Goal: Use online tool/utility: Use online tool/utility

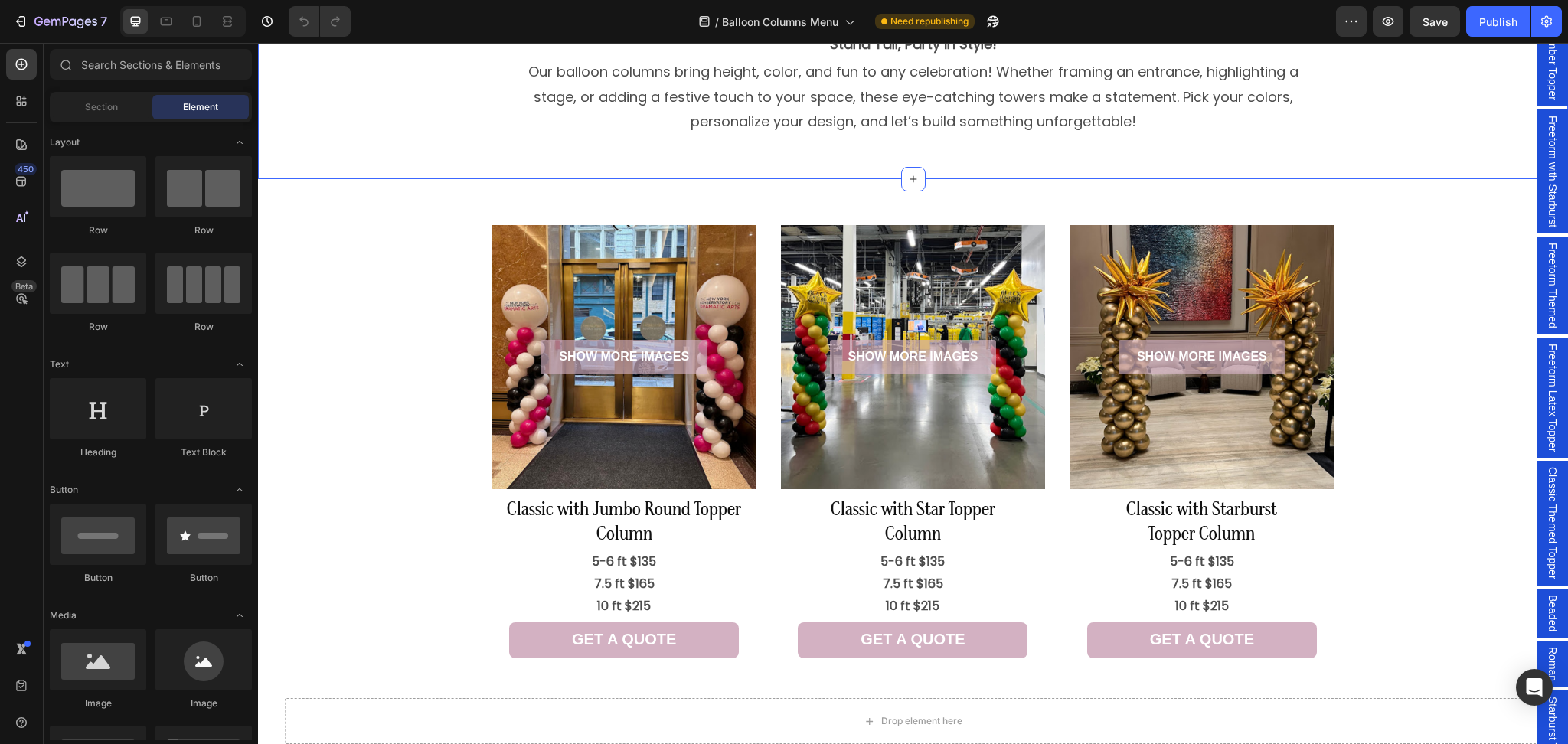
scroll to position [130, 0]
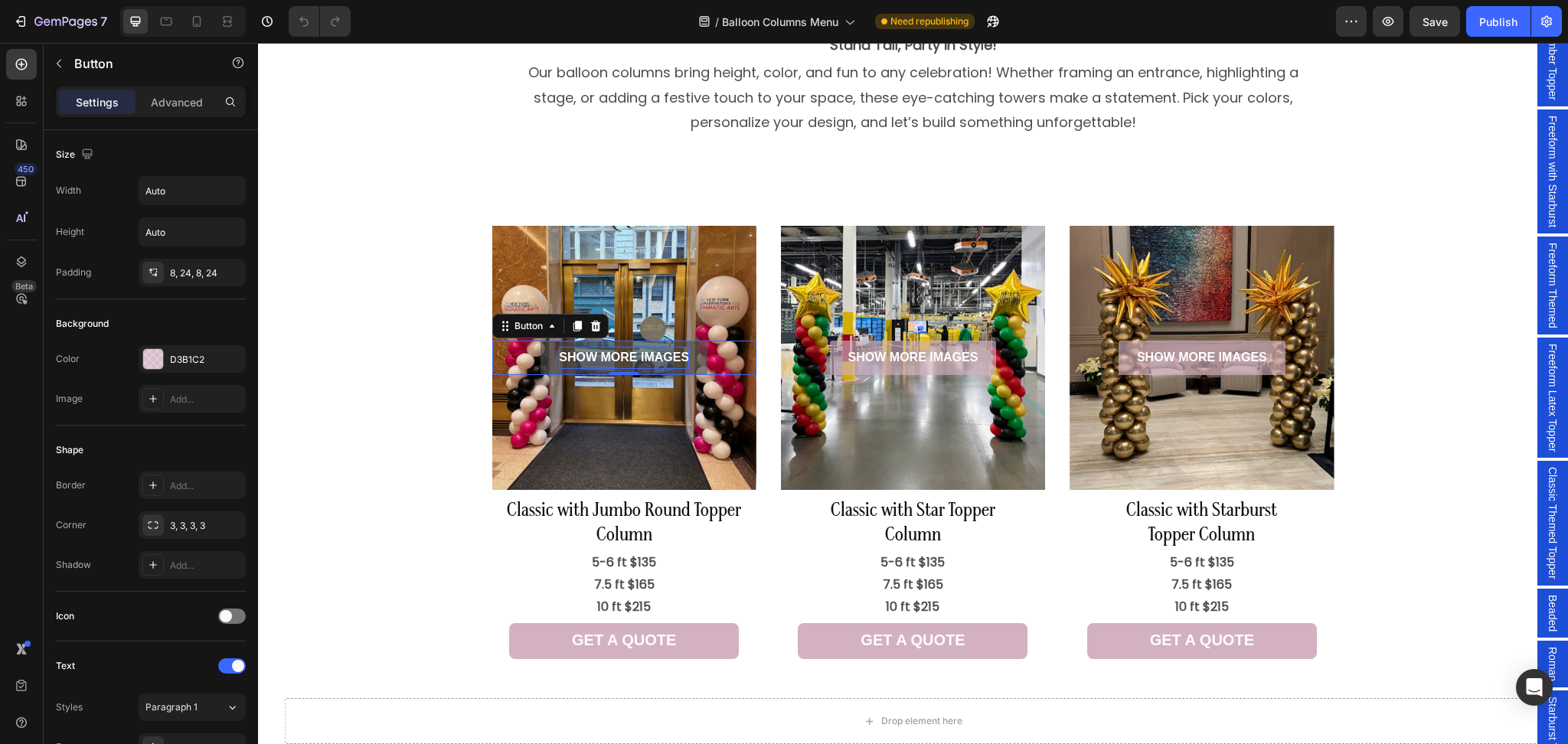
click at [618, 347] on p "SHOW MORE IMAGES" at bounding box center [624, 358] width 130 height 22
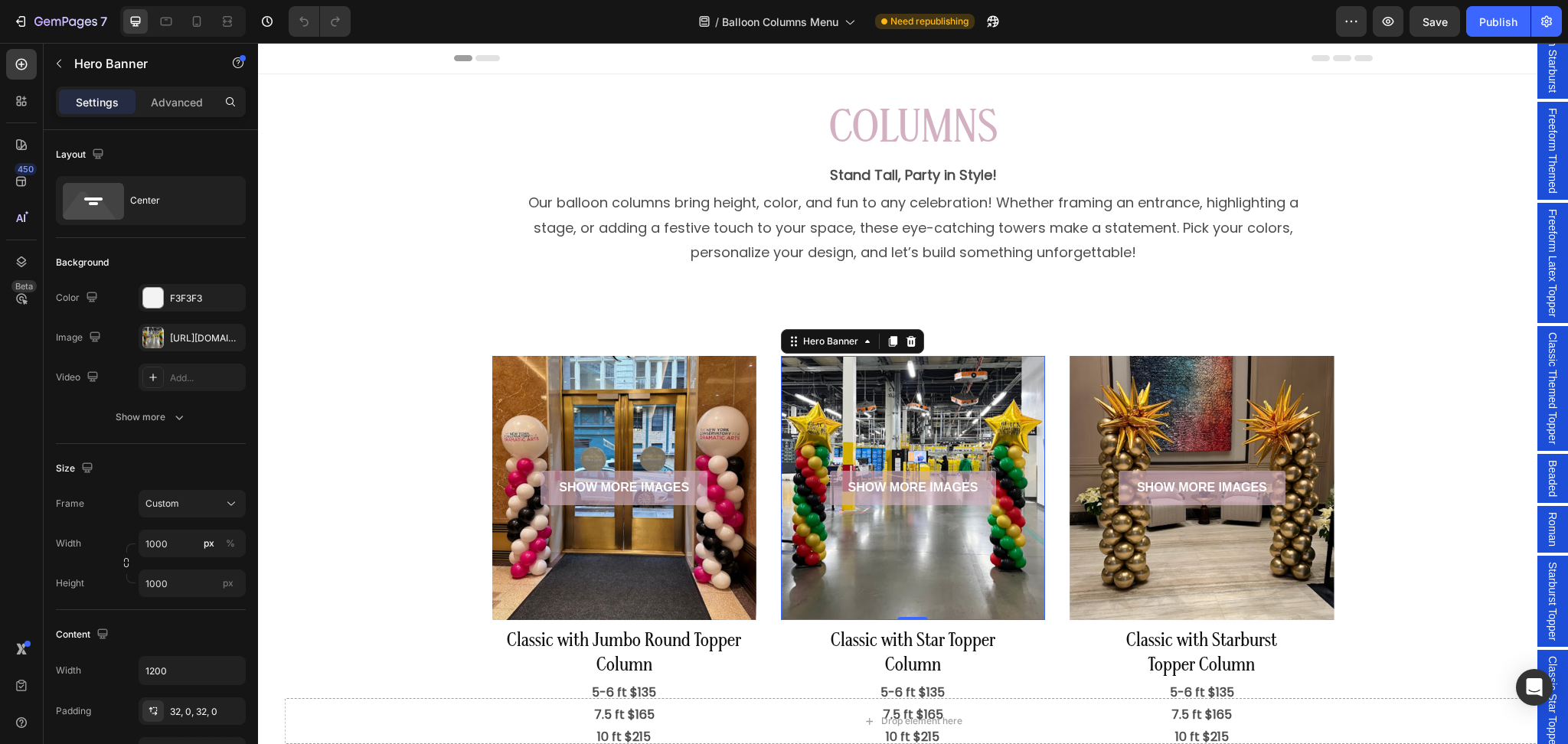
scroll to position [0, 0]
click at [1545, 88] on span "Classic with Number Topper" at bounding box center [1552, 34] width 15 height 134
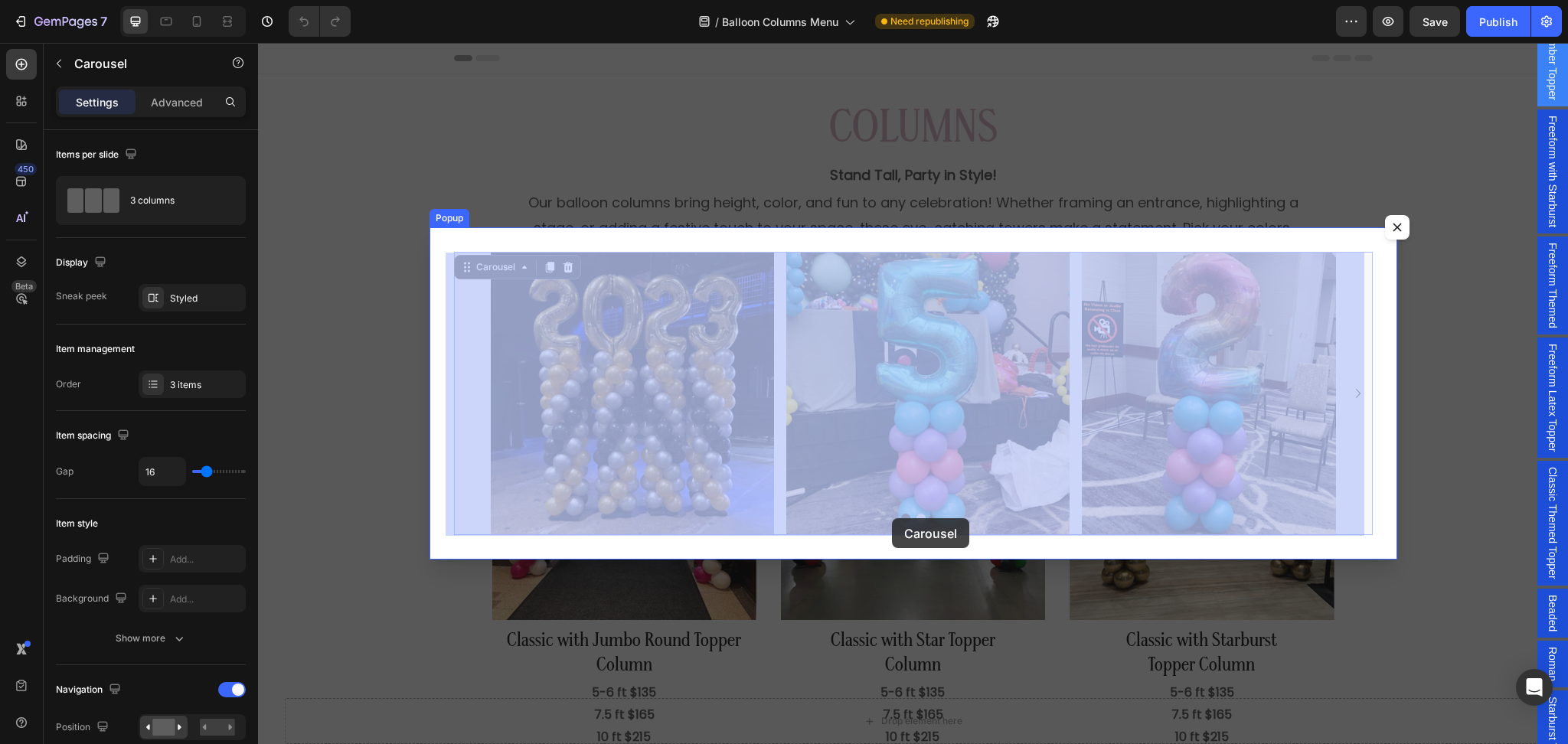
drag, startPoint x: 912, startPoint y: 516, endPoint x: 892, endPoint y: 516, distance: 20.0
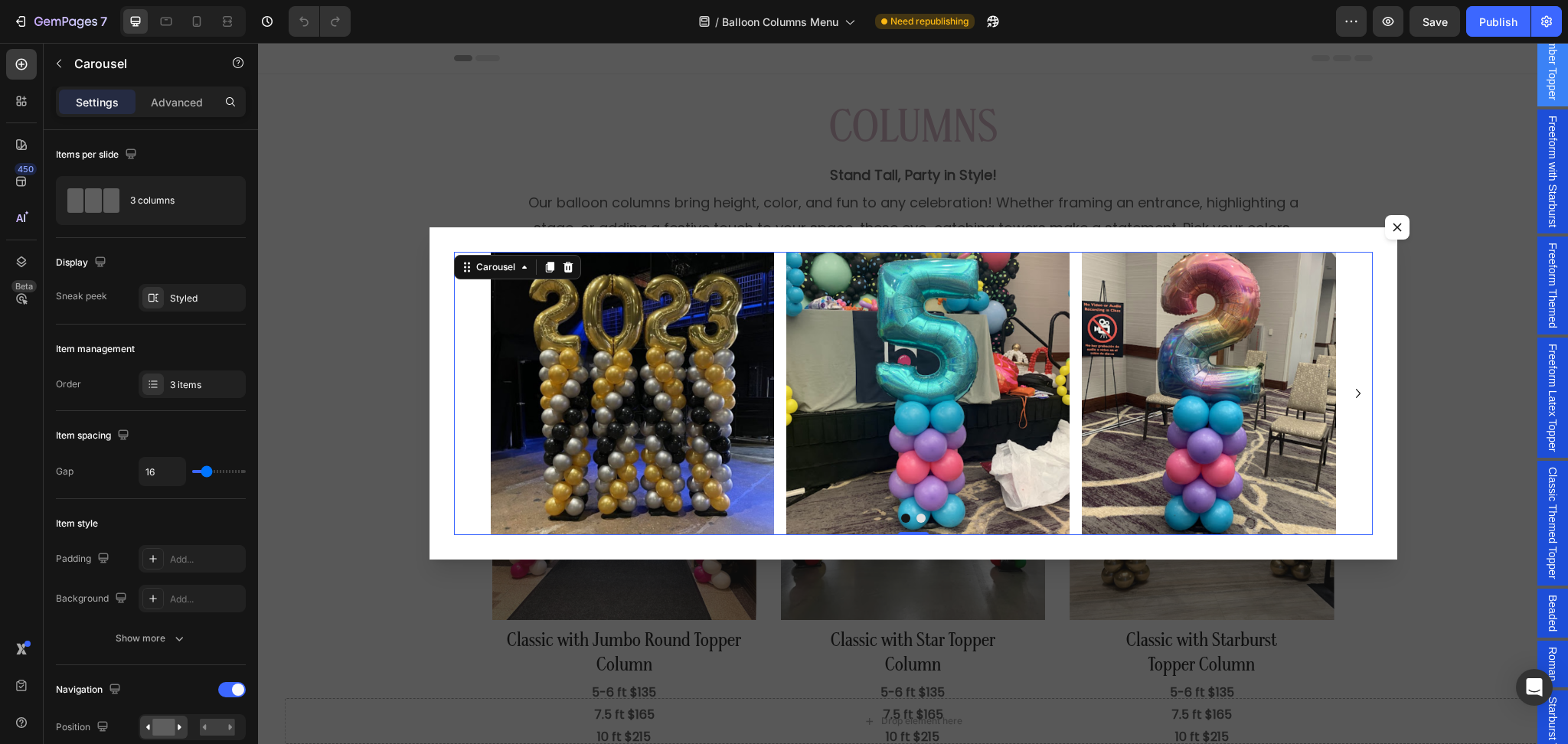
click at [1352, 402] on icon "Carousel Next Arrow" at bounding box center [1358, 394] width 18 height 18
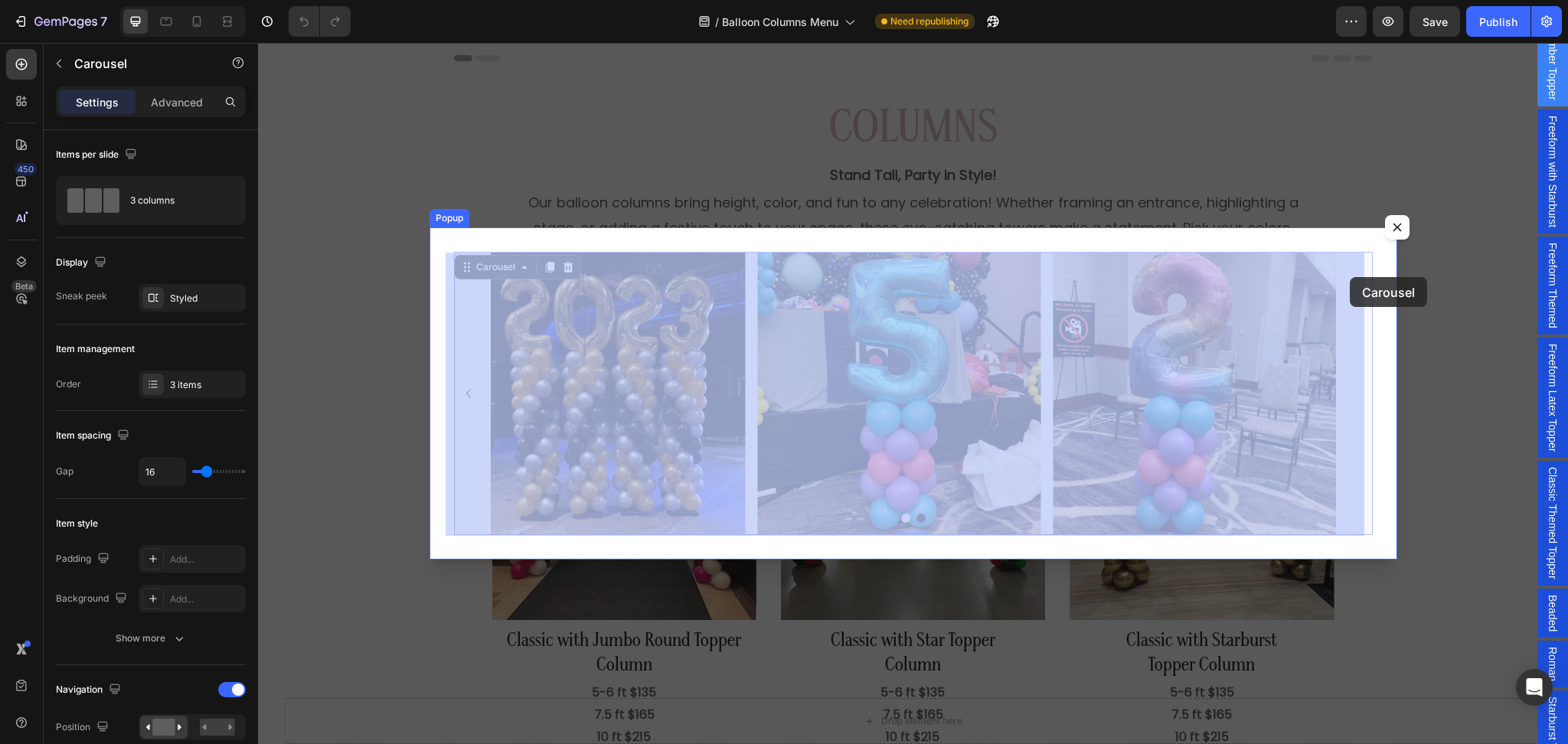
drag, startPoint x: 1352, startPoint y: 401, endPoint x: 1404, endPoint y: 279, distance: 132.6
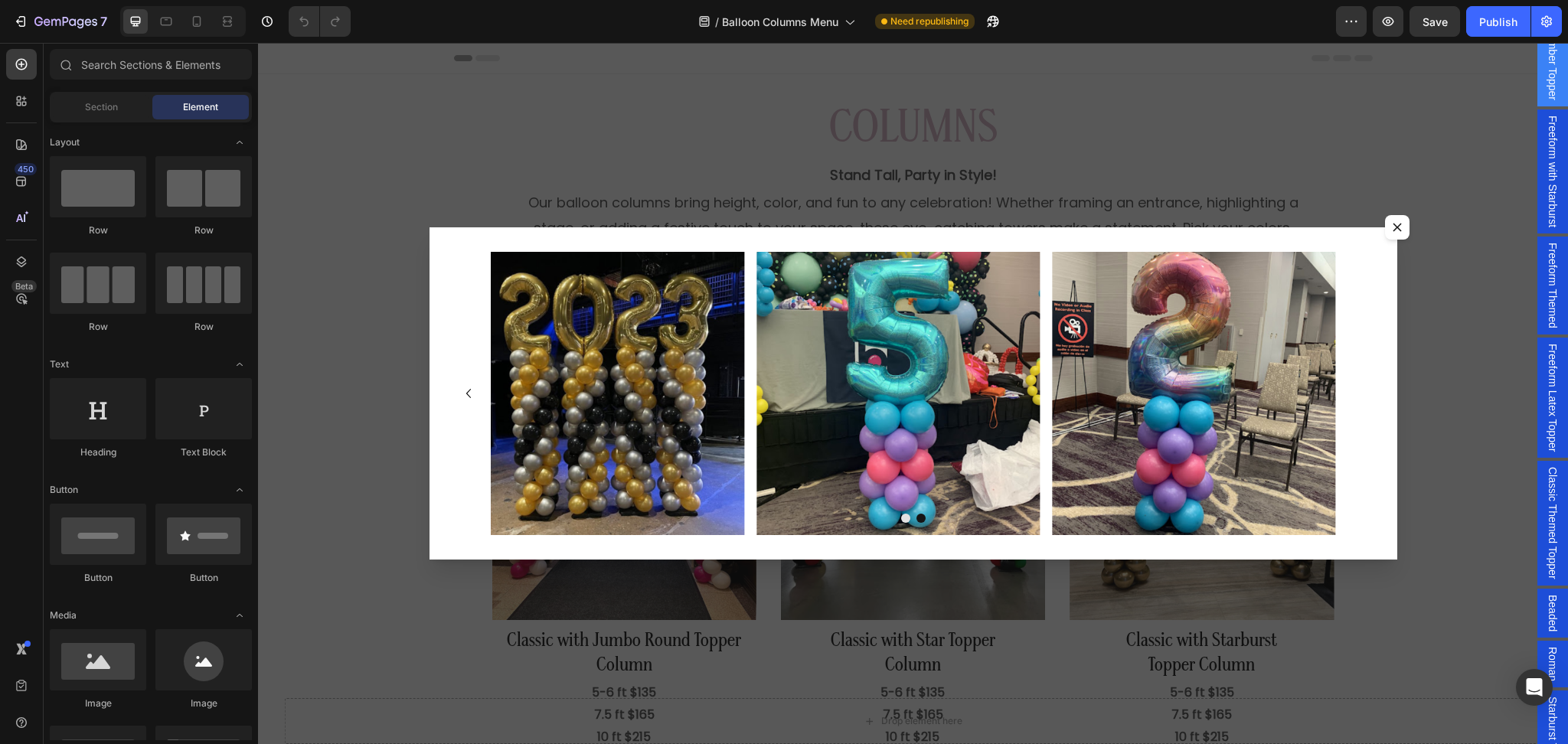
click at [1404, 279] on div "Backdrop" at bounding box center [914, 394] width 1311 height 702
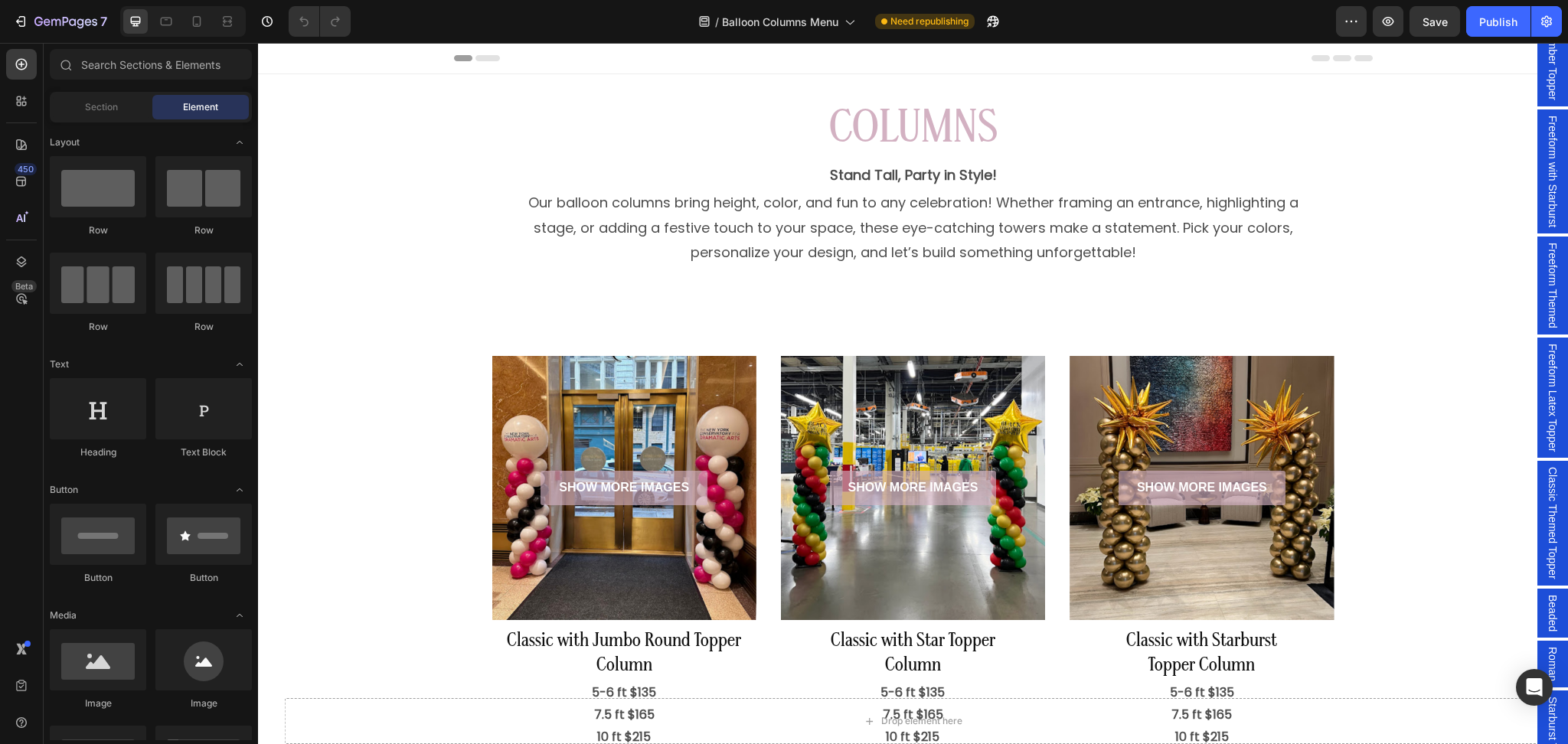
click at [1545, 136] on span "Freeform with Starburst" at bounding box center [1552, 171] width 15 height 112
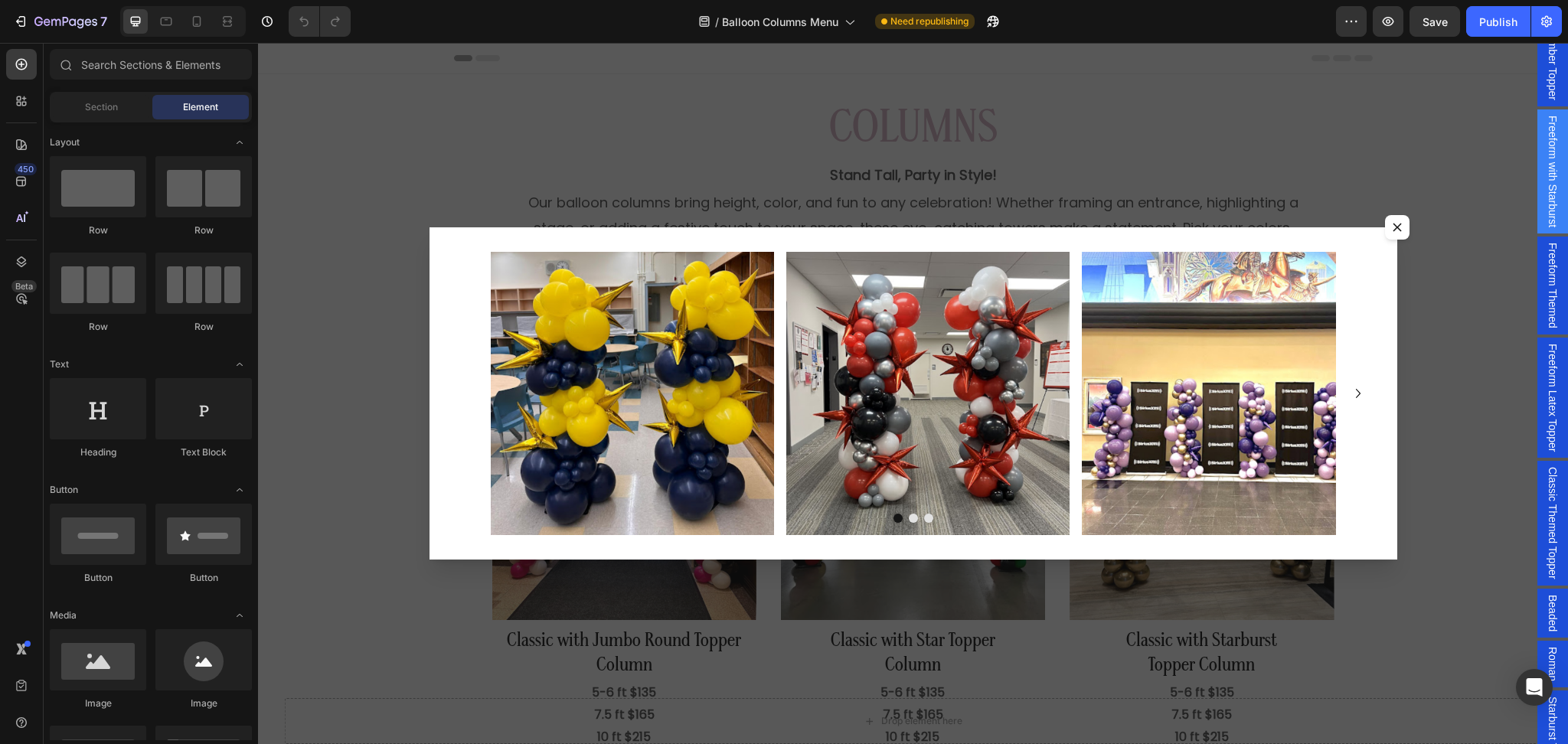
click at [1507, 223] on div "Backdrop" at bounding box center [914, 394] width 1311 height 702
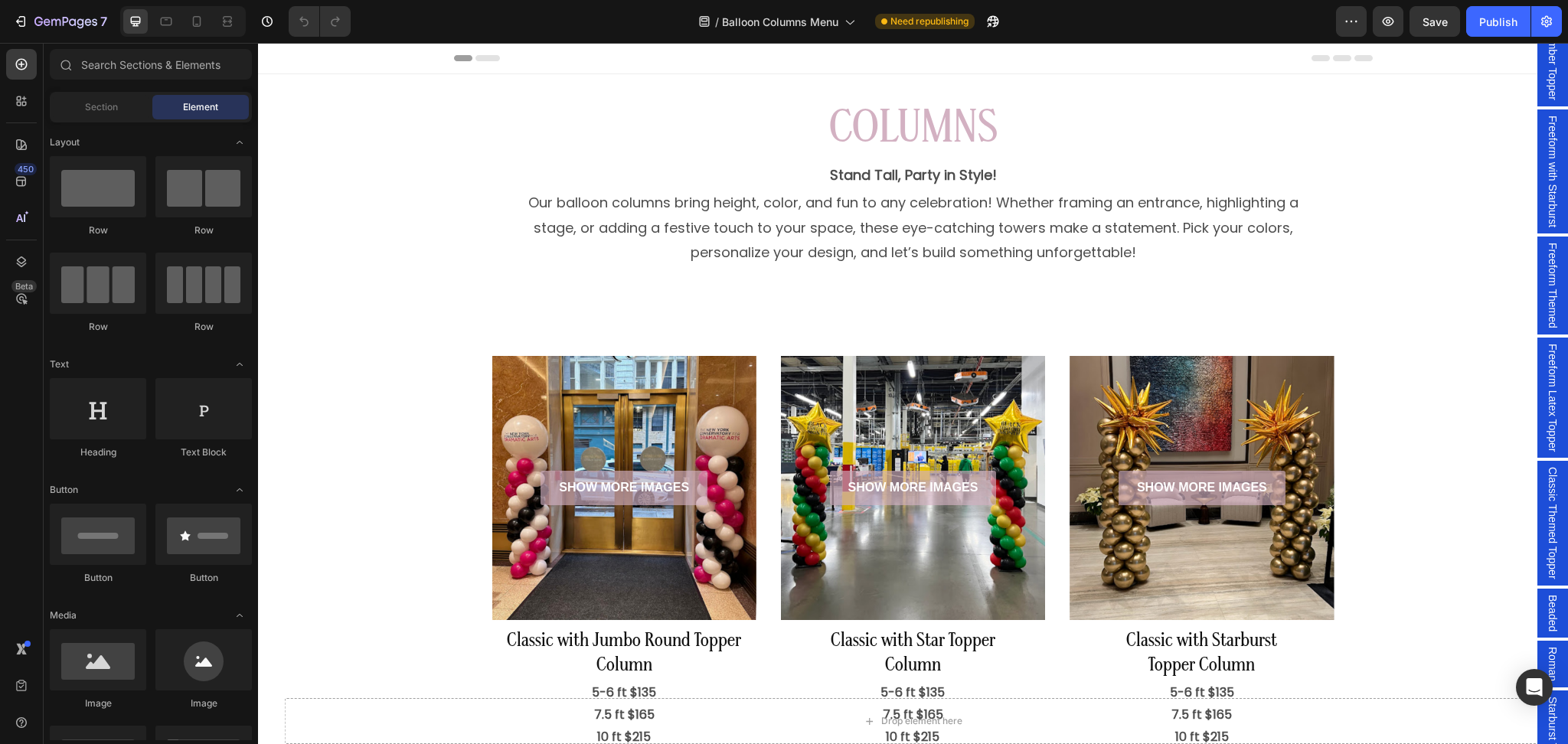
click at [1545, 250] on span "Freeform Themed" at bounding box center [1552, 285] width 15 height 86
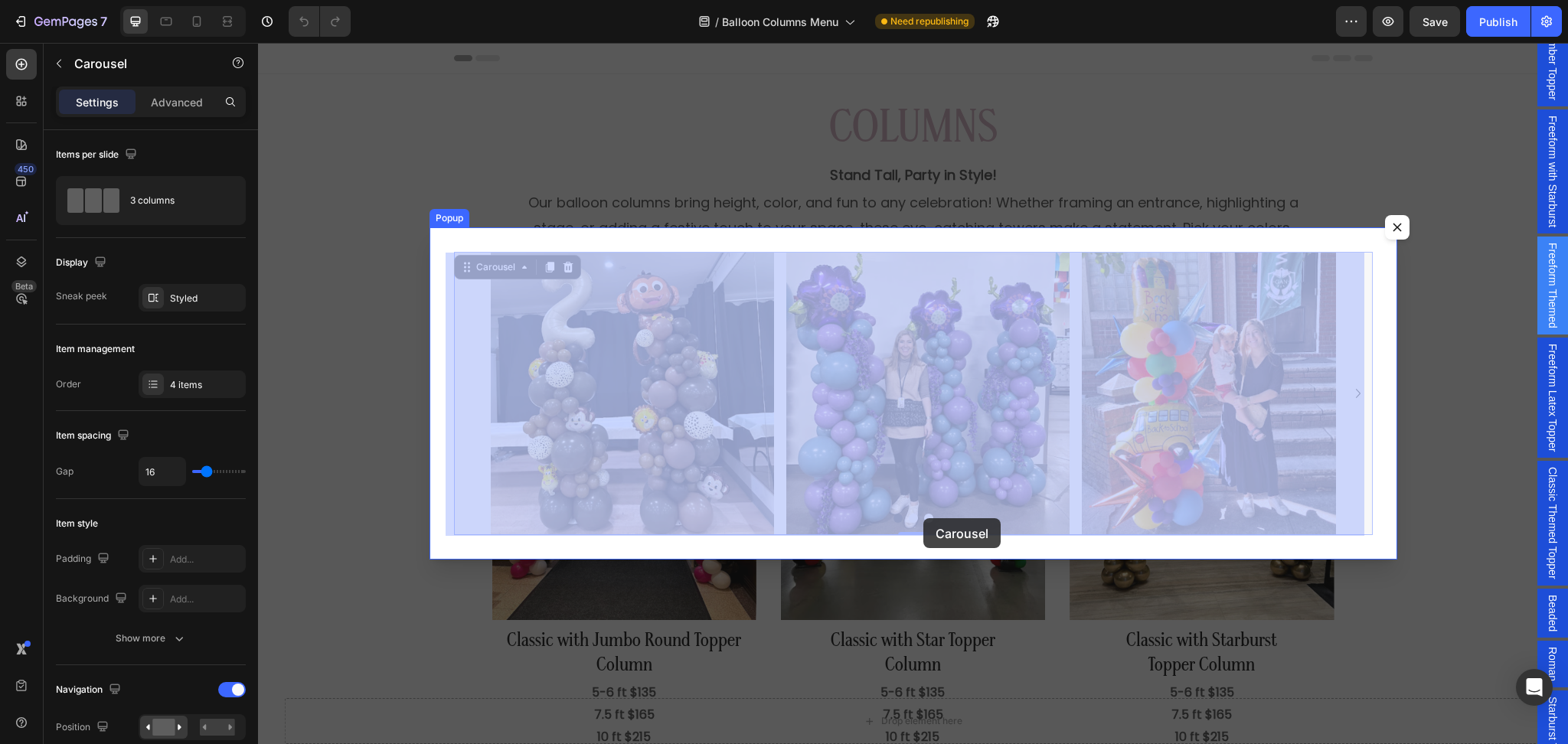
drag, startPoint x: 922, startPoint y: 518, endPoint x: 1567, endPoint y: 307, distance: 678.6
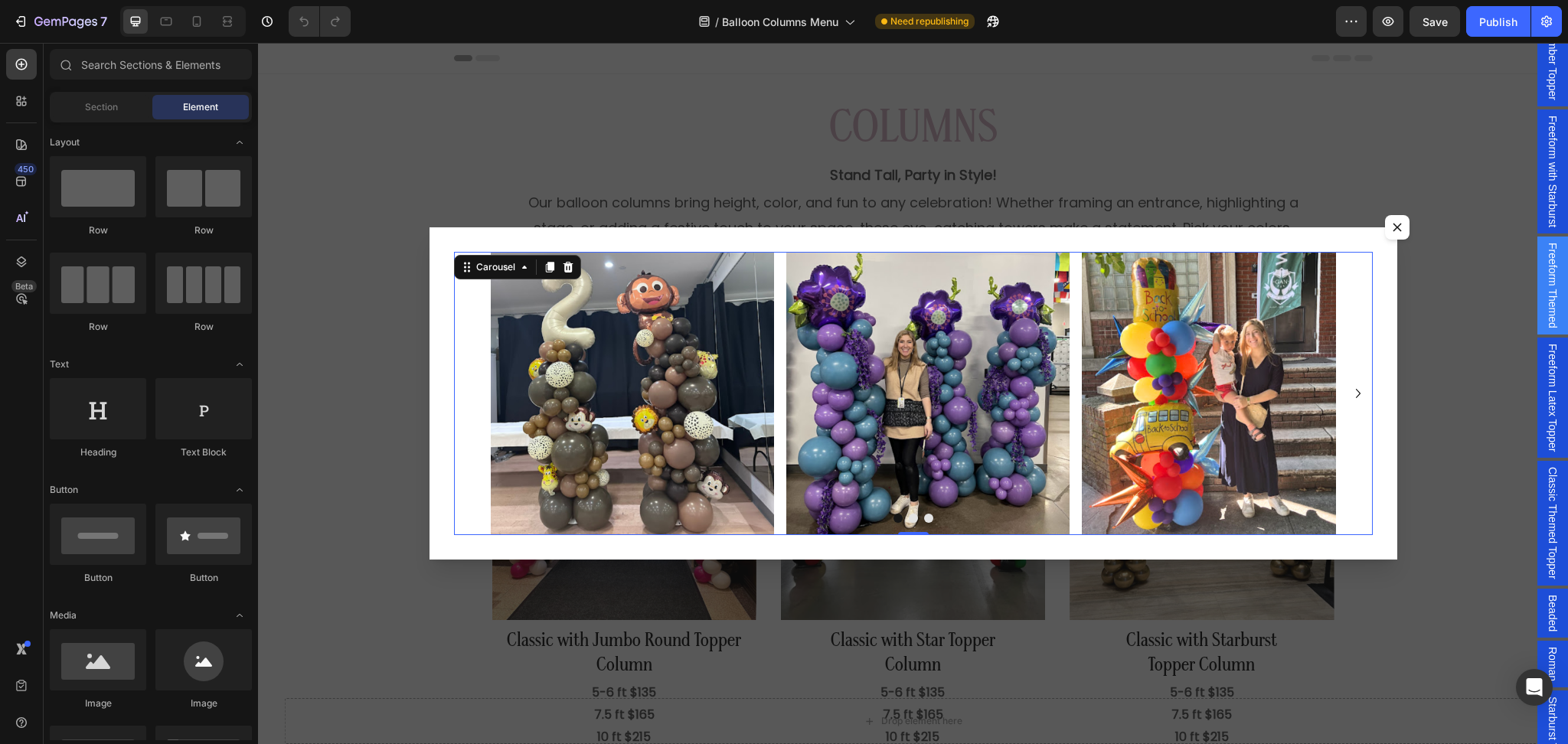
click at [1428, 365] on div "Backdrop" at bounding box center [914, 394] width 1311 height 702
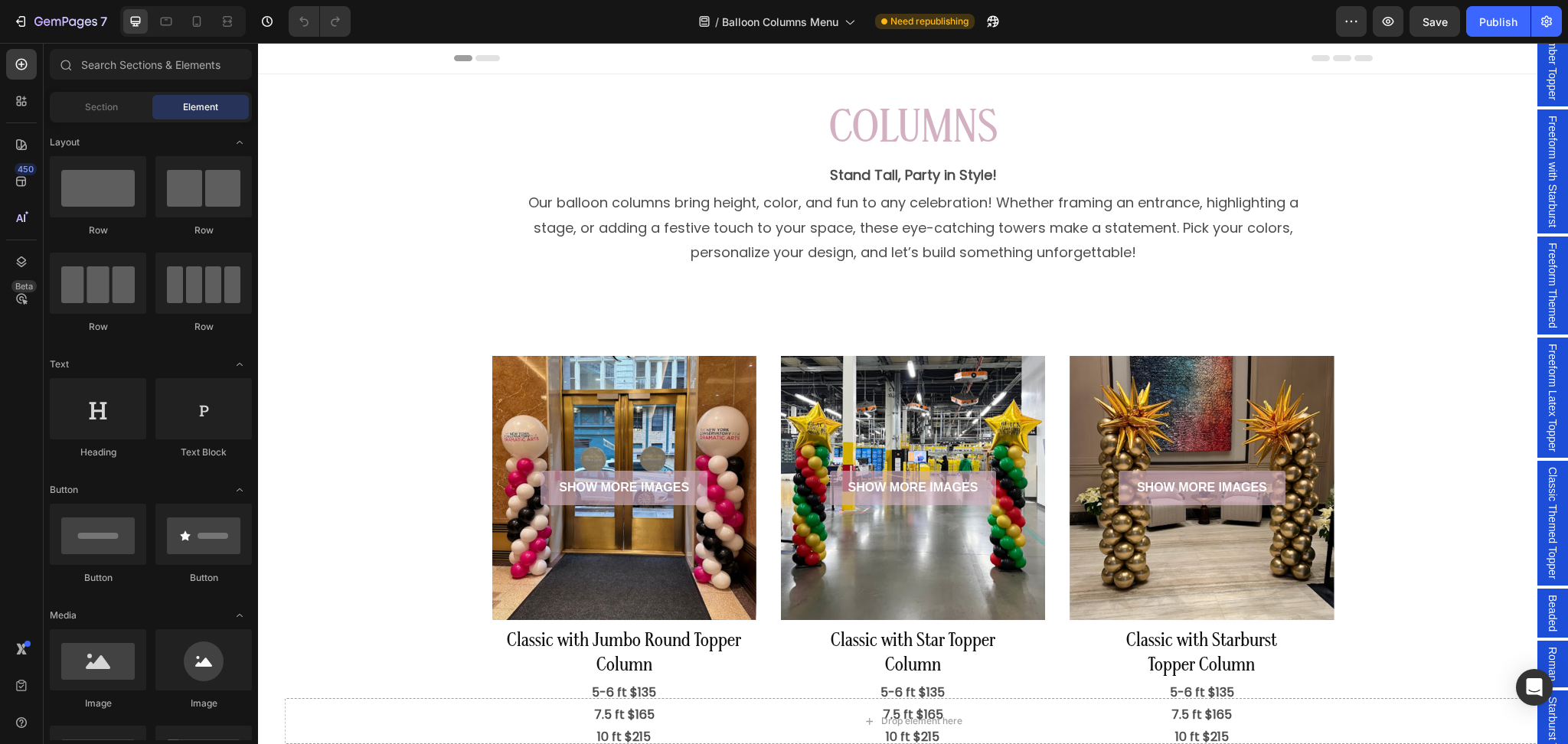
click at [1545, 378] on span "Freeform Latex Topper" at bounding box center [1552, 397] width 15 height 108
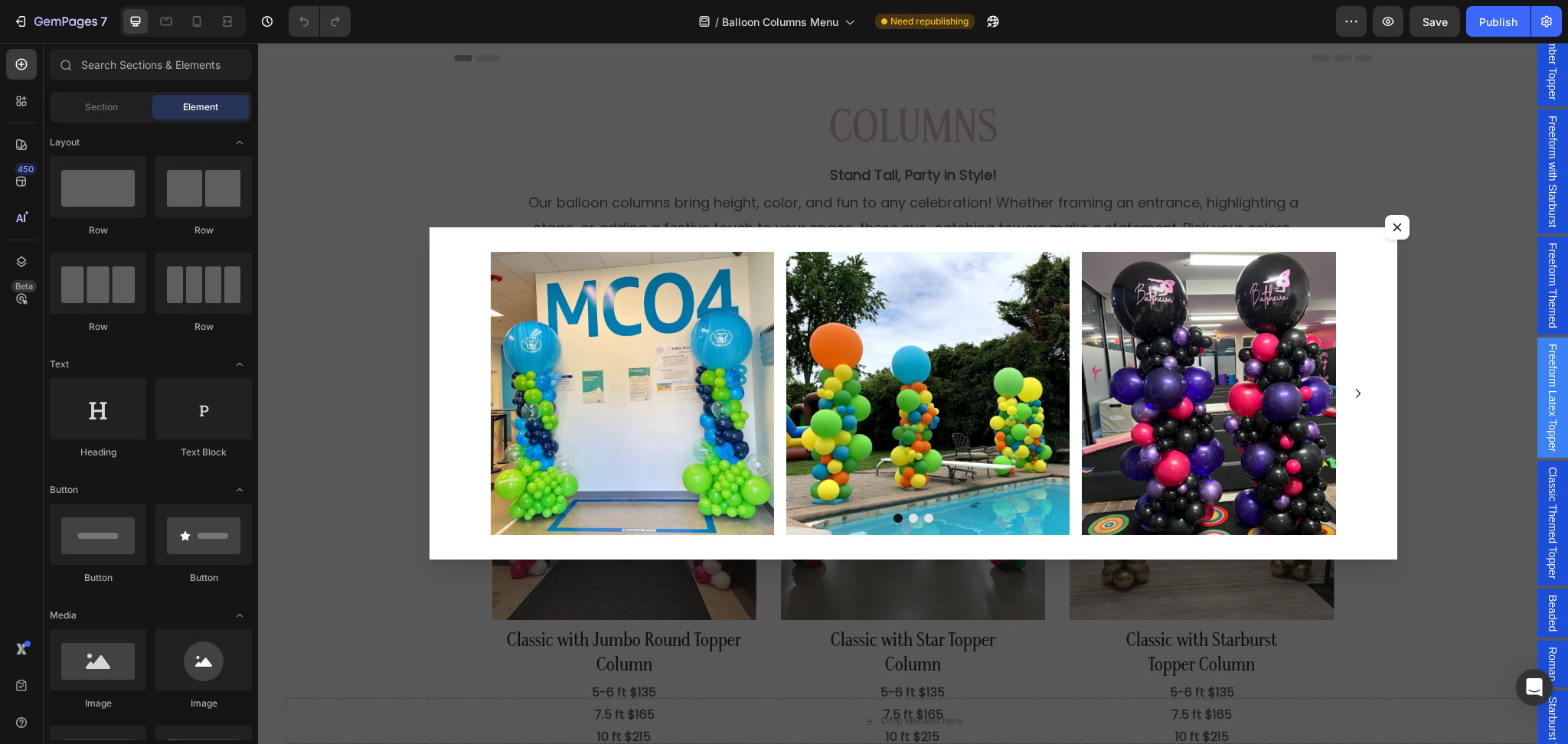
click at [1431, 397] on div "Backdrop" at bounding box center [914, 394] width 1311 height 702
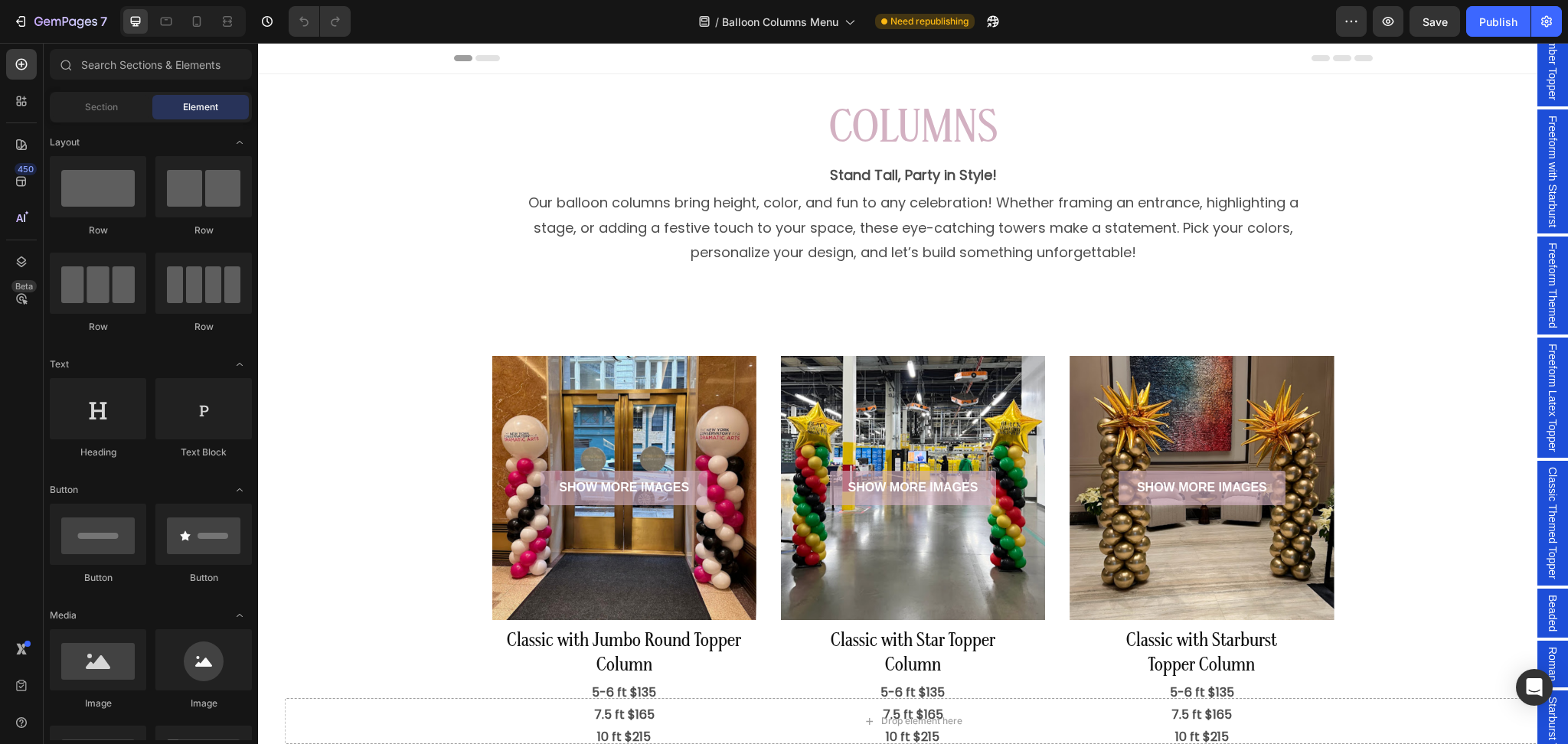
click at [1545, 499] on span "Classic Themed Topper" at bounding box center [1552, 524] width 15 height 112
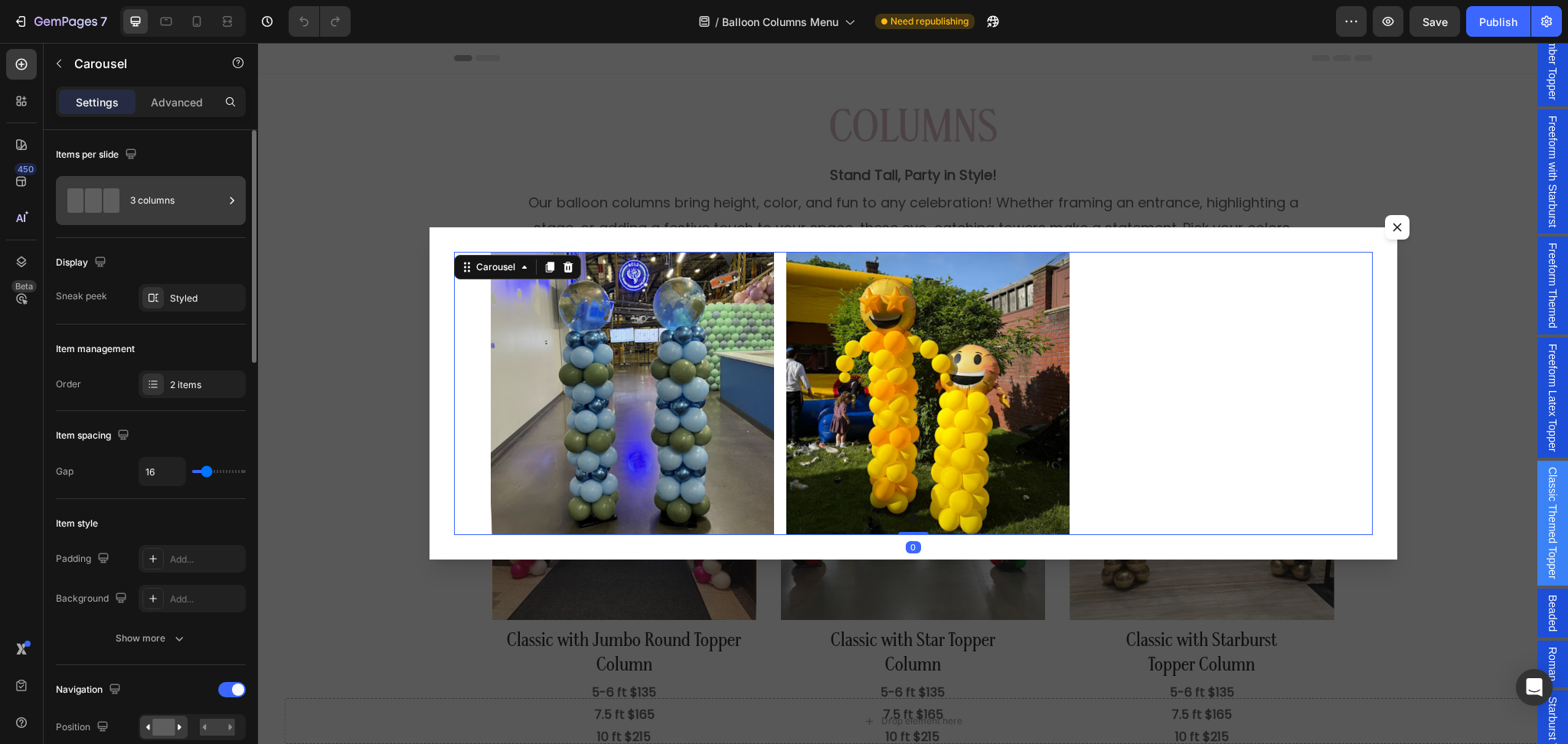
click at [163, 197] on div "3 columns" at bounding box center [177, 200] width 93 height 35
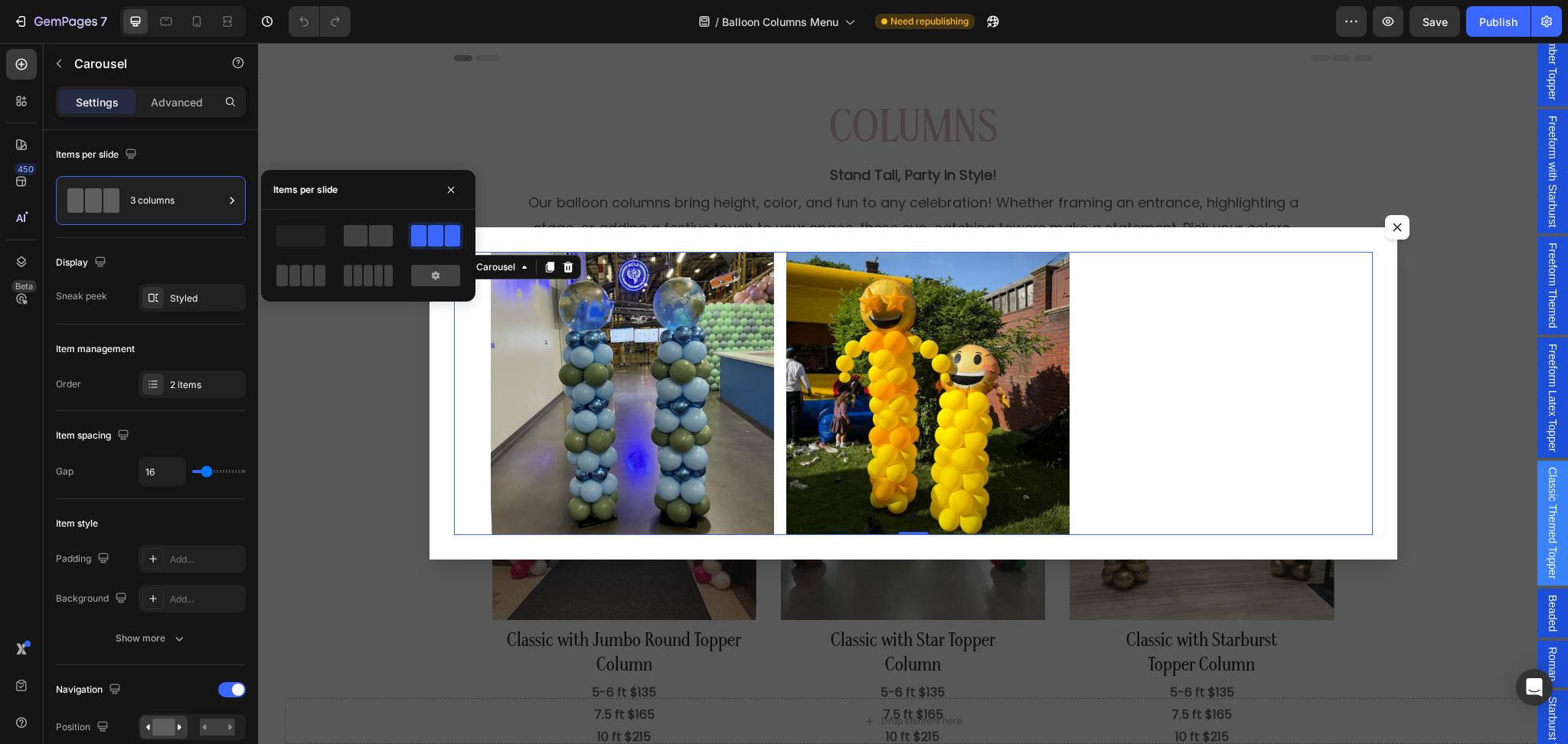
click at [1134, 341] on div "Image Image" at bounding box center [914, 394] width 845 height 284
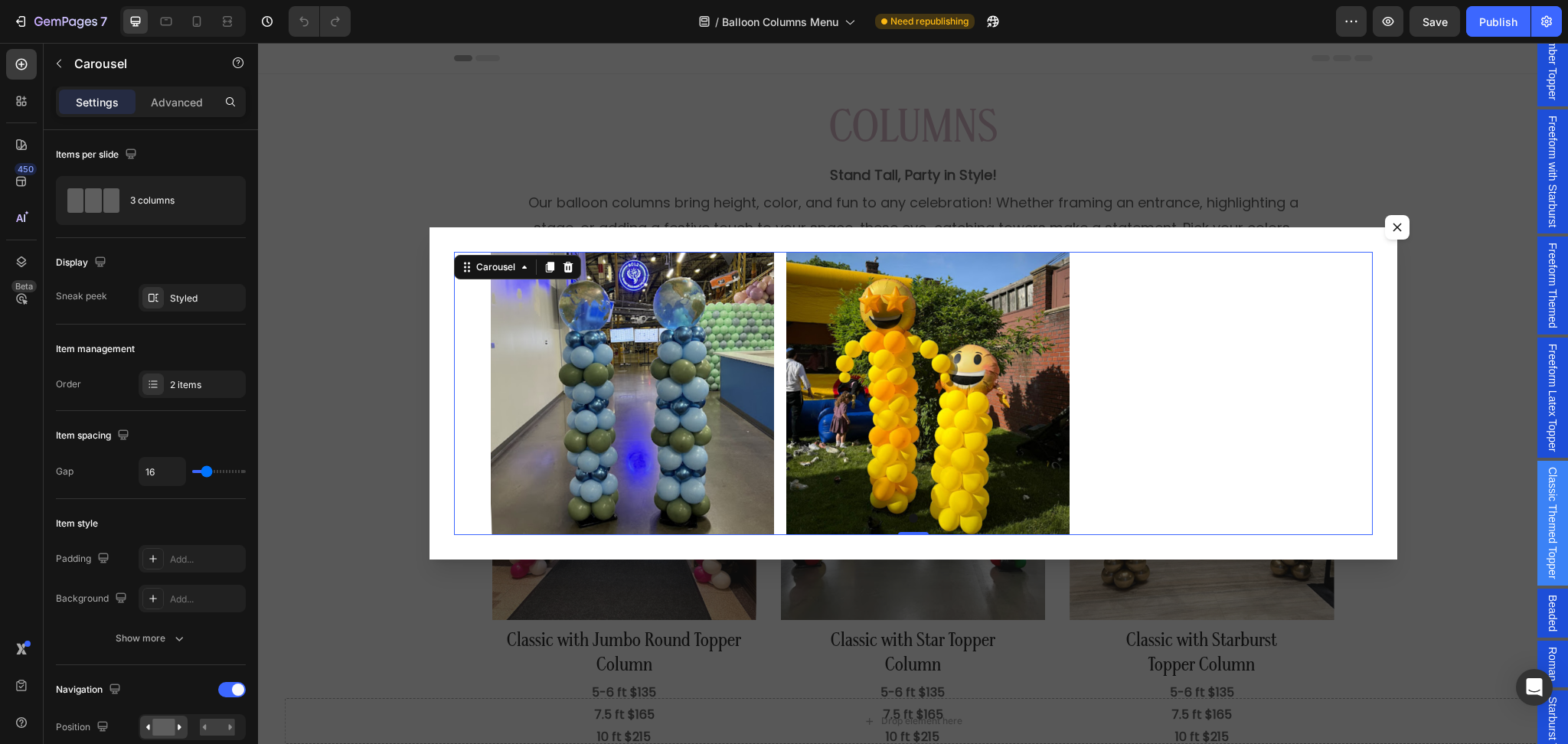
click at [1134, 341] on div "Image Image" at bounding box center [914, 394] width 845 height 284
click at [173, 208] on div "3 columns" at bounding box center [177, 200] width 93 height 35
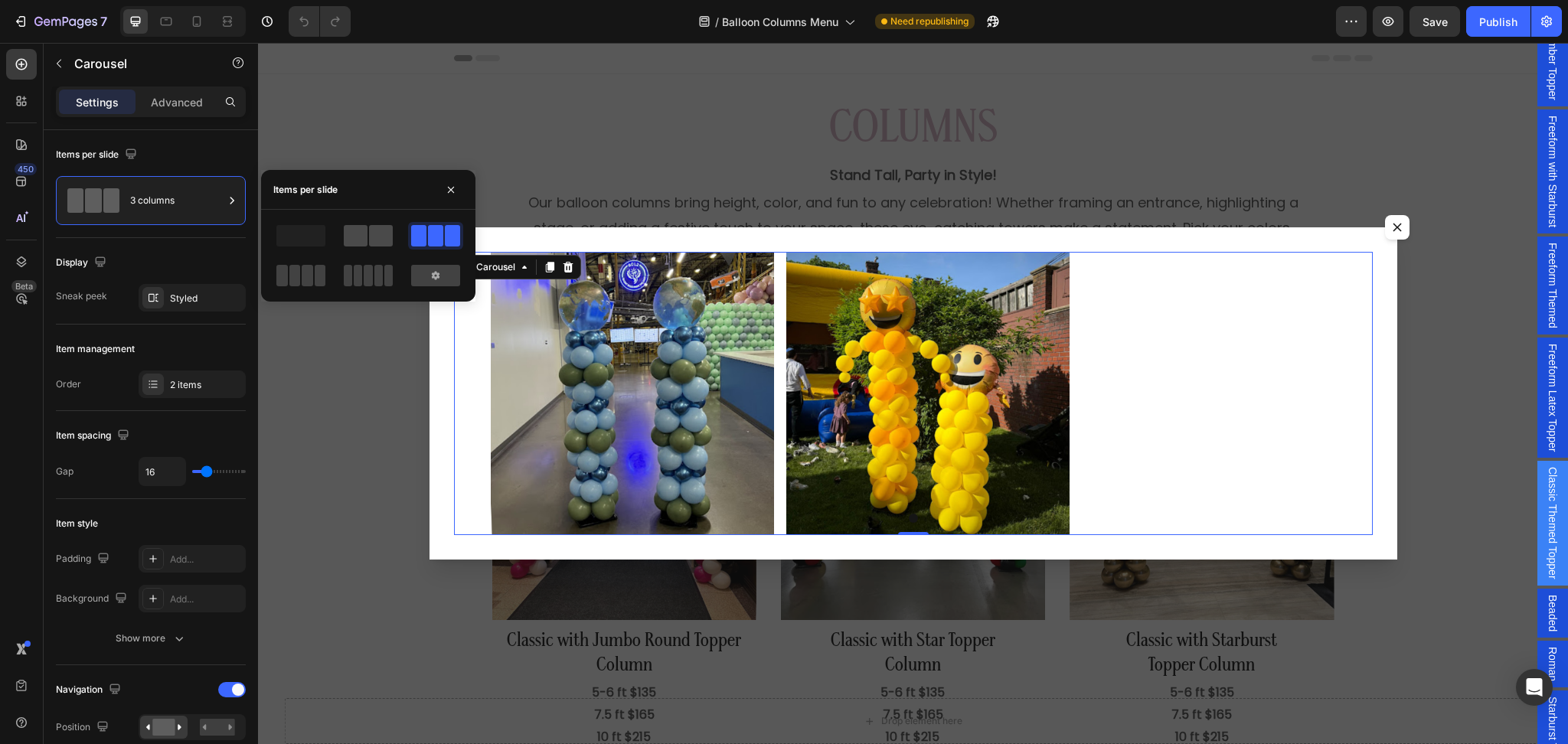
click at [364, 236] on span at bounding box center [355, 235] width 24 height 21
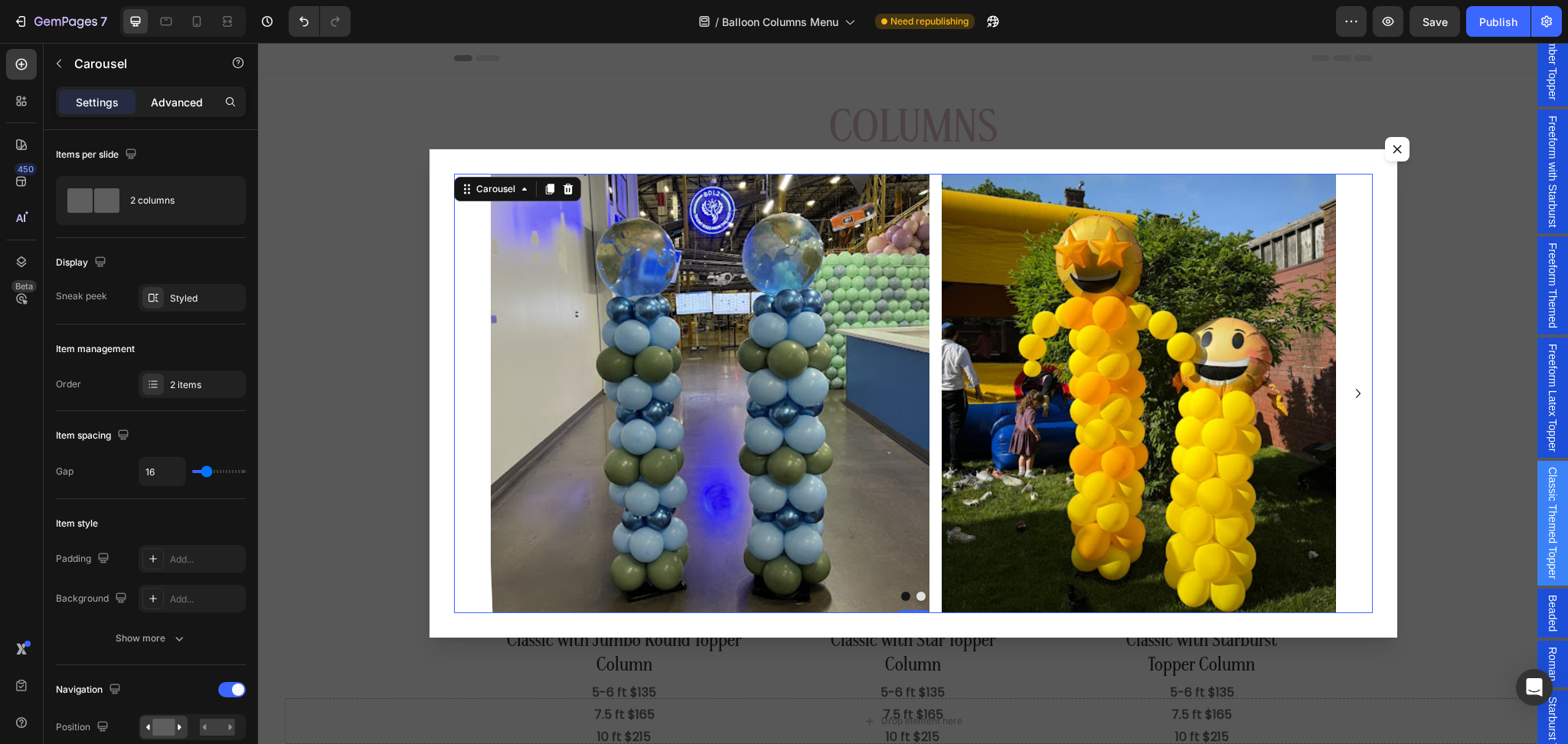
click at [164, 104] on p "Advanced" at bounding box center [177, 102] width 52 height 16
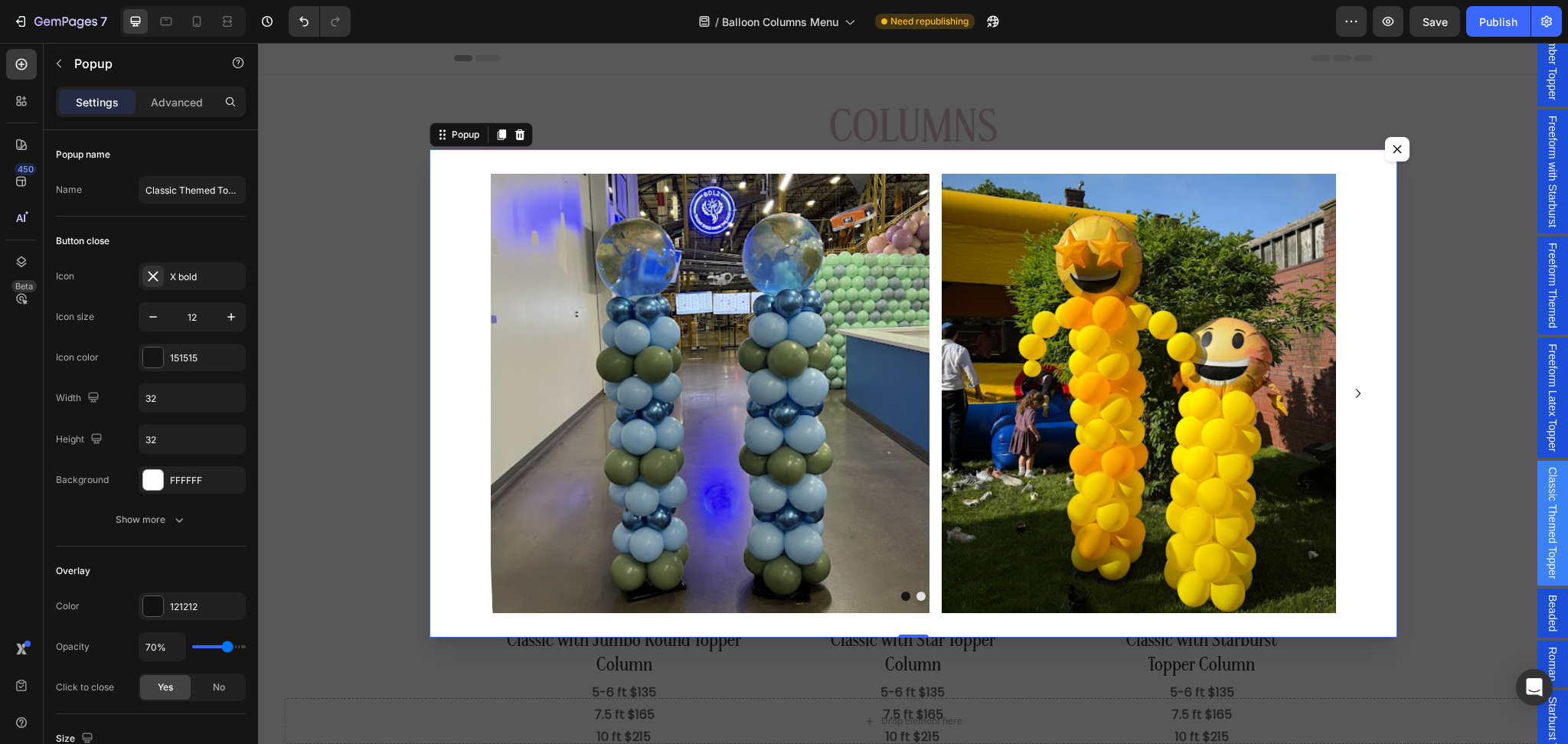
drag, startPoint x: 1532, startPoint y: 361, endPoint x: 1539, endPoint y: 362, distance: 7.1
click at [1545, 361] on span "Freeform Latex Topper" at bounding box center [1552, 397] width 15 height 108
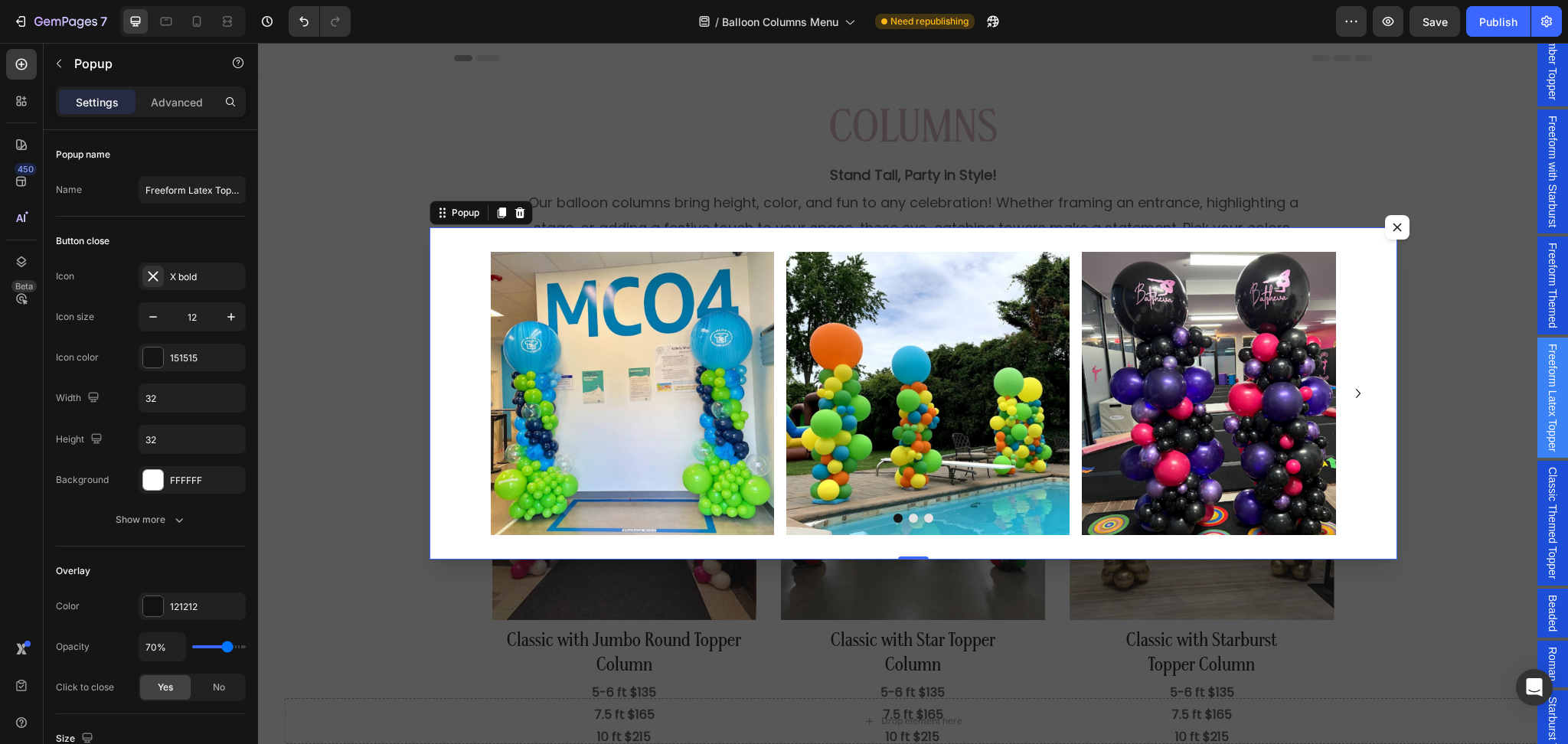
click at [1545, 486] on span "Classic Themed Topper" at bounding box center [1552, 524] width 15 height 112
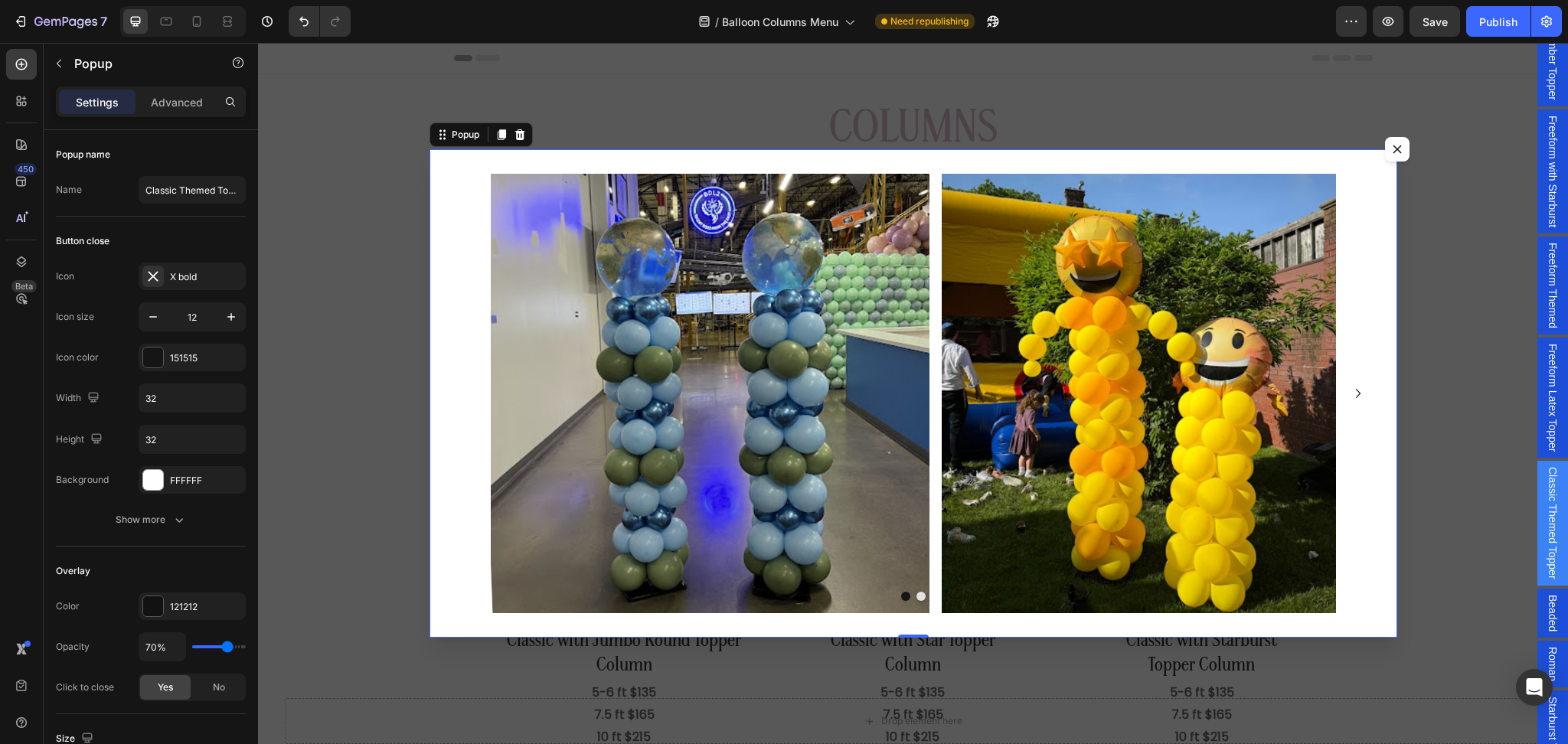
click at [1545, 608] on span "Beaded" at bounding box center [1552, 613] width 15 height 37
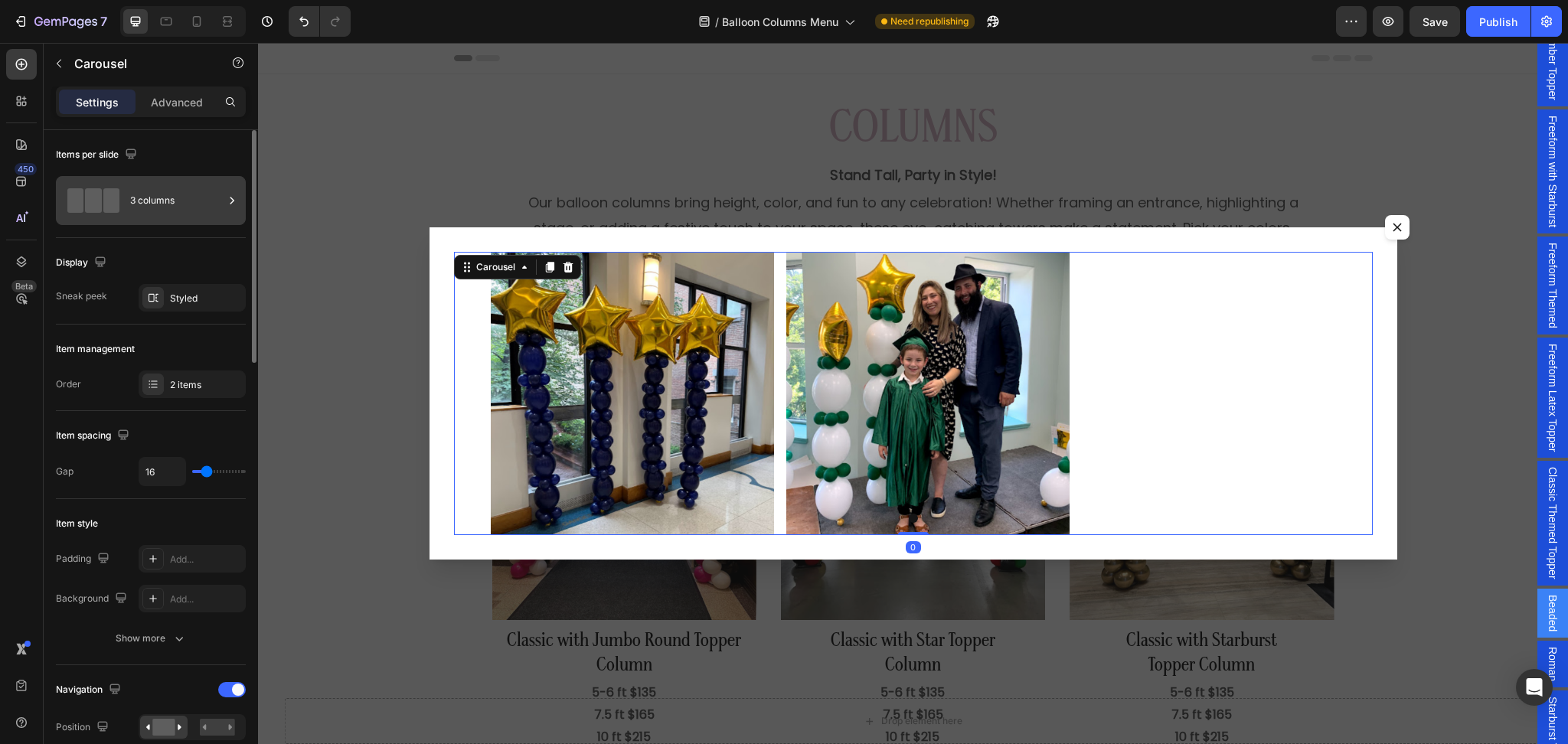
click at [163, 215] on div "3 columns" at bounding box center [177, 200] width 93 height 35
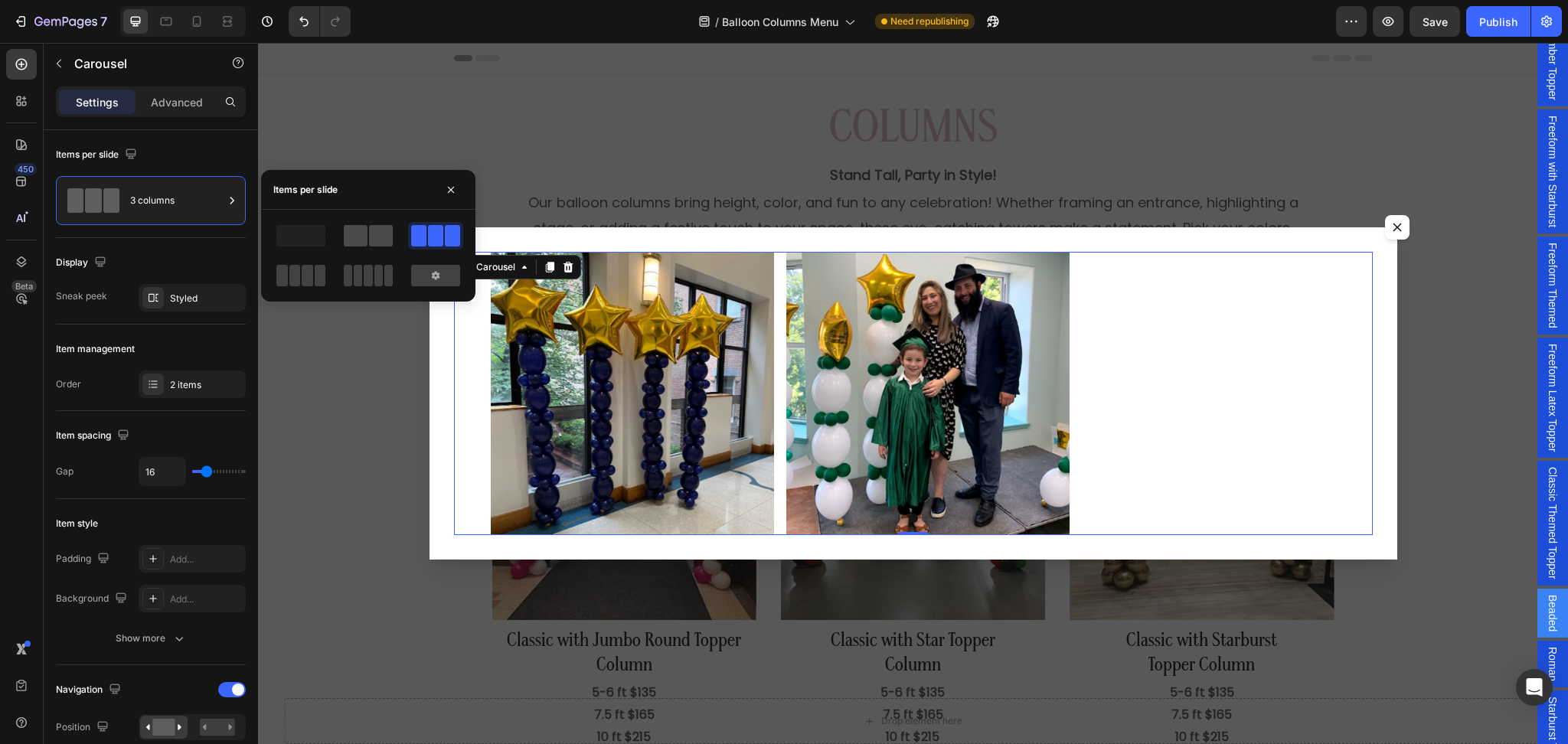
click at [362, 237] on span at bounding box center [355, 235] width 24 height 21
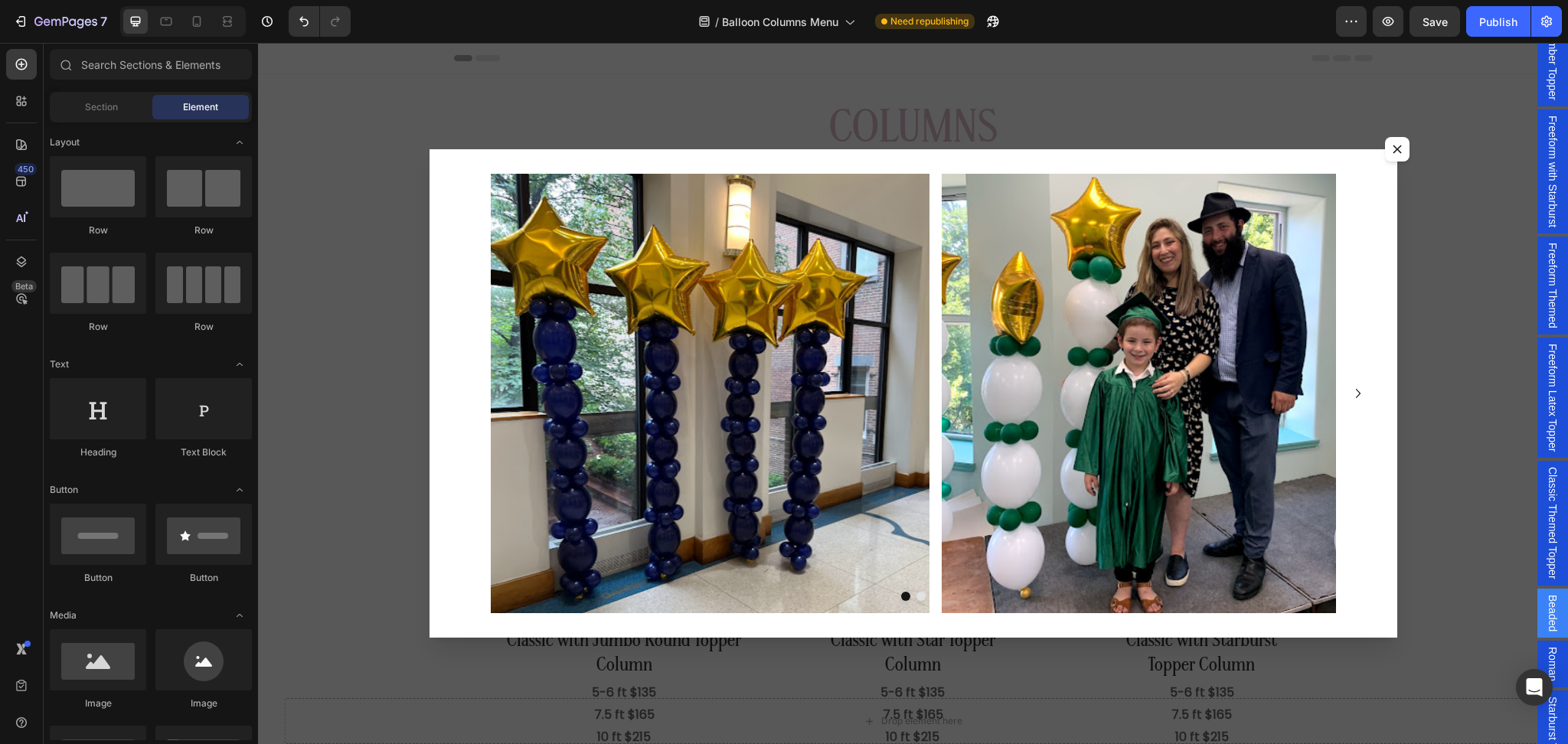
click at [1502, 422] on div "Backdrop" at bounding box center [914, 394] width 1311 height 702
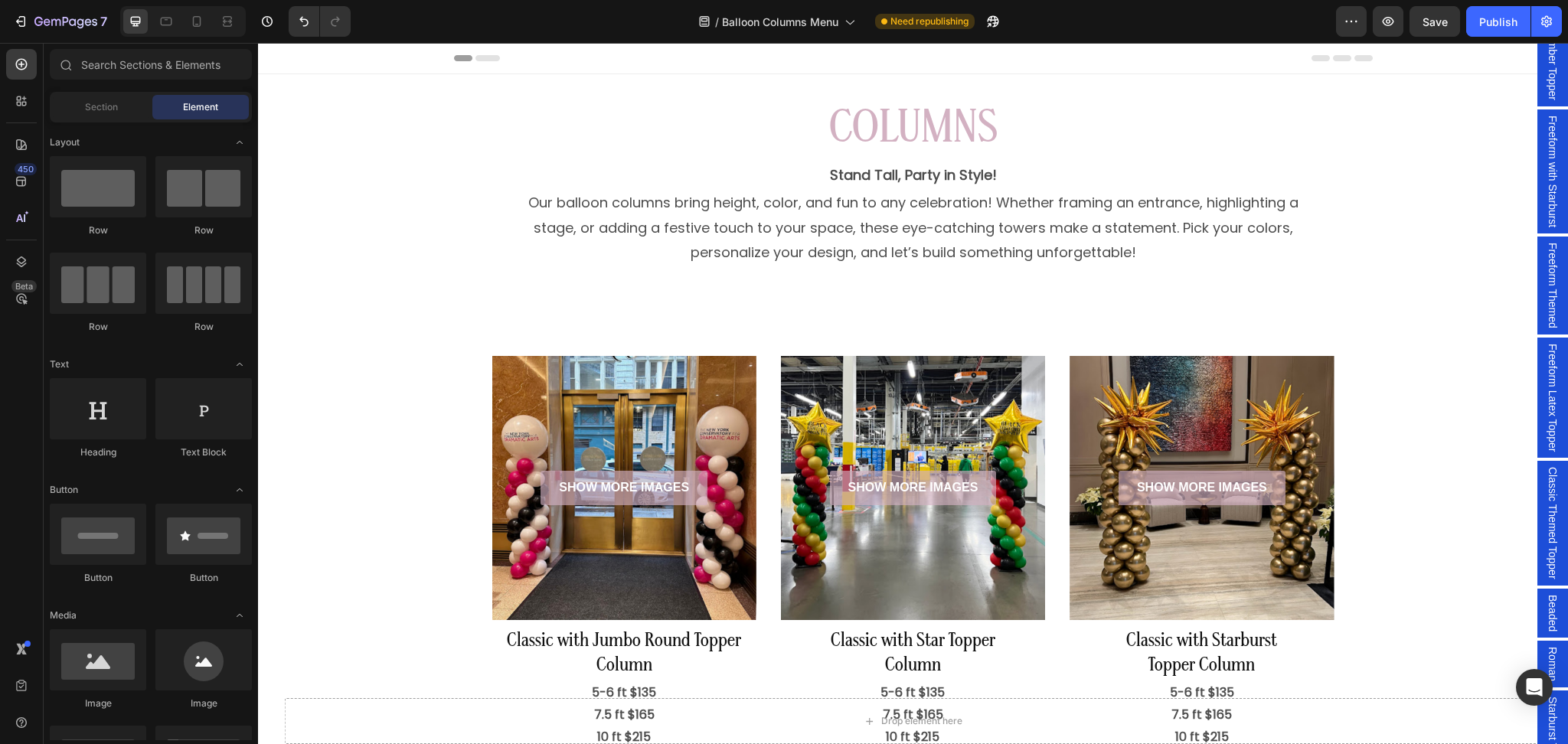
click at [1545, 610] on span "Beaded" at bounding box center [1552, 613] width 15 height 37
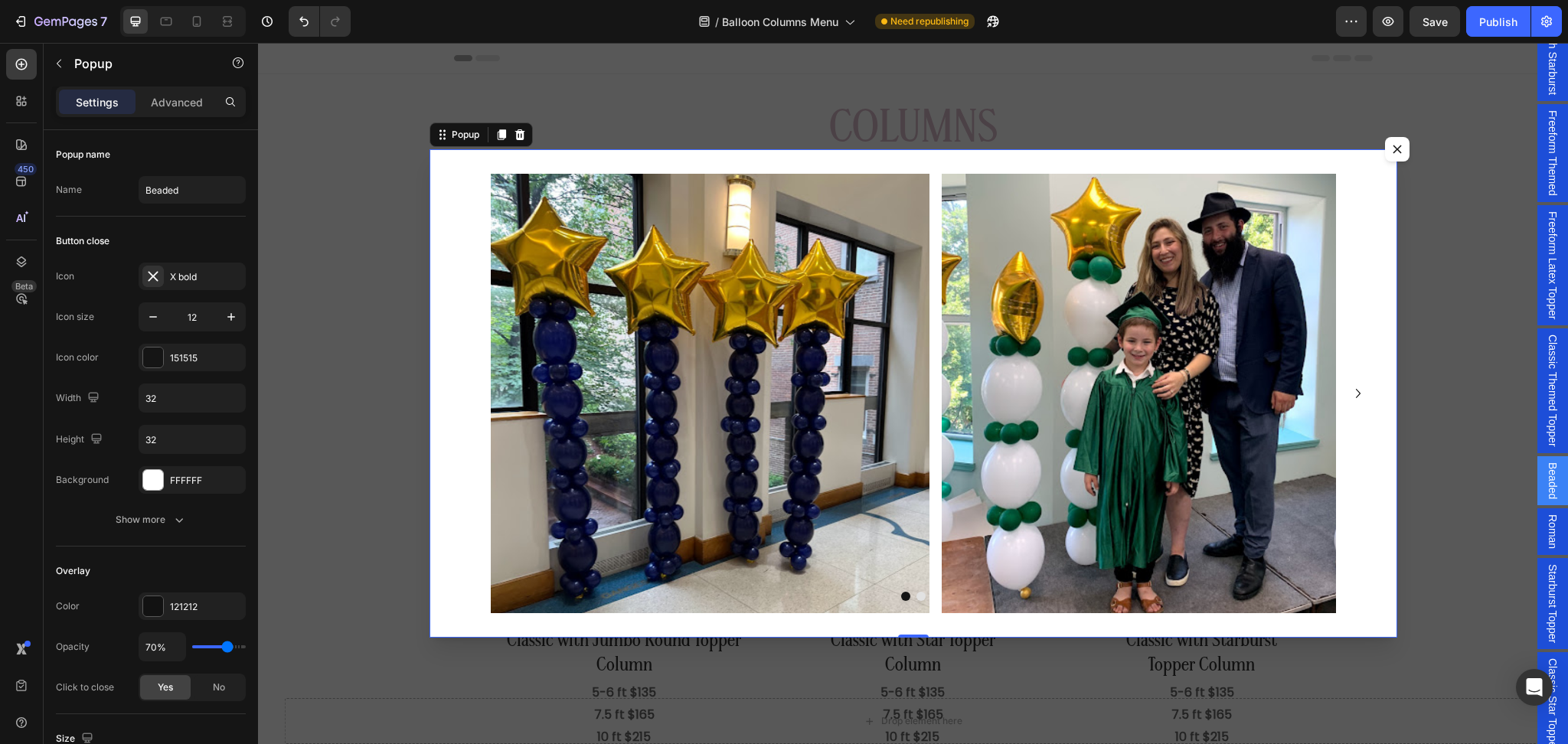
scroll to position [184, 0]
click at [1545, 482] on span "Roman" at bounding box center [1552, 480] width 15 height 34
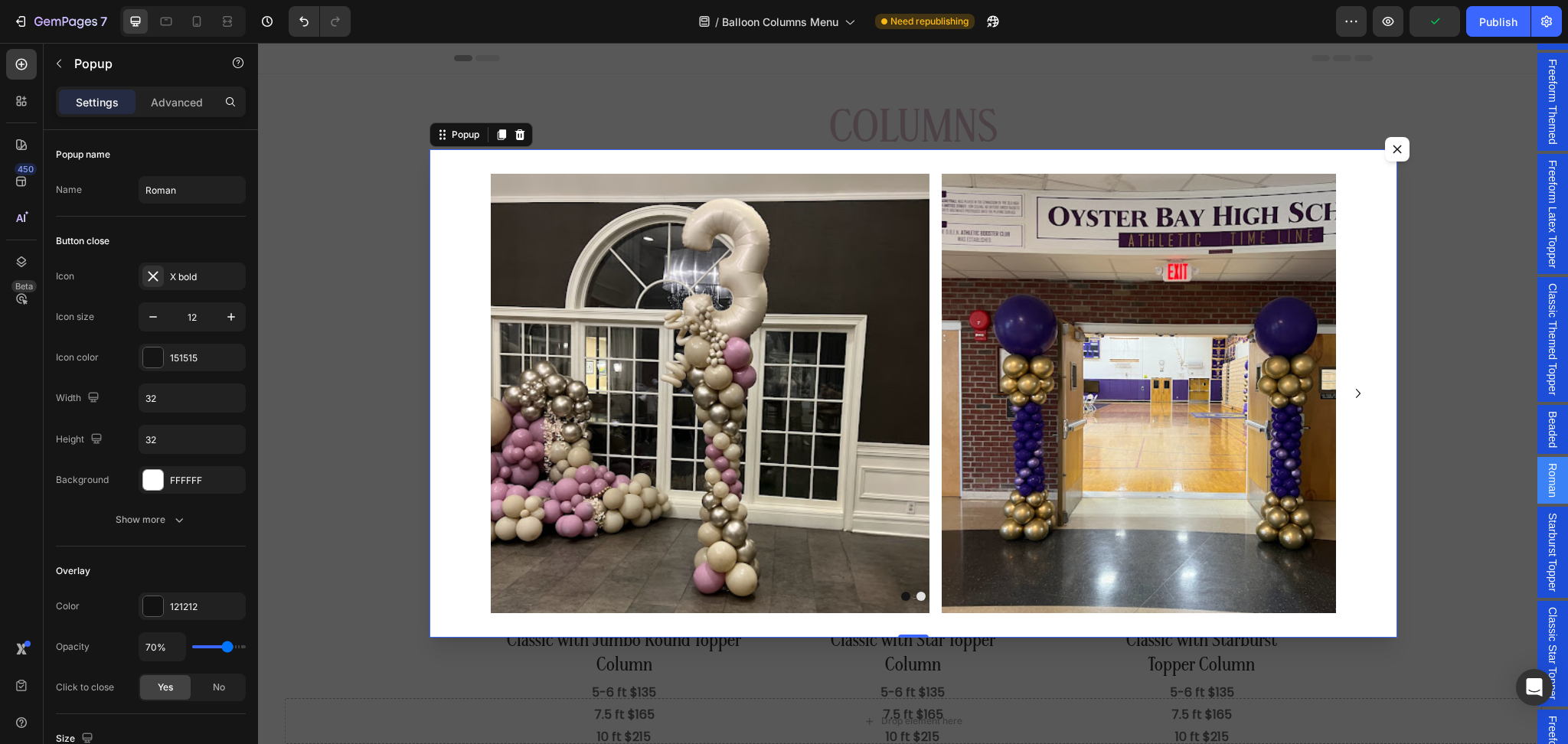
click at [1545, 527] on span "Starburst Topper" at bounding box center [1552, 553] width 15 height 79
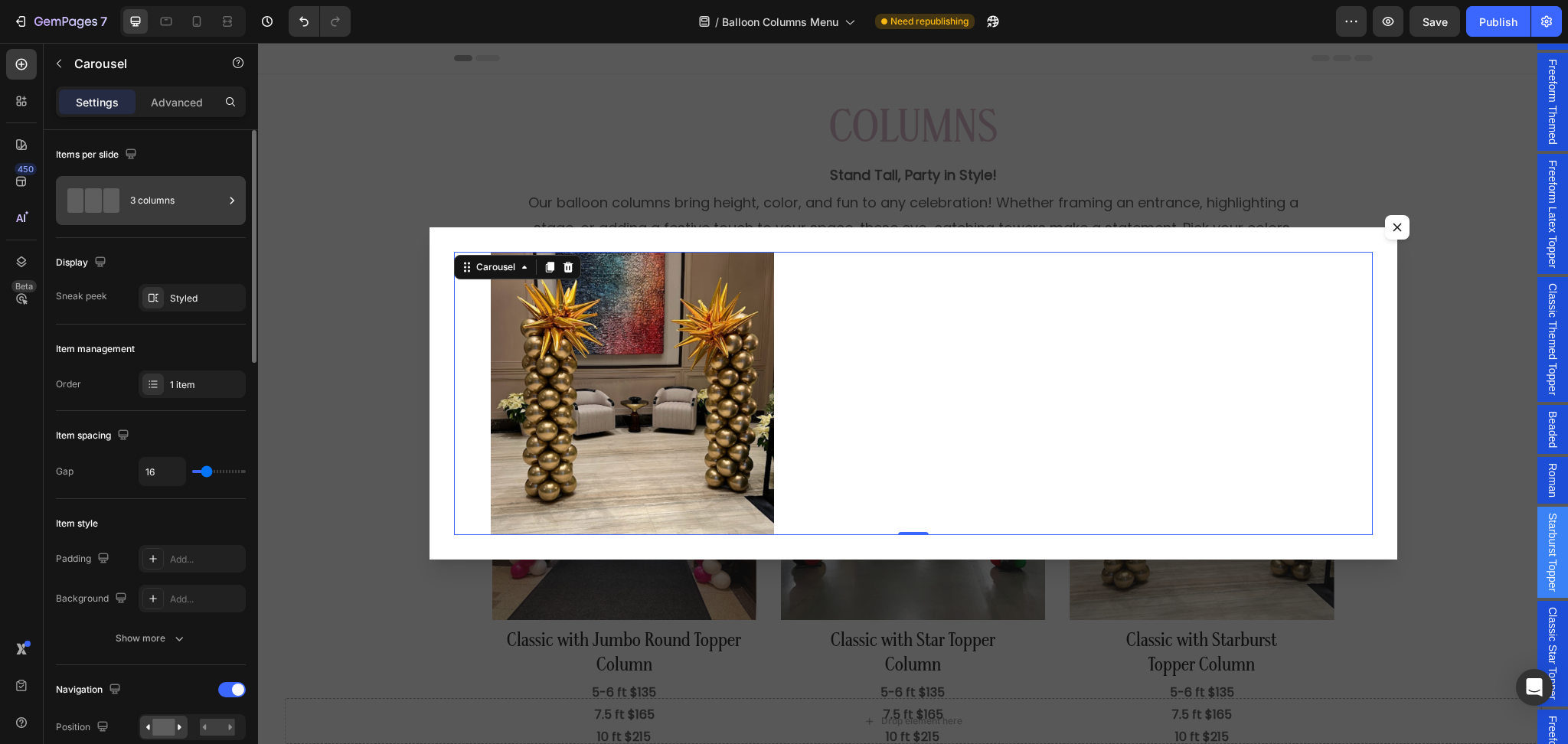
click at [148, 198] on div "3 columns" at bounding box center [177, 200] width 93 height 35
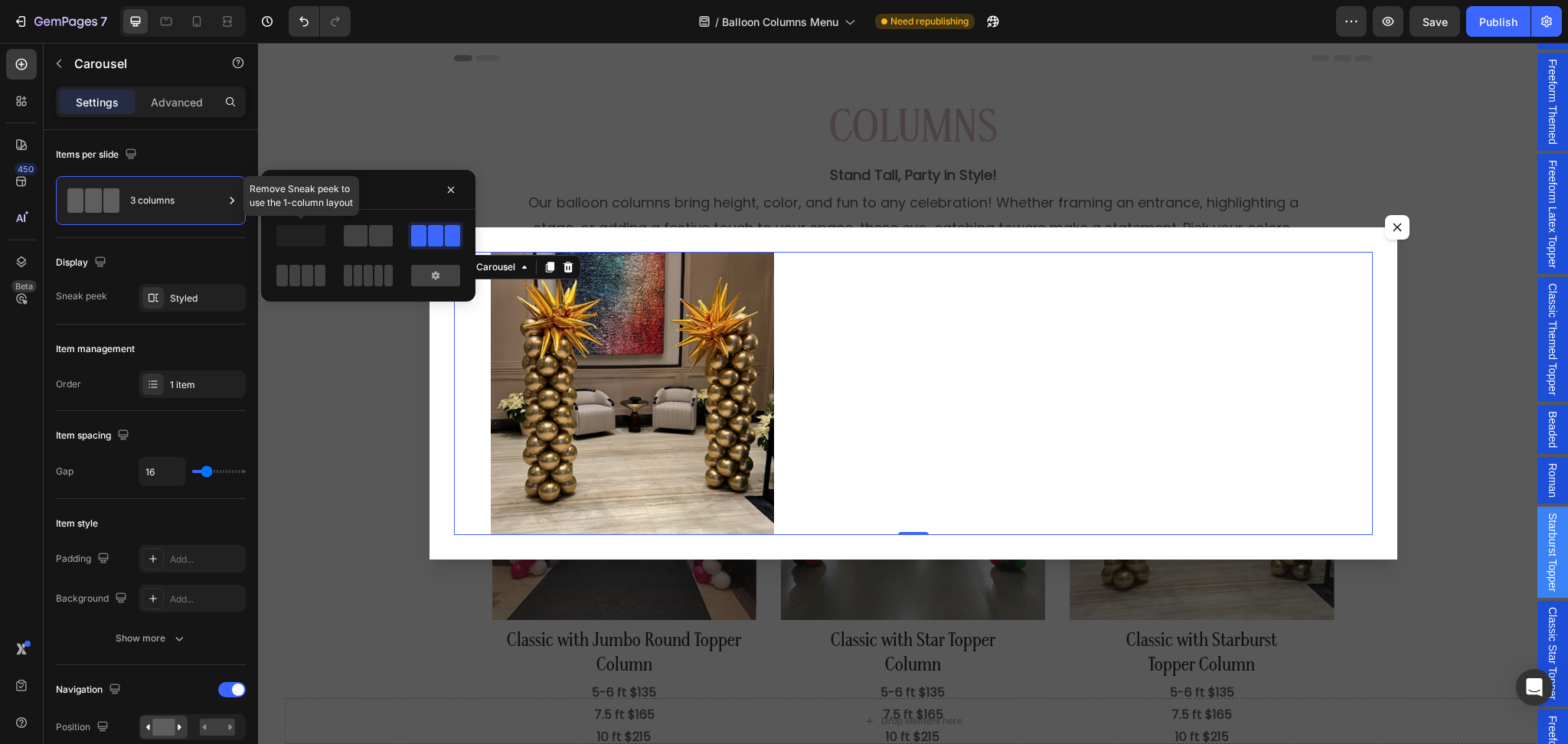
click at [308, 239] on span at bounding box center [301, 235] width 49 height 21
click at [381, 234] on span at bounding box center [380, 235] width 24 height 21
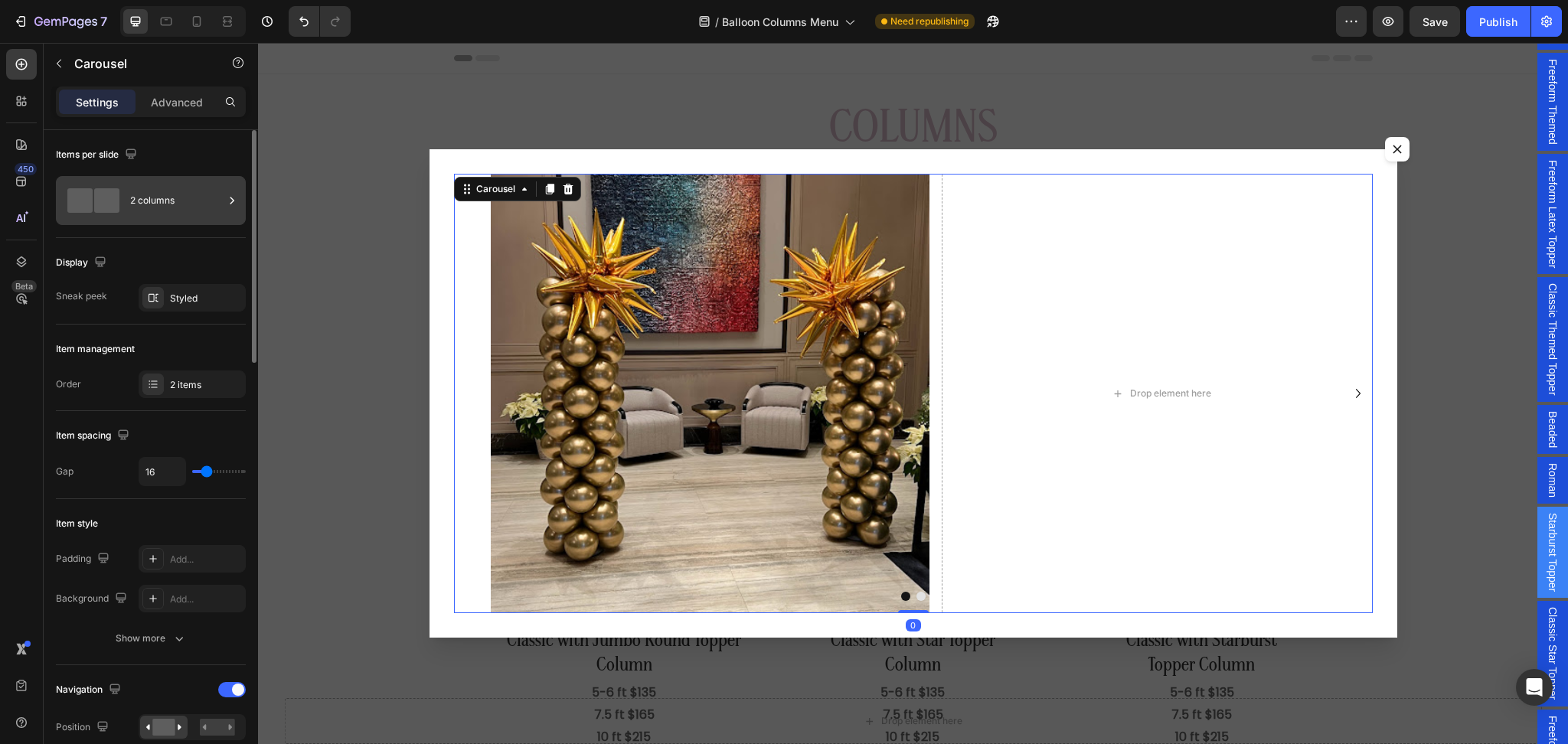
click at [211, 197] on div "2 columns" at bounding box center [177, 200] width 93 height 35
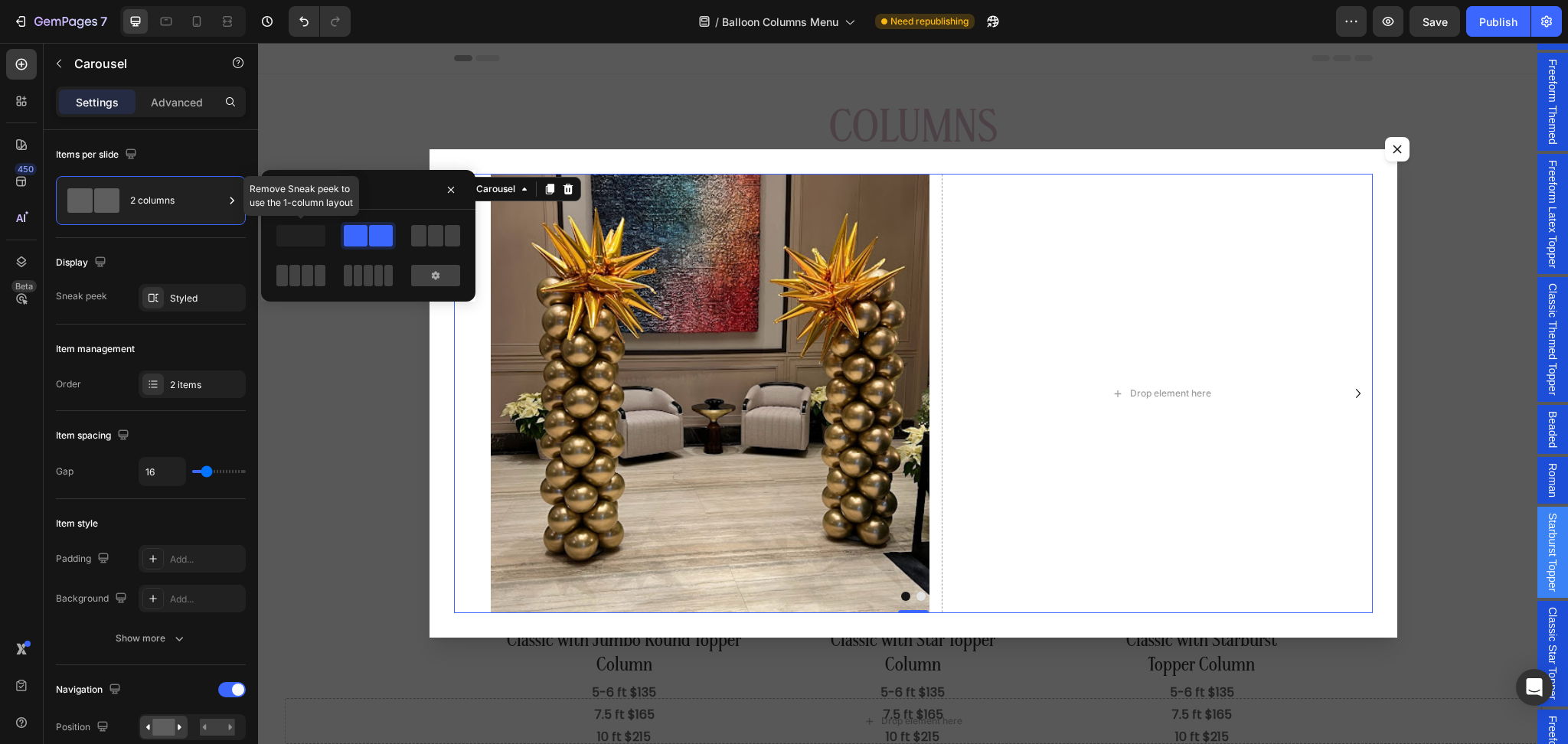
click at [298, 225] on span at bounding box center [301, 235] width 49 height 21
click at [303, 242] on span at bounding box center [301, 235] width 49 height 21
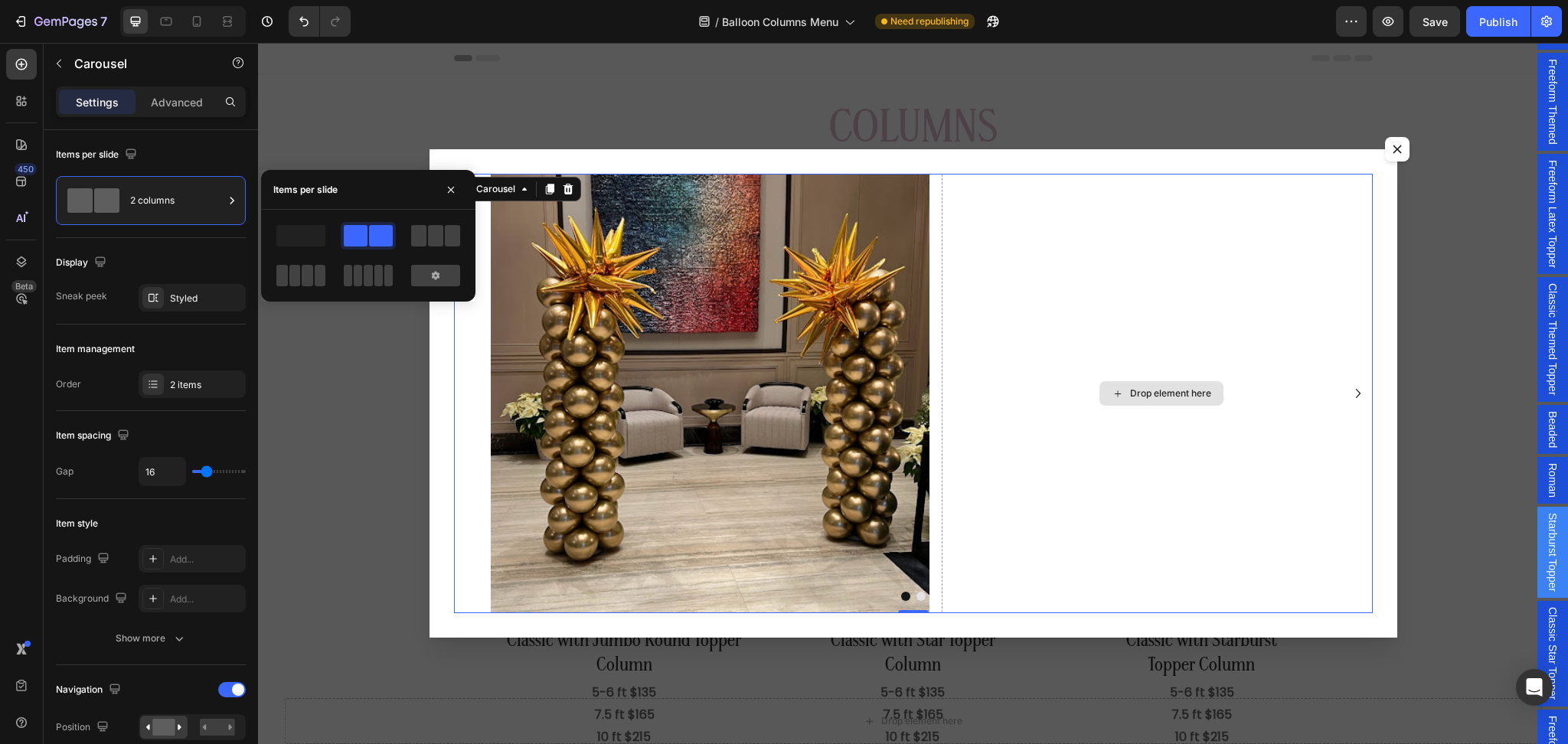
drag, startPoint x: 561, startPoint y: 285, endPoint x: 1133, endPoint y: 299, distance: 572.2
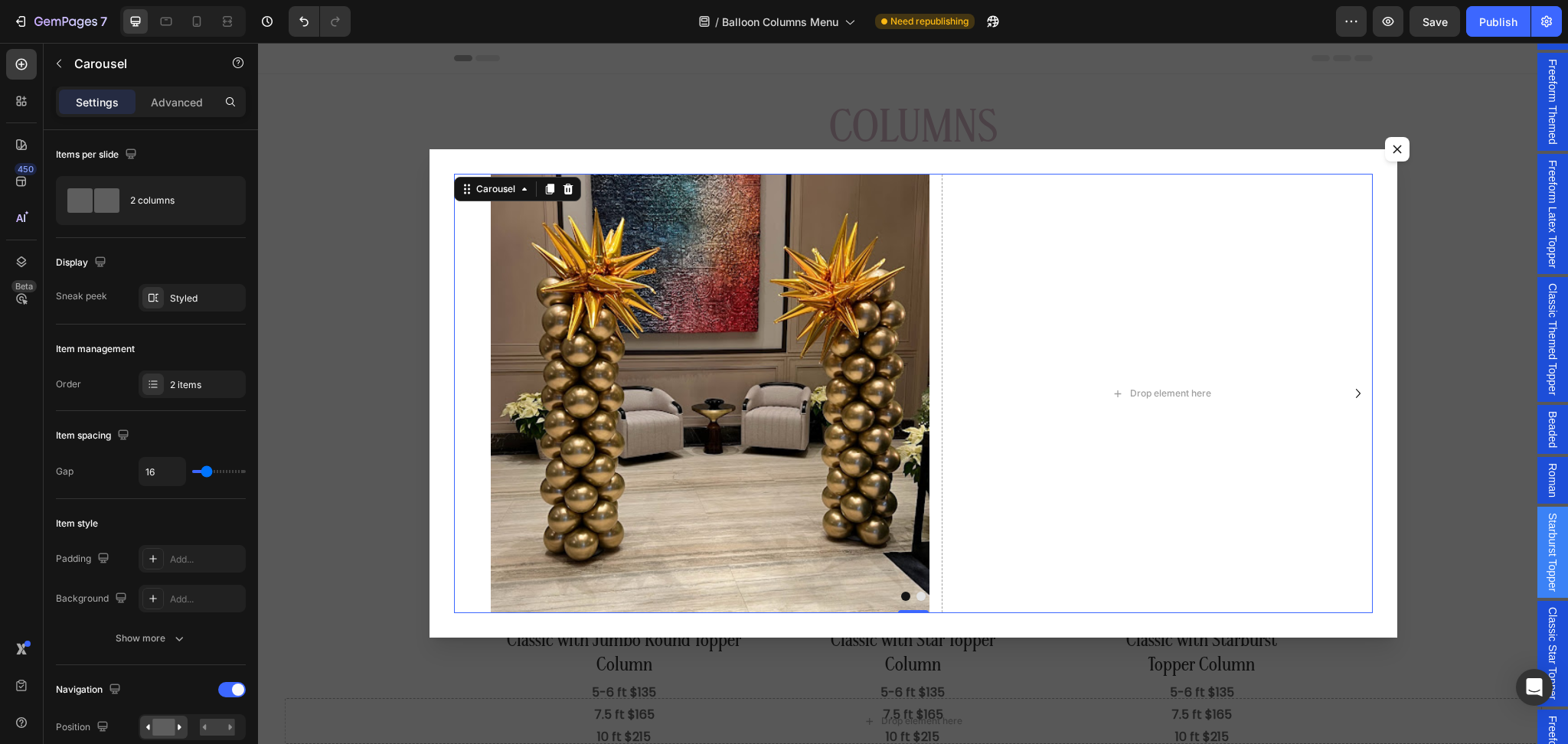
click at [1349, 396] on icon "Carousel Next Arrow" at bounding box center [1358, 394] width 18 height 18
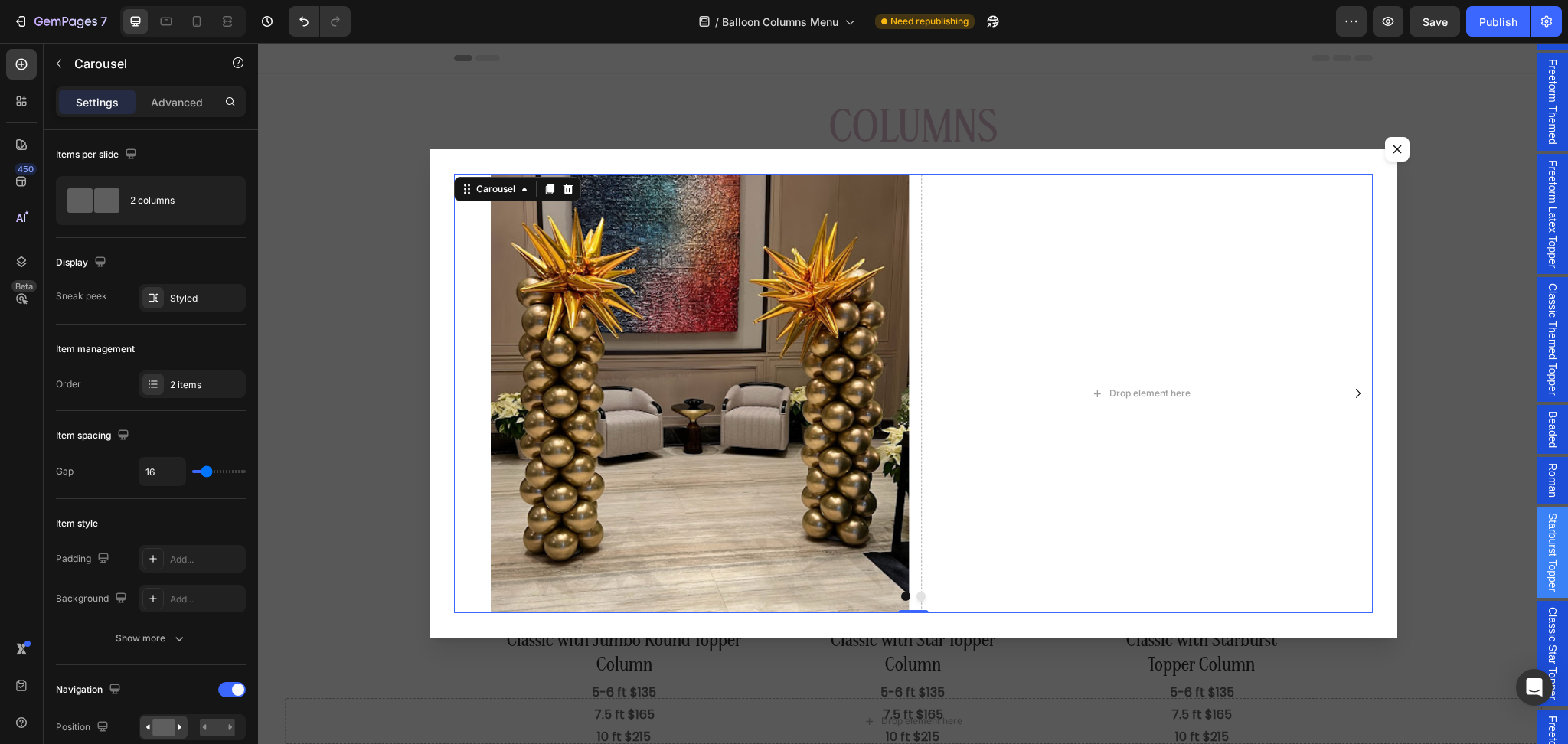
click at [1348, 396] on div "Image Drop element here" at bounding box center [914, 394] width 919 height 439
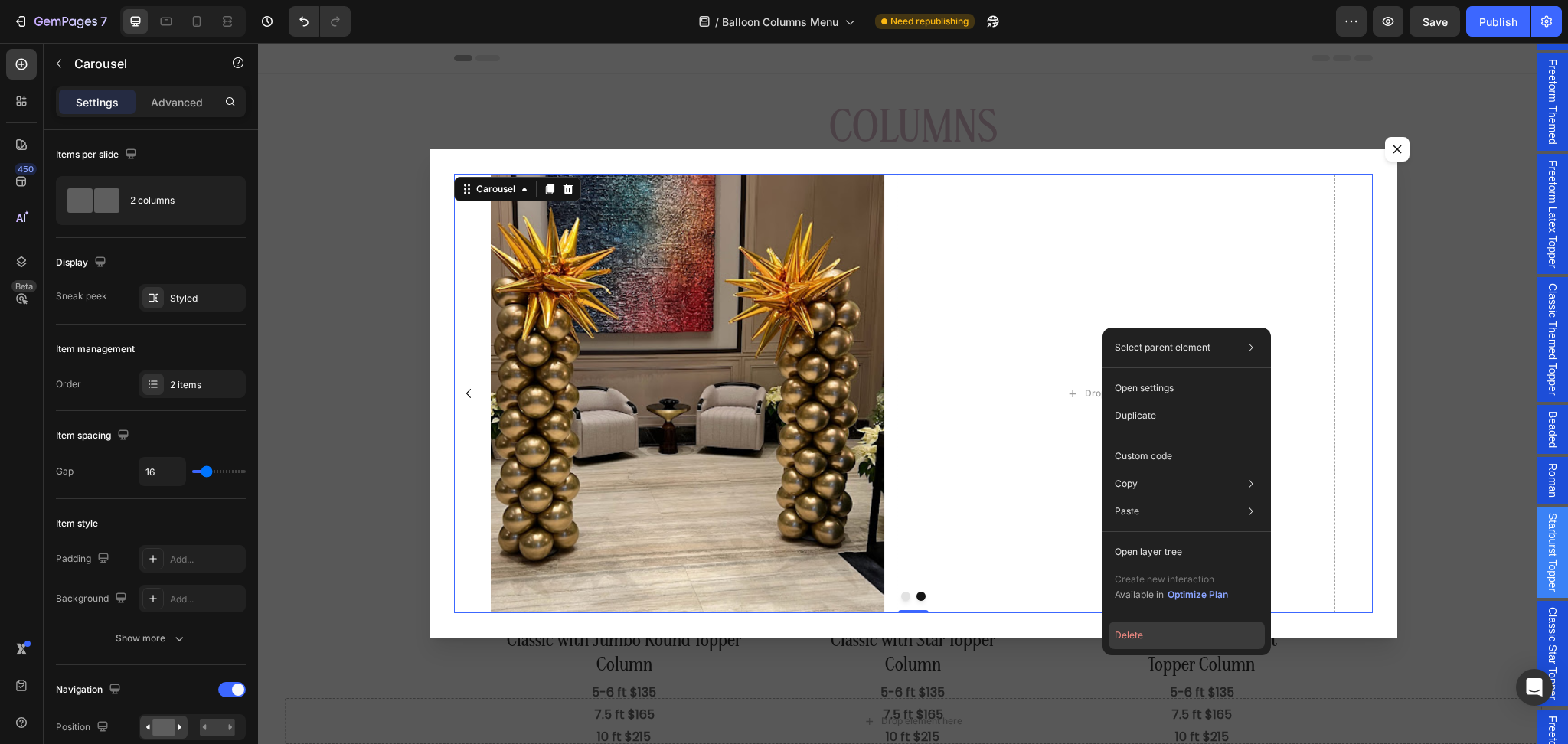
click at [1152, 638] on button "Delete" at bounding box center [1187, 635] width 156 height 27
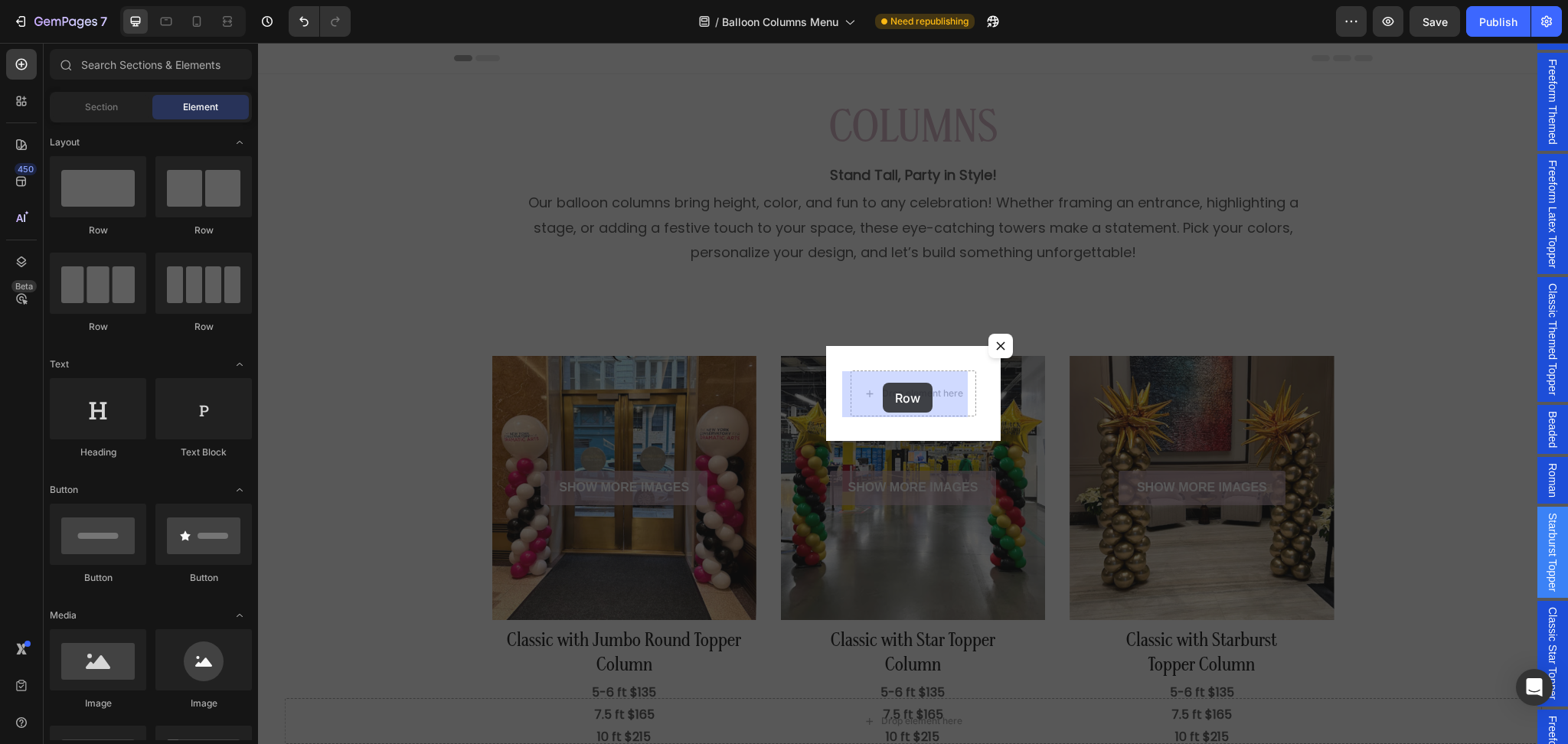
drag, startPoint x: 348, startPoint y: 240, endPoint x: 915, endPoint y: 393, distance: 587.3
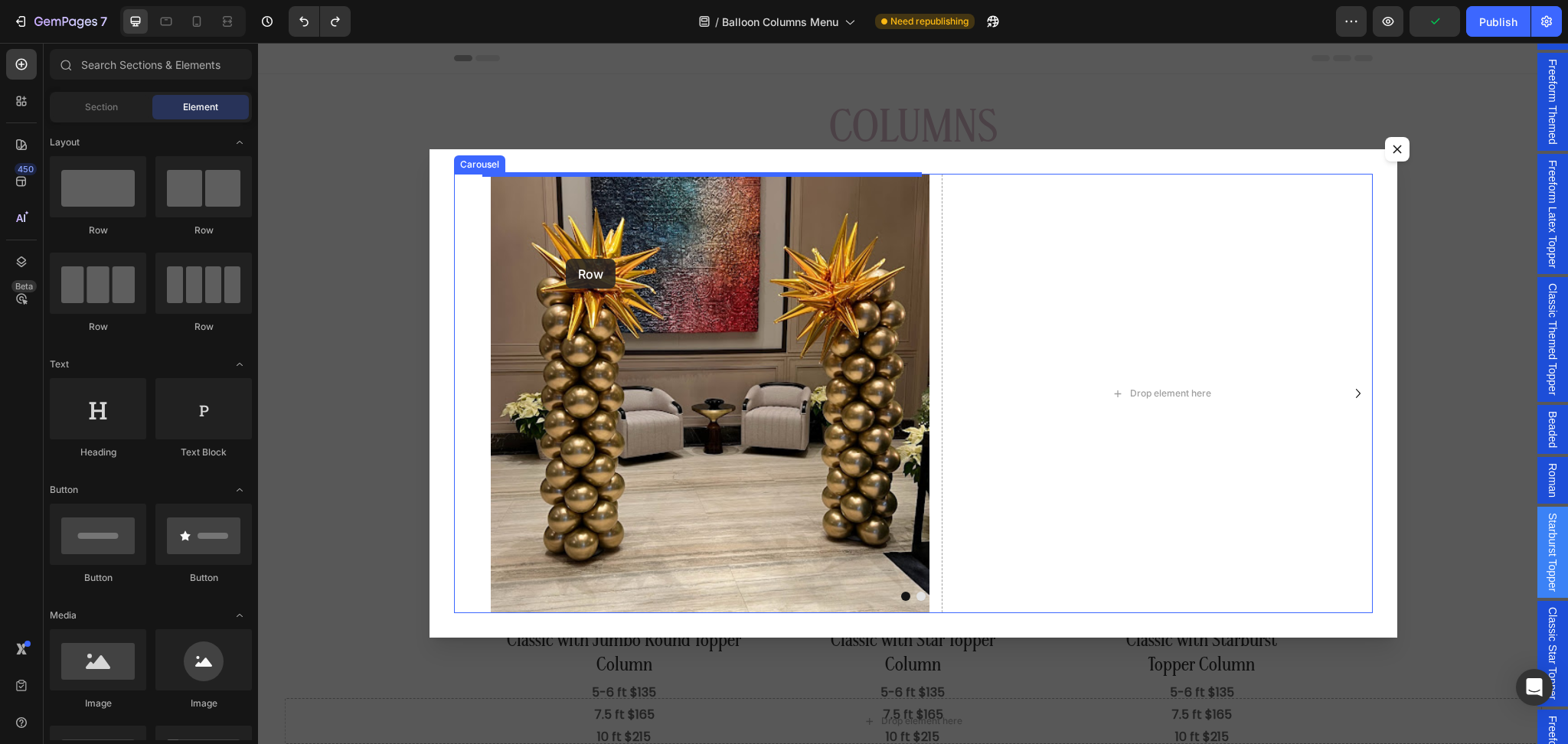
drag, startPoint x: 373, startPoint y: 236, endPoint x: 582, endPoint y: 266, distance: 211.1
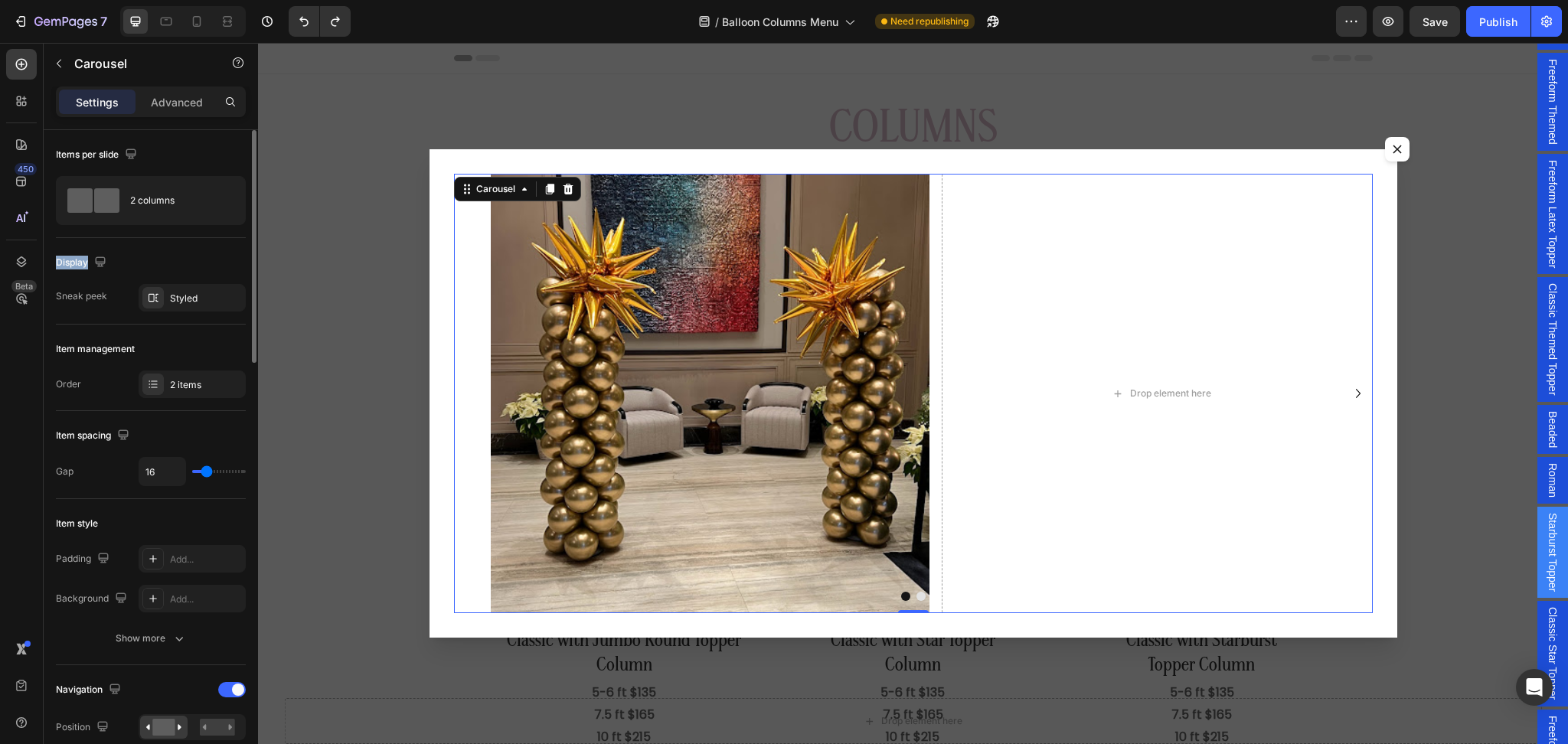
drag, startPoint x: 148, startPoint y: 244, endPoint x: 187, endPoint y: 227, distance: 42.5
click at [187, 227] on div "Items per slide 2 columns" at bounding box center [151, 184] width 190 height 108
click at [209, 218] on div "2 columns" at bounding box center [151, 201] width 190 height 49
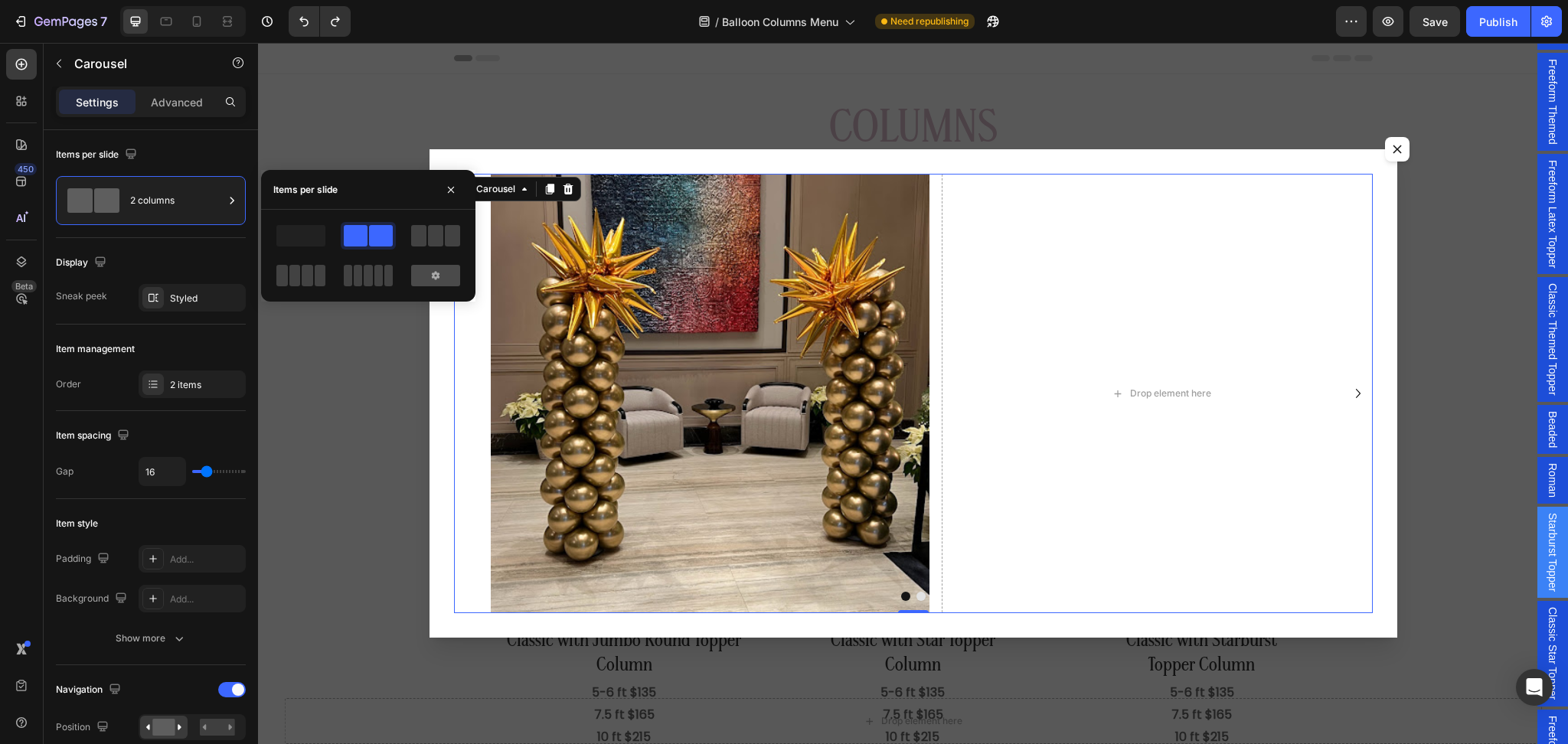
drag, startPoint x: 307, startPoint y: 233, endPoint x: 421, endPoint y: 278, distance: 122.6
click at [421, 278] on div at bounding box center [368, 256] width 190 height 68
click at [421, 278] on div at bounding box center [436, 276] width 49 height 21
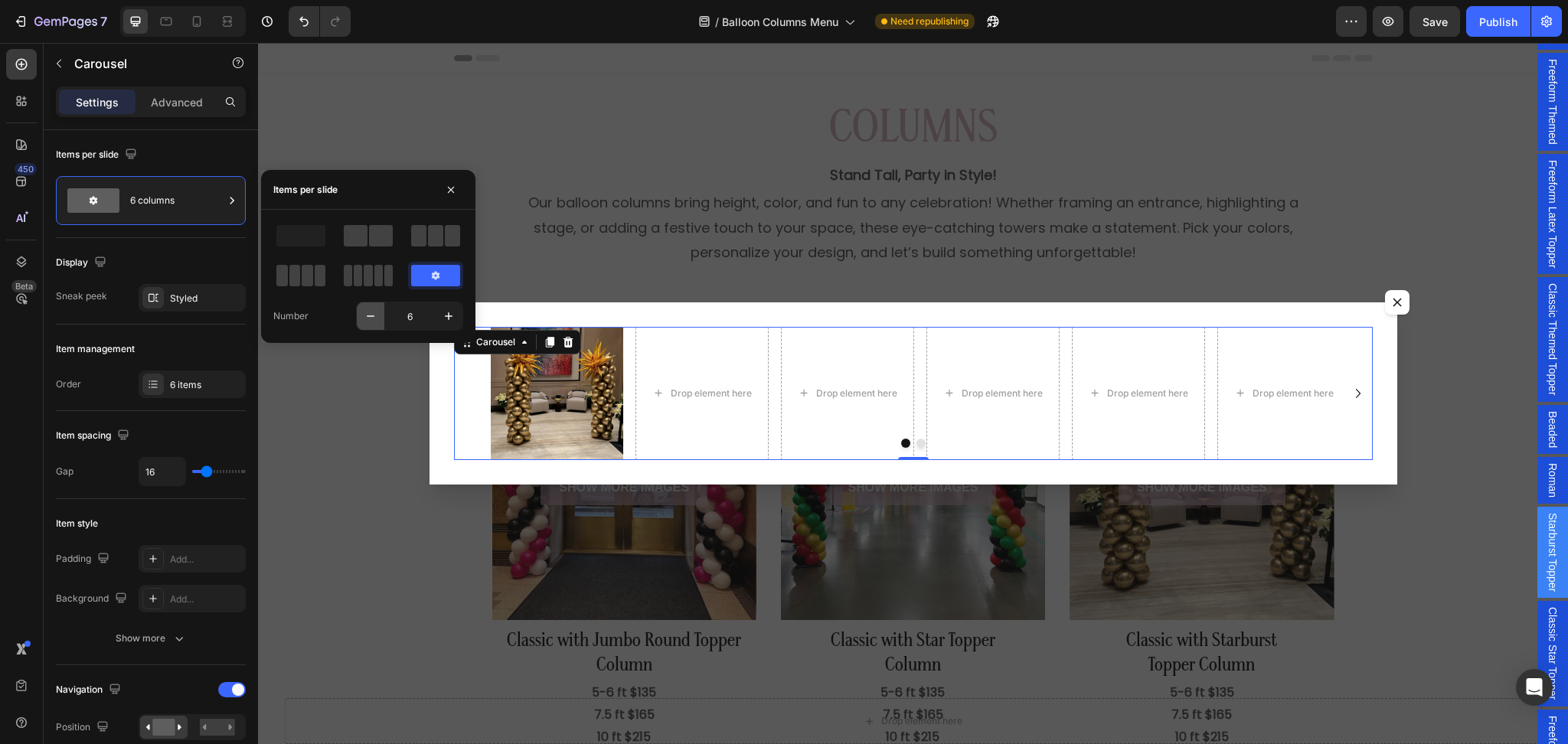
click at [372, 321] on icon "button" at bounding box center [370, 315] width 15 height 15
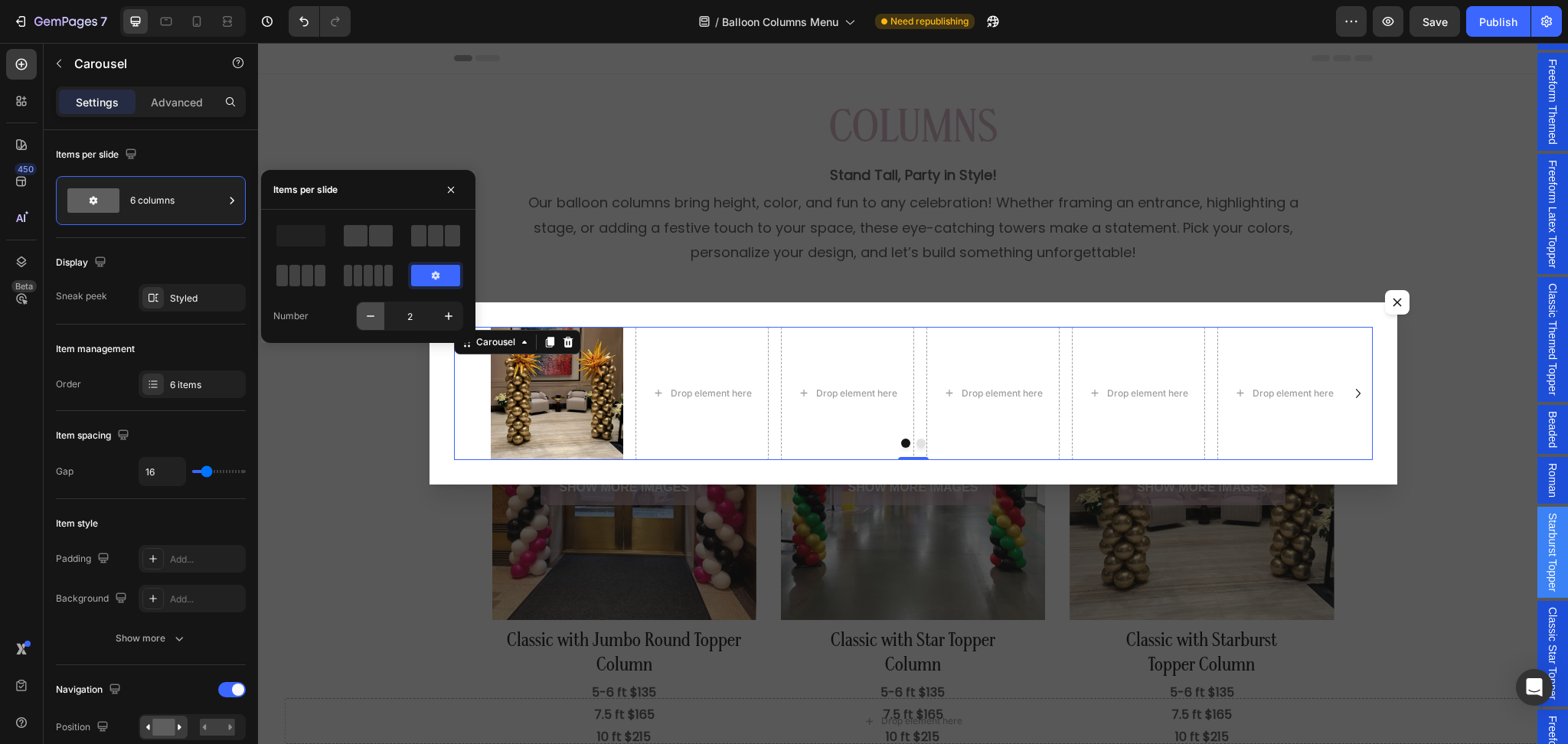
type input "1"
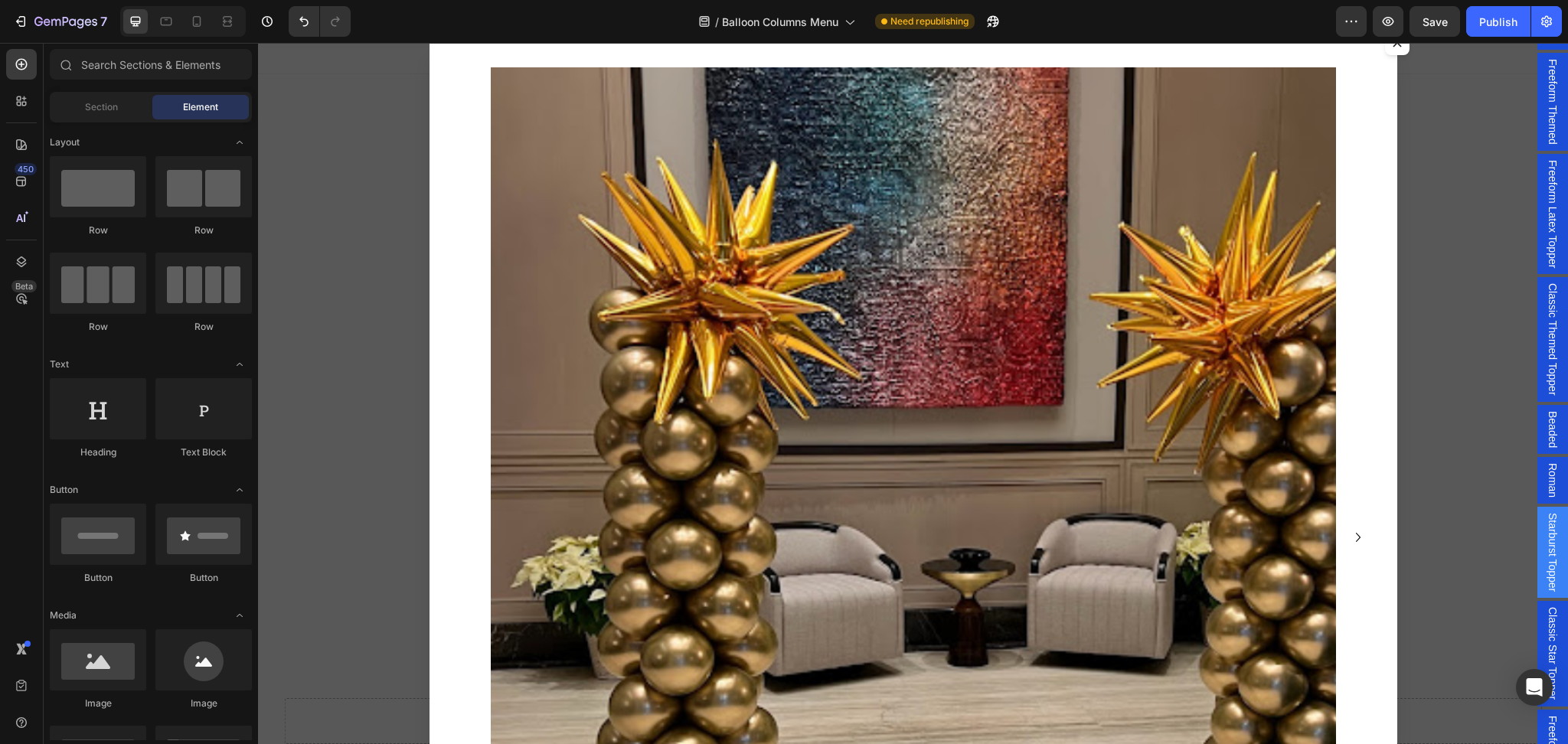
click at [1449, 263] on div "Backdrop" at bounding box center [914, 394] width 1311 height 702
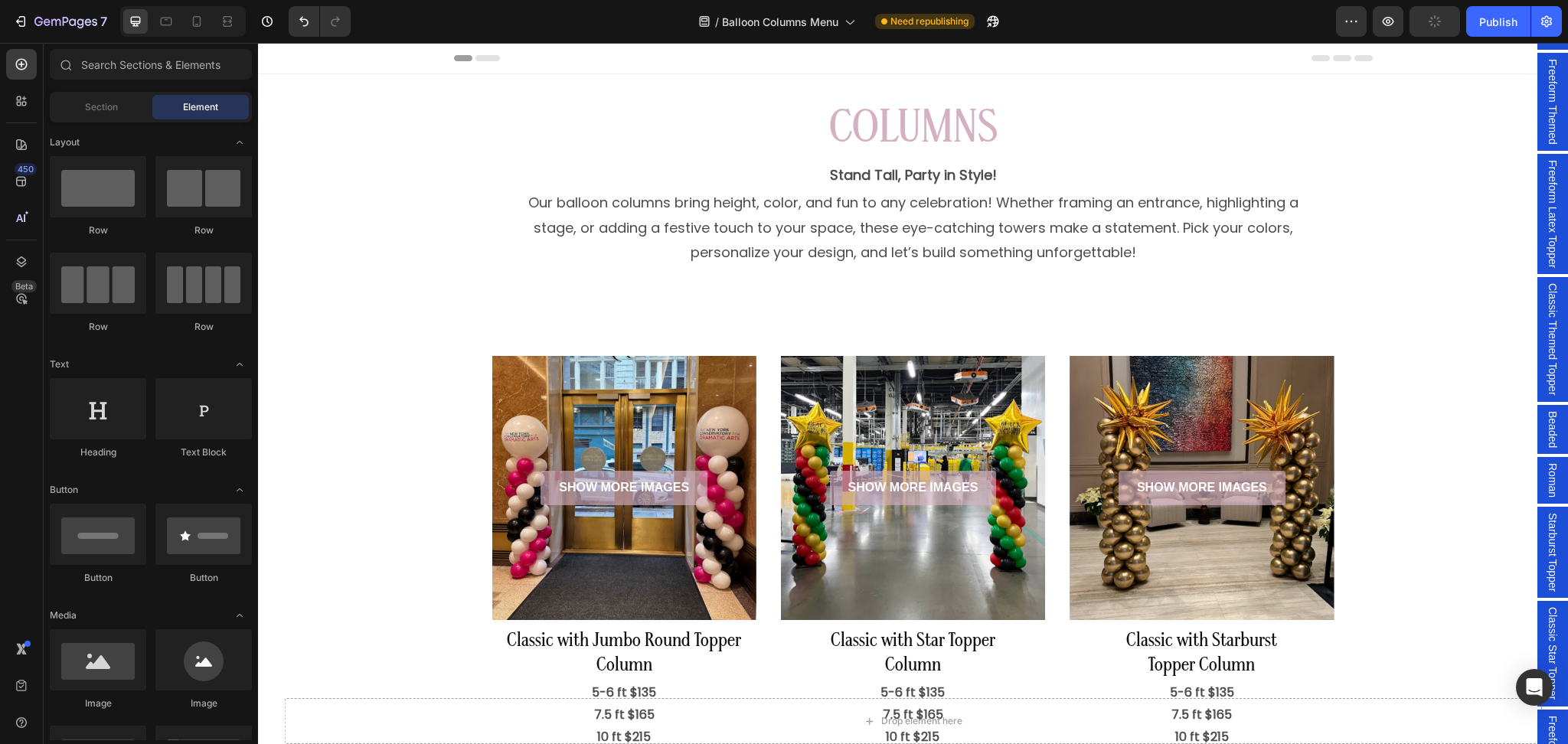
click at [1545, 545] on span "Starburst Topper" at bounding box center [1552, 553] width 15 height 79
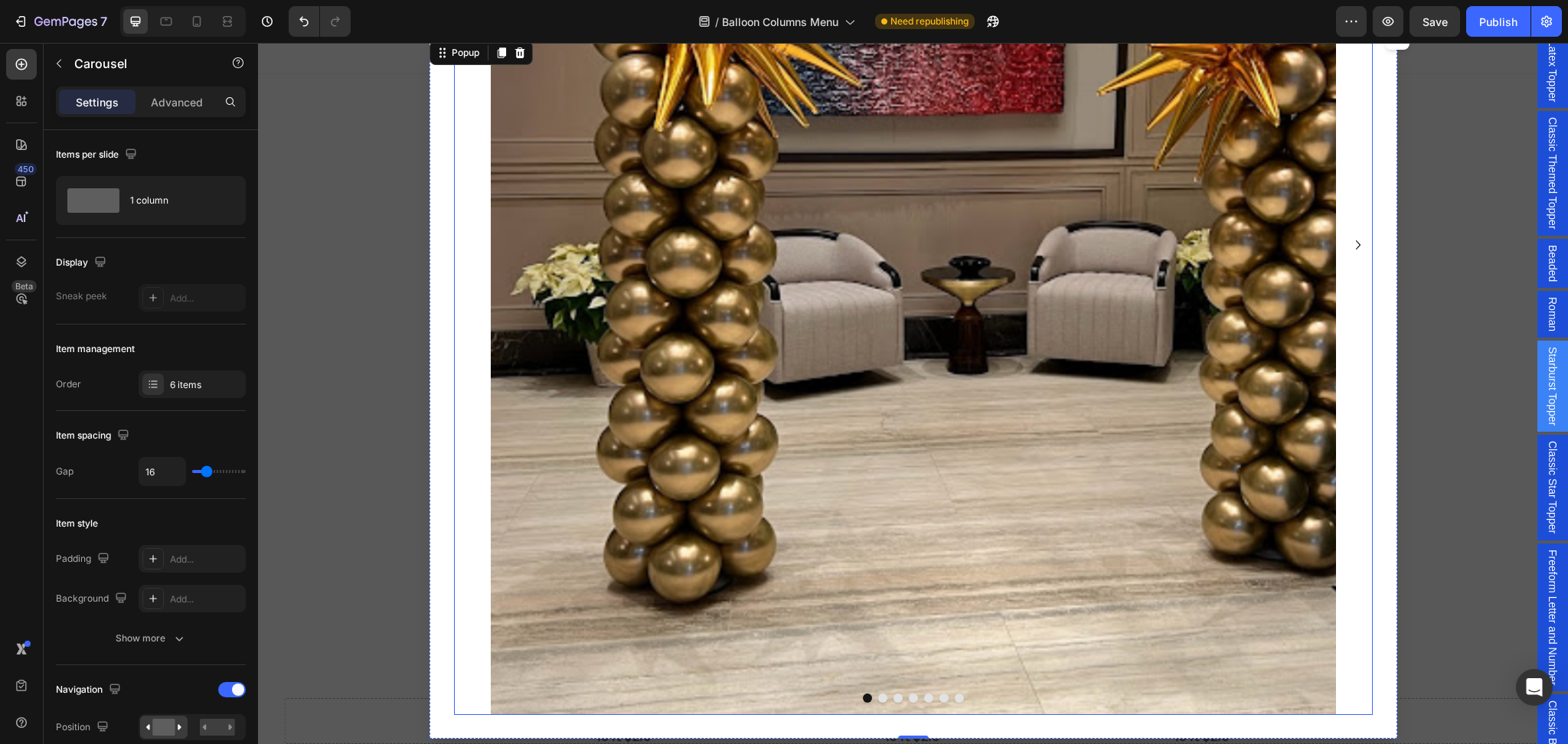
scroll to position [0, 0]
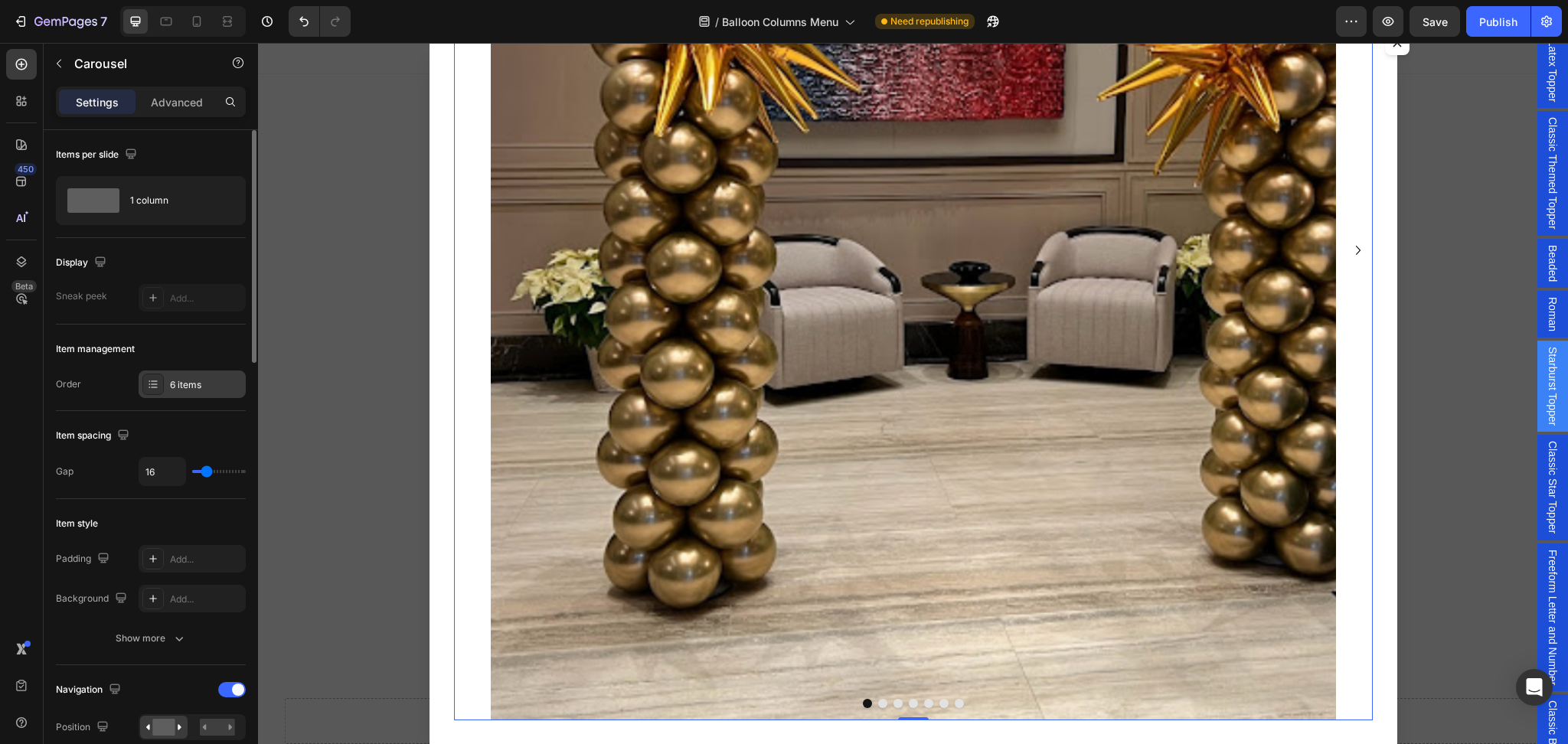
click at [190, 391] on div "6 items" at bounding box center [206, 386] width 72 height 14
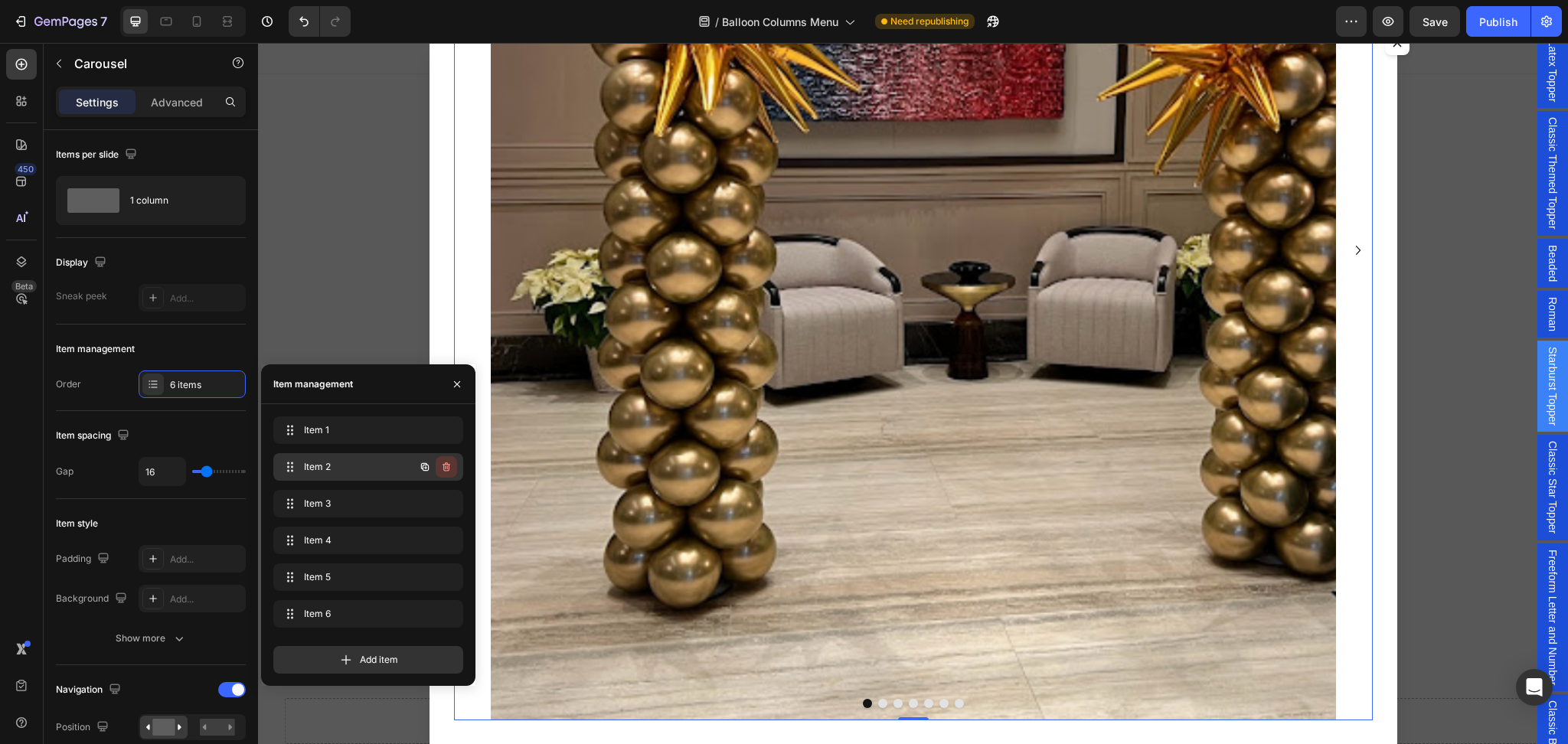
click at [444, 463] on icon "button" at bounding box center [446, 467] width 12 height 12
click at [448, 466] on div "Delete" at bounding box center [436, 467] width 28 height 14
click at [451, 469] on icon "button" at bounding box center [446, 467] width 12 height 12
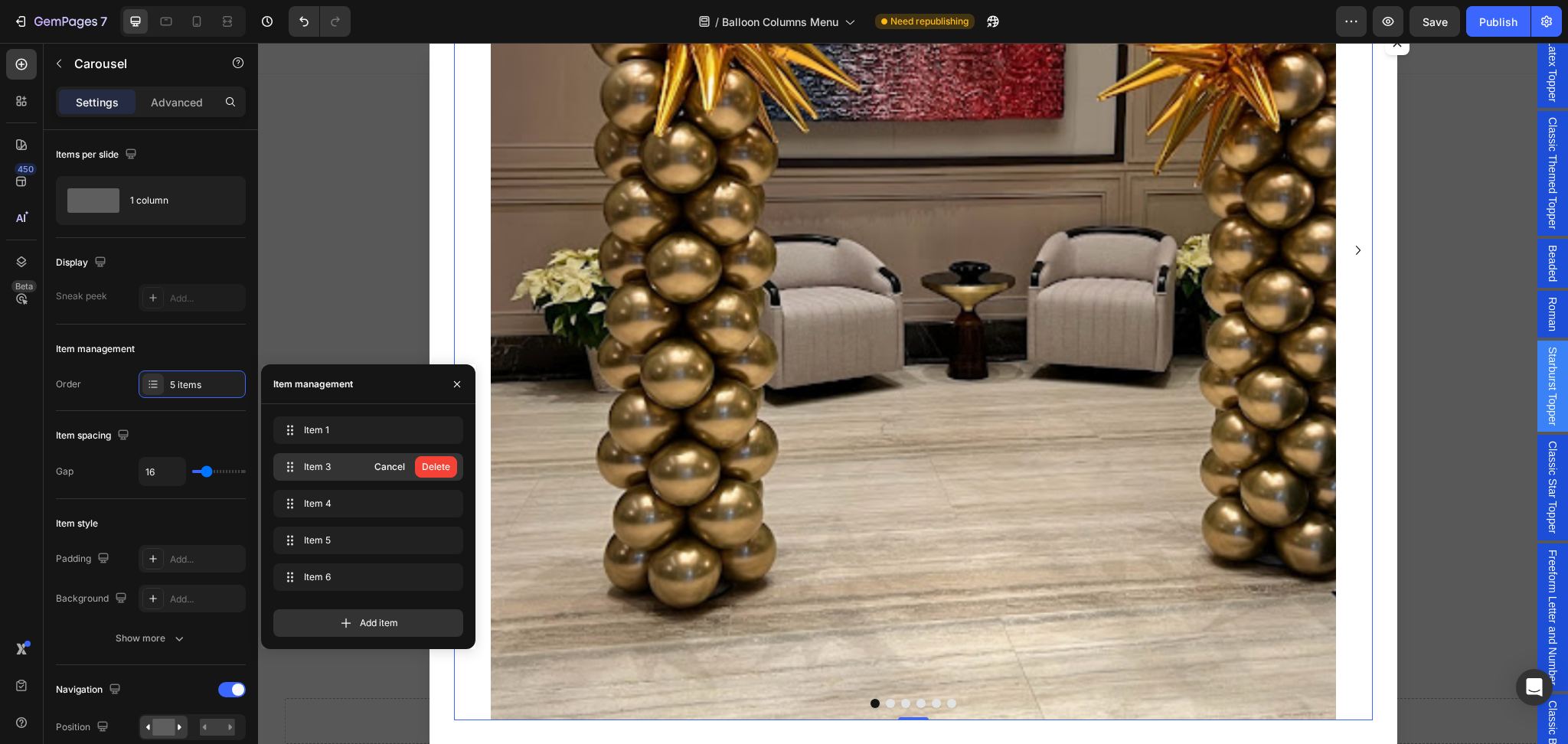
click at [451, 469] on button "Delete" at bounding box center [436, 467] width 42 height 21
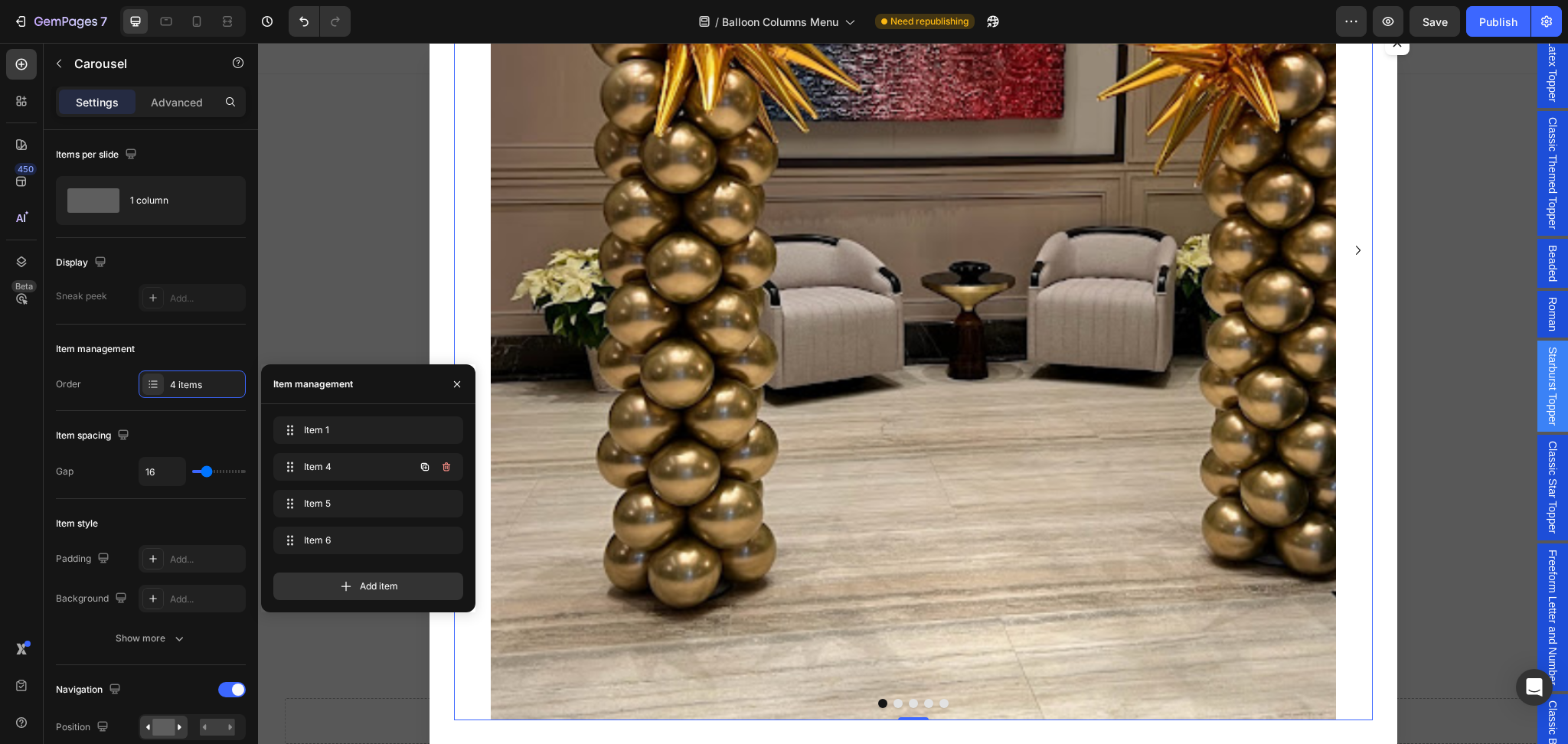
click at [451, 469] on icon "button" at bounding box center [446, 467] width 12 height 12
click at [451, 469] on button "Delete" at bounding box center [436, 467] width 42 height 21
click at [451, 469] on icon "button" at bounding box center [446, 467] width 12 height 12
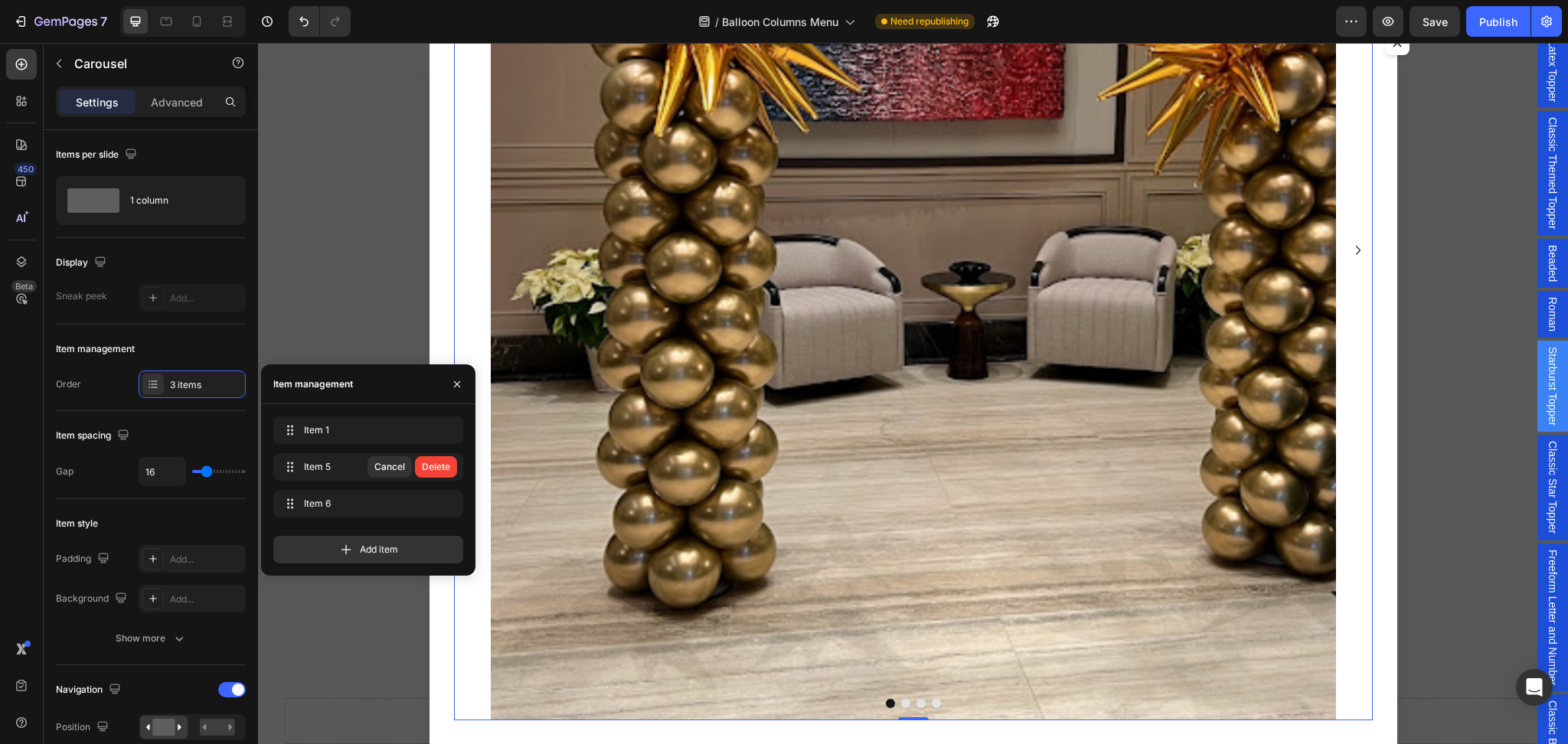
click at [451, 469] on button "Delete" at bounding box center [436, 467] width 42 height 21
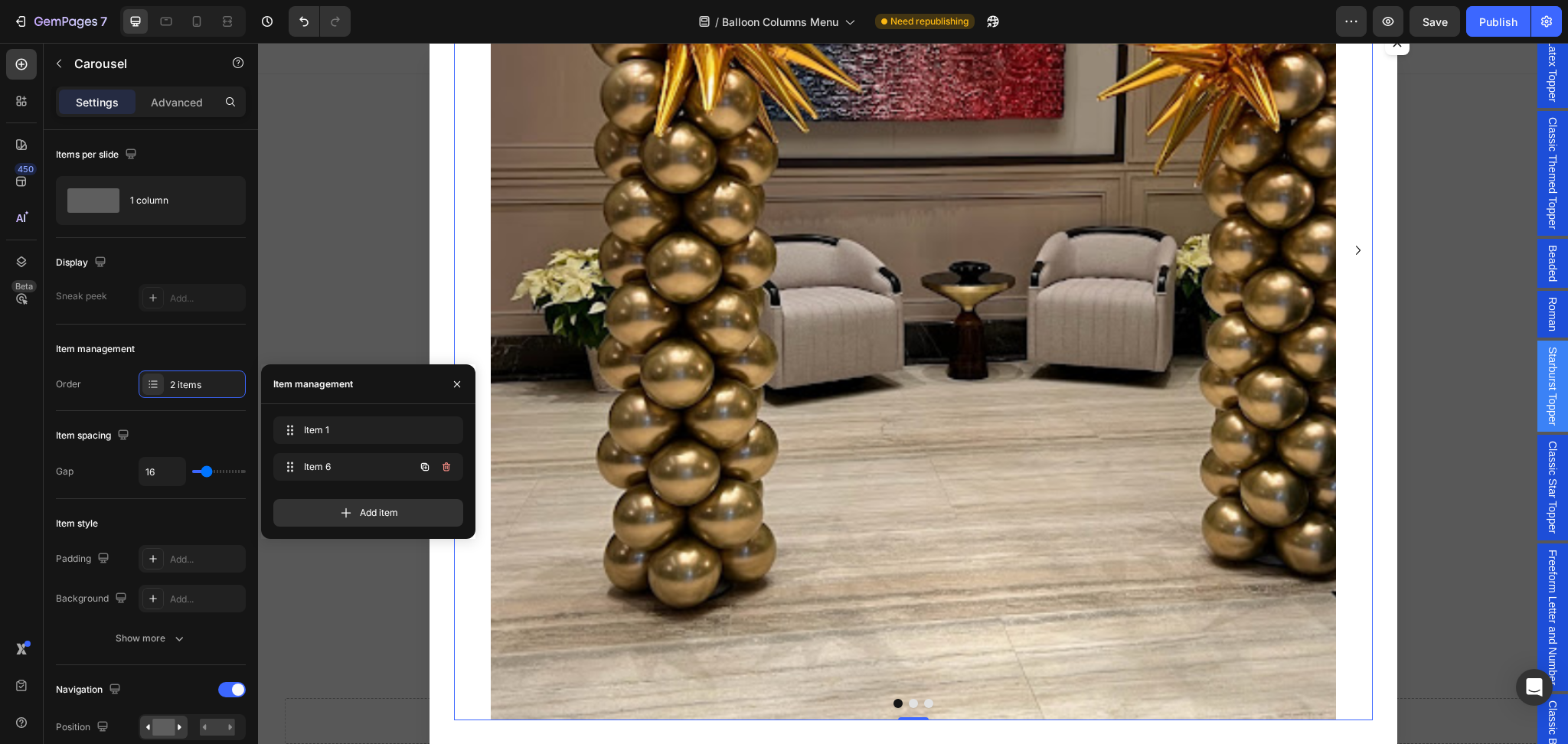
click at [451, 469] on icon "button" at bounding box center [446, 467] width 12 height 12
click at [451, 469] on button "Delete" at bounding box center [436, 467] width 42 height 21
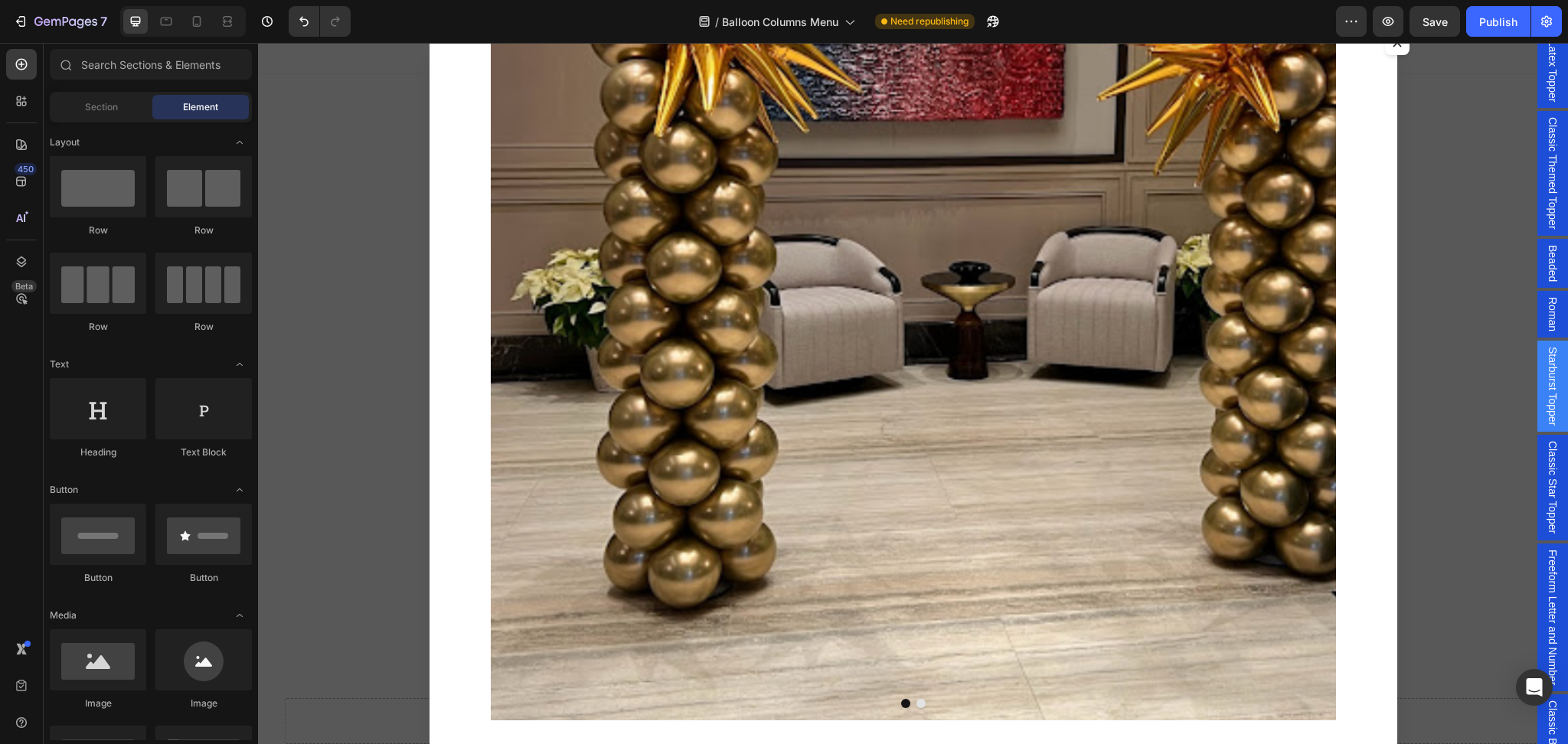
click at [1436, 431] on div "Backdrop" at bounding box center [914, 394] width 1311 height 702
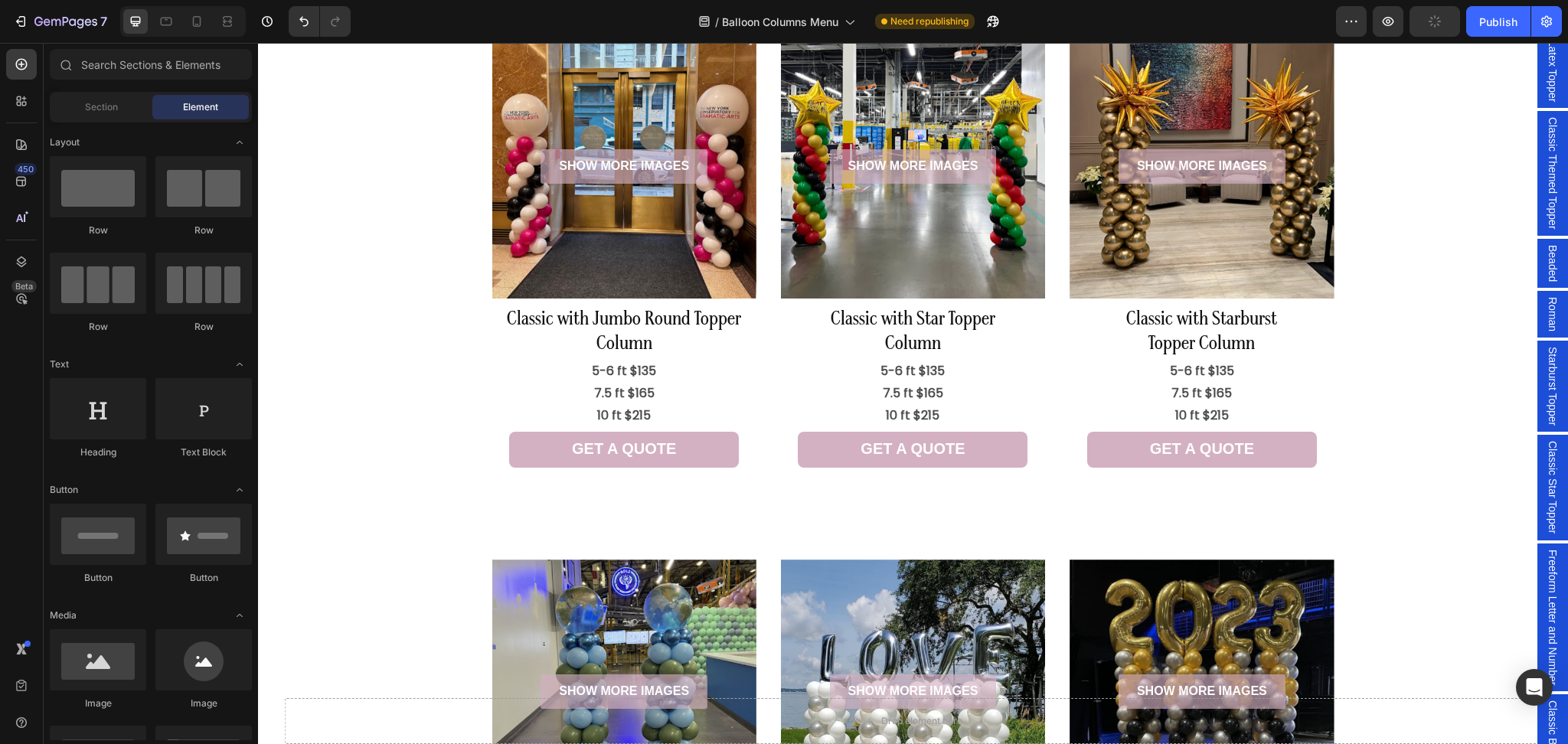
scroll to position [448, 0]
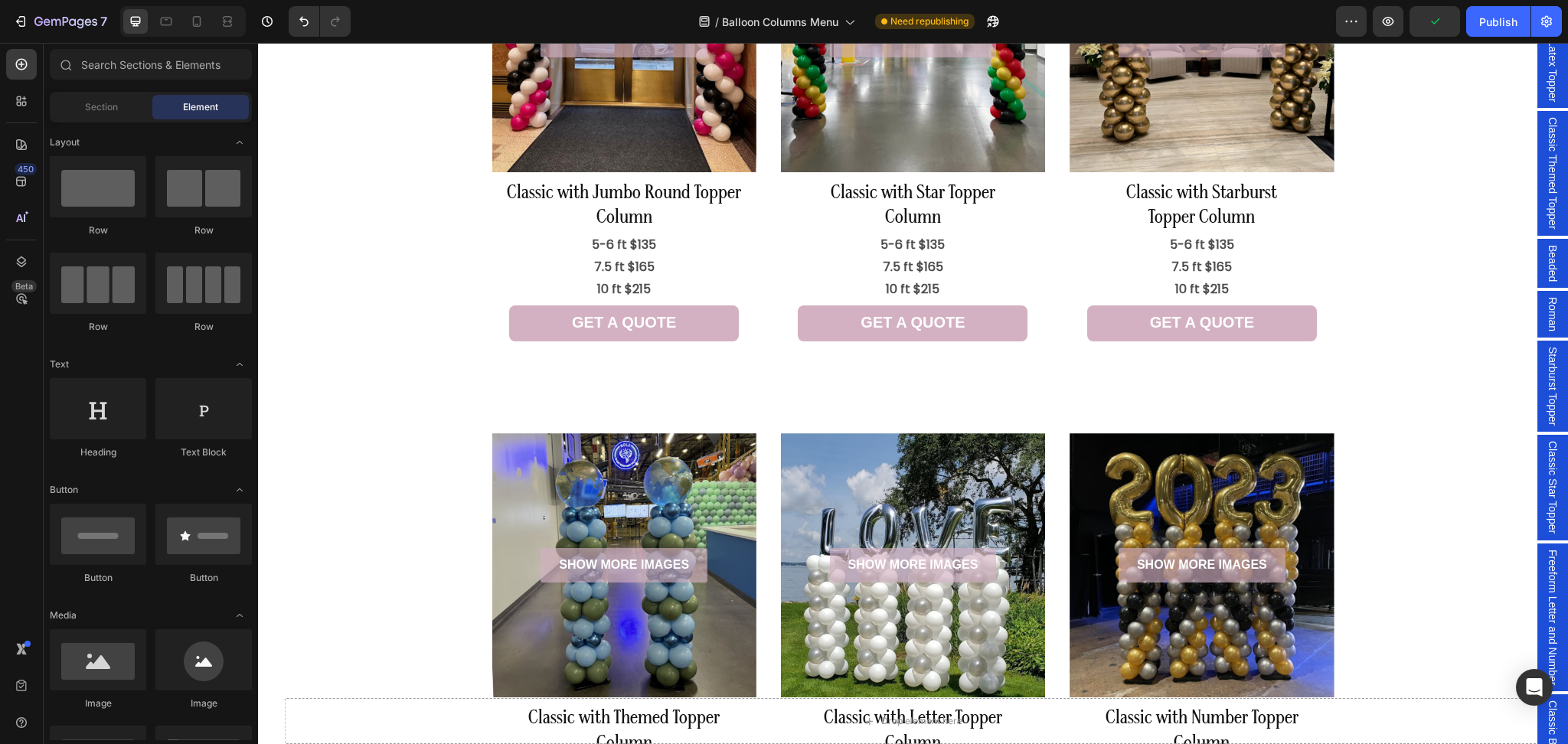
click at [1545, 559] on span "Freeform Letter and Number" at bounding box center [1552, 618] width 15 height 135
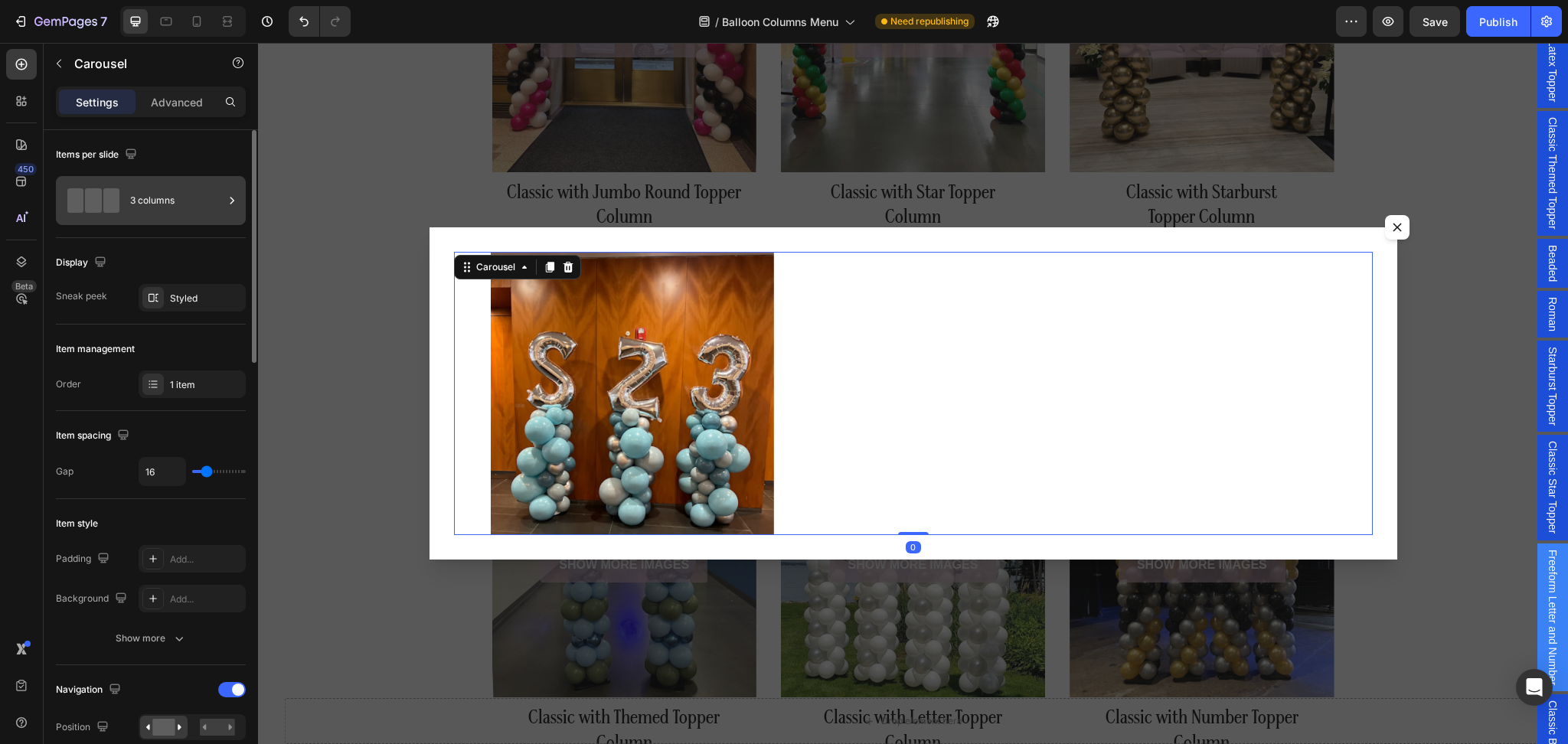
click at [163, 177] on div "3 columns" at bounding box center [151, 201] width 190 height 49
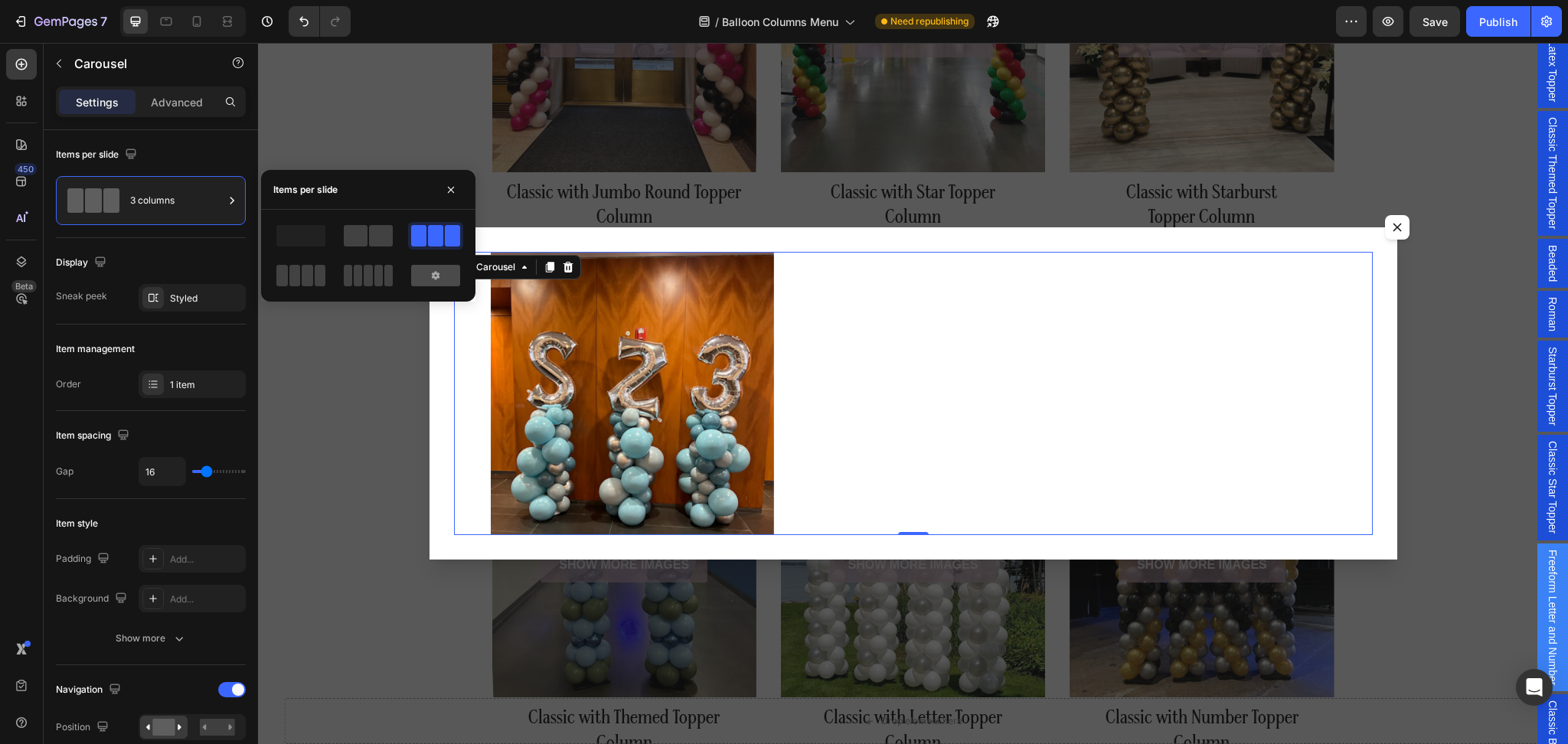
drag, startPoint x: 442, startPoint y: 279, endPoint x: 164, endPoint y: 378, distance: 295.1
click at [442, 278] on div at bounding box center [436, 276] width 49 height 21
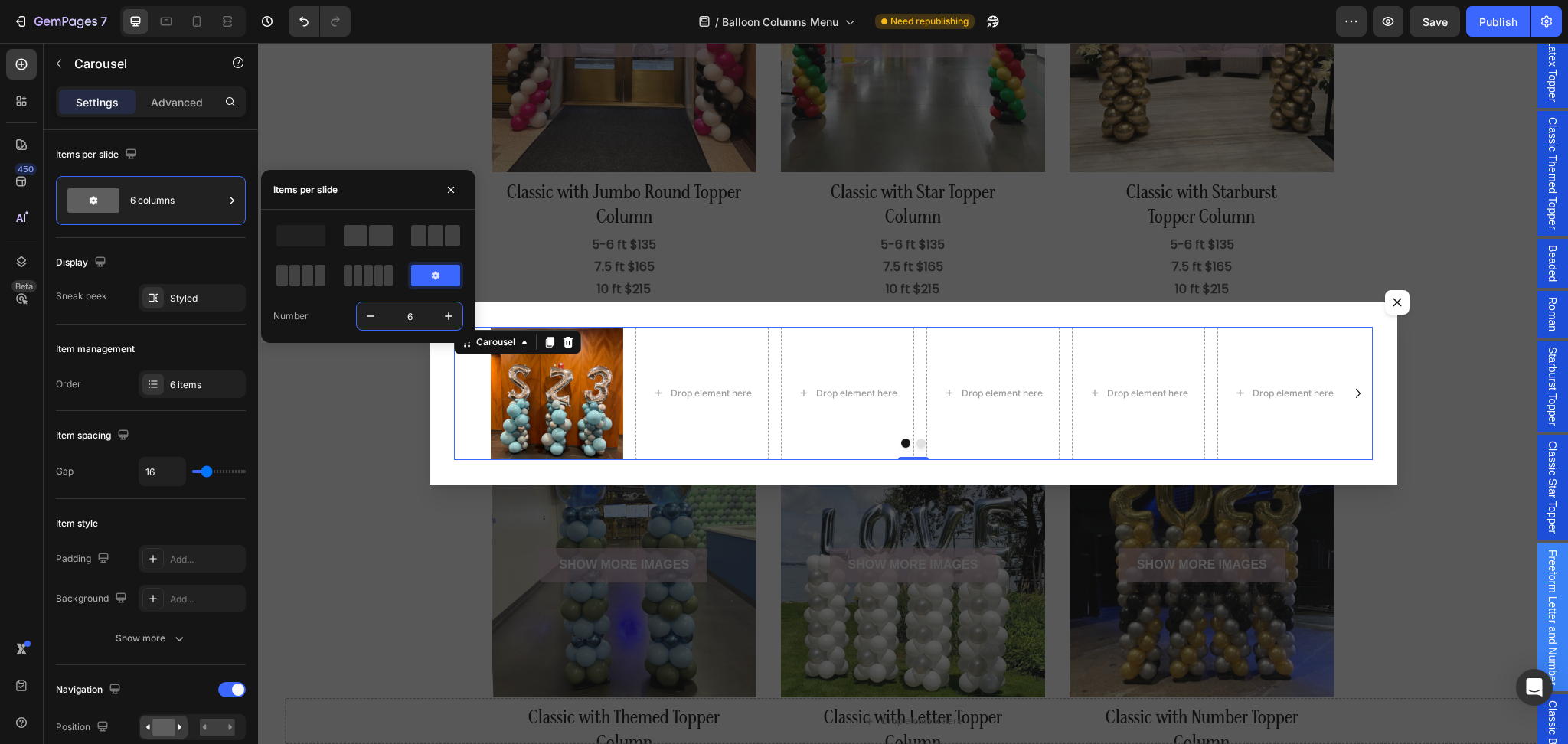
click at [385, 320] on input "6" at bounding box center [410, 315] width 51 height 27
drag, startPoint x: 419, startPoint y: 312, endPoint x: 387, endPoint y: 324, distance: 34.2
click at [387, 324] on input "6" at bounding box center [410, 315] width 51 height 27
type input "1"
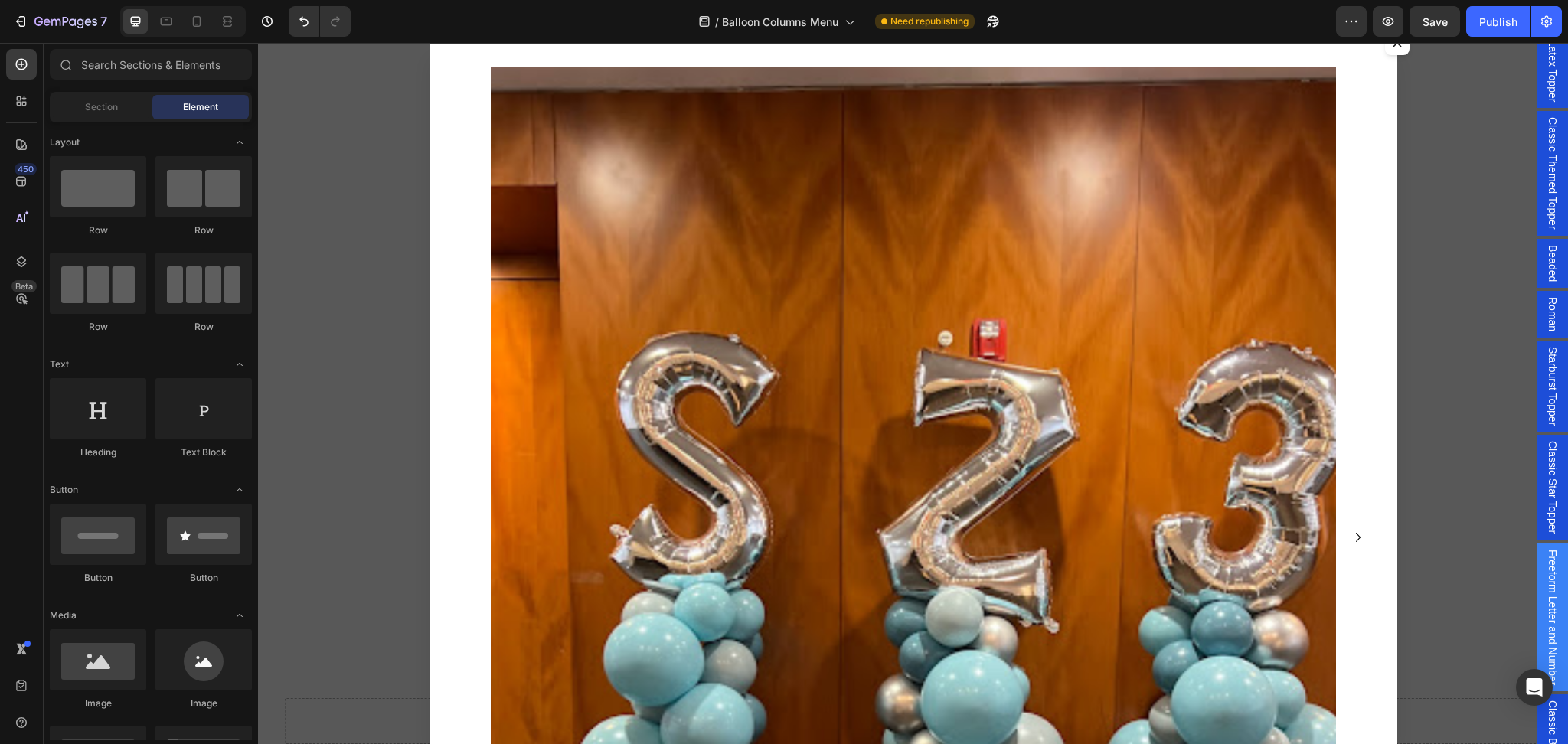
click at [374, 415] on div "Backdrop" at bounding box center [914, 394] width 1311 height 702
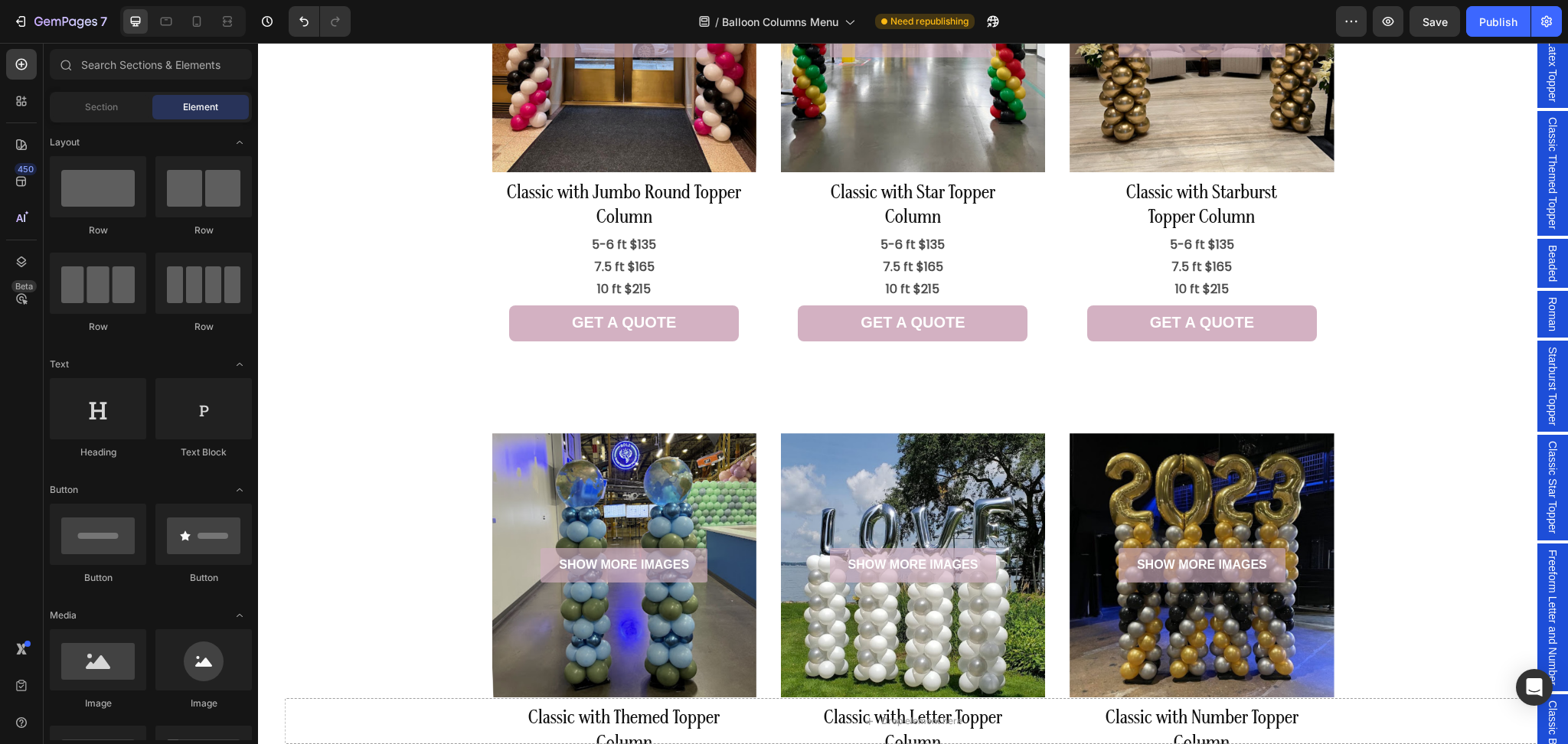
click at [1545, 487] on span "Classic Star Topper" at bounding box center [1552, 487] width 15 height 92
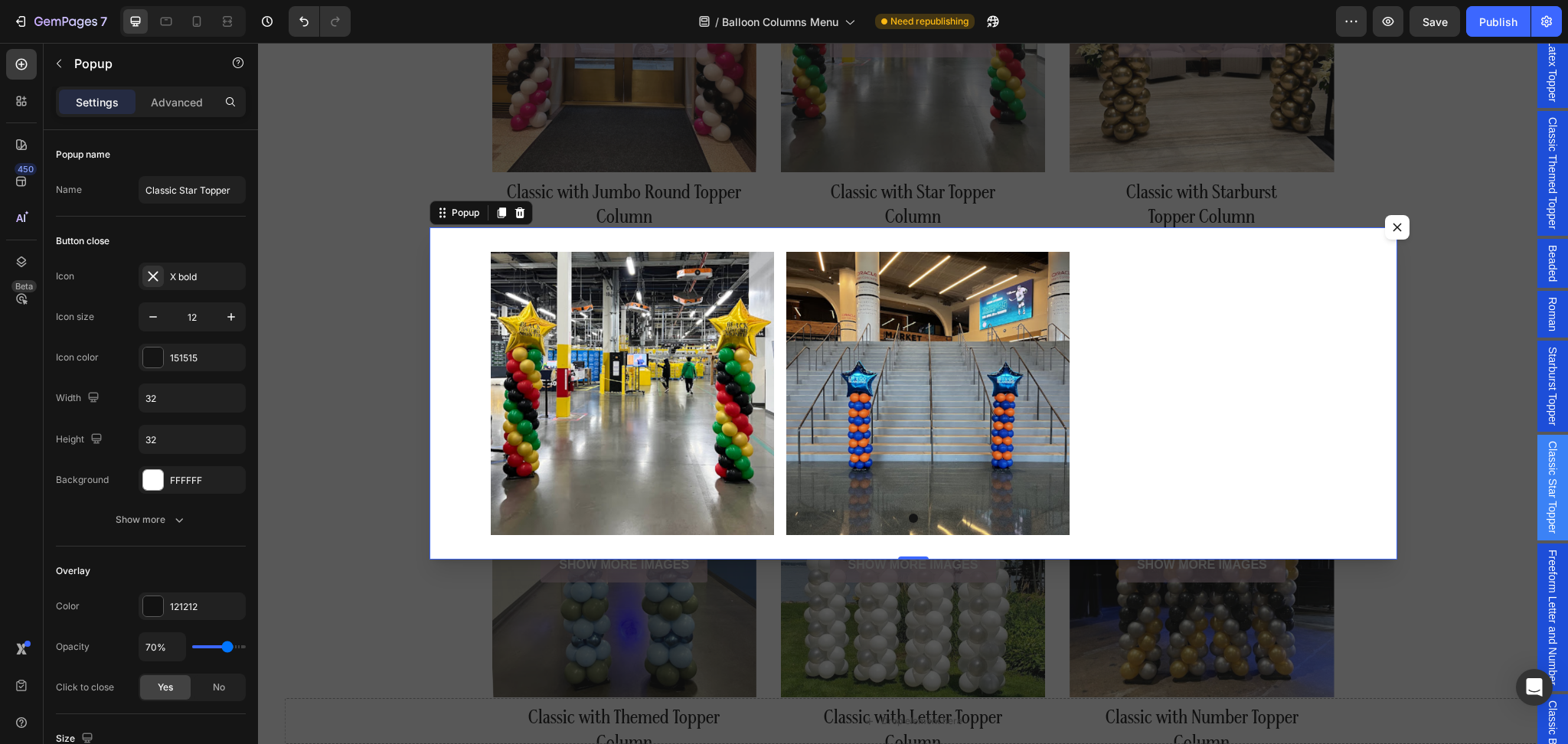
click at [1545, 398] on span "Starburst Topper" at bounding box center [1552, 386] width 15 height 79
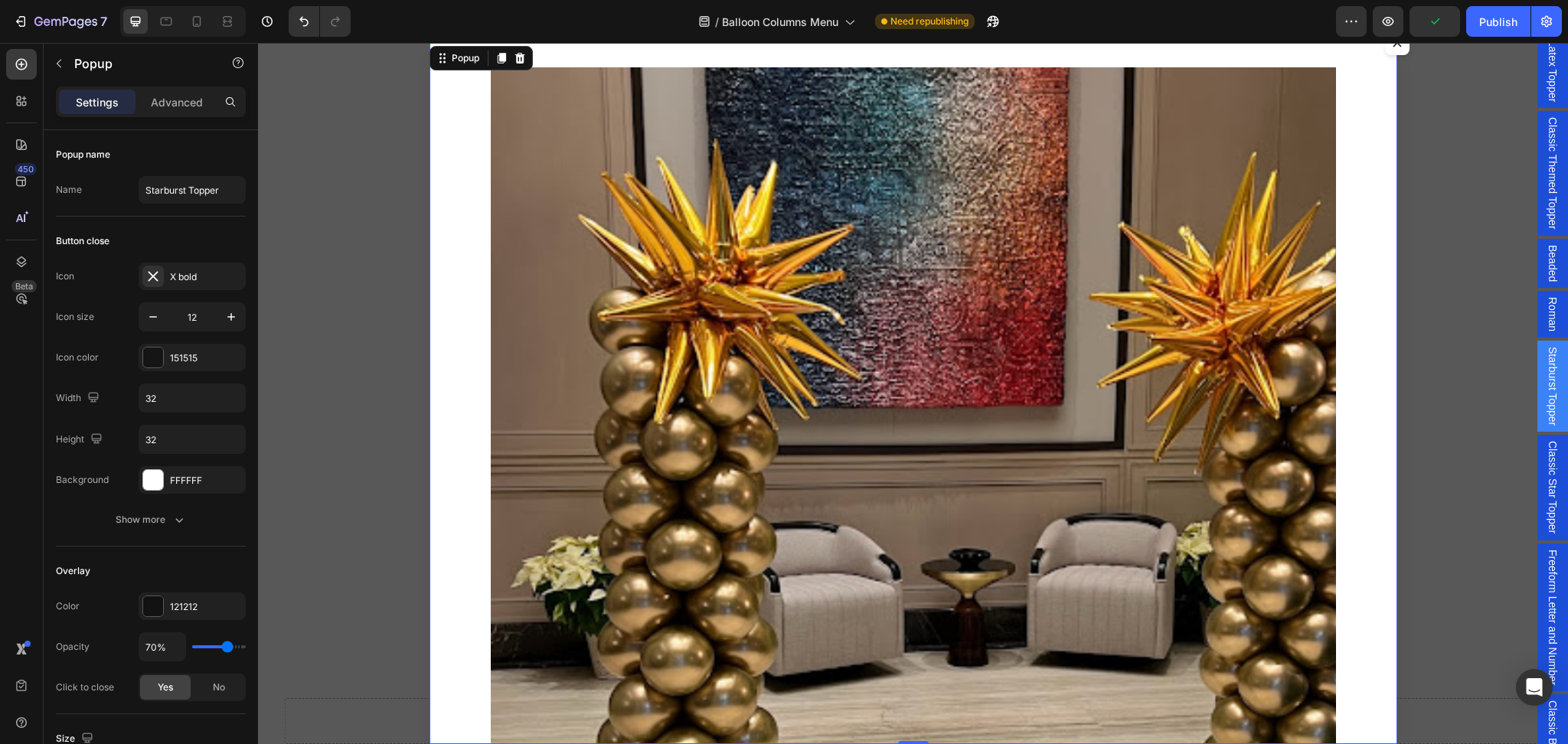
click at [1545, 318] on span "Roman" at bounding box center [1552, 314] width 15 height 34
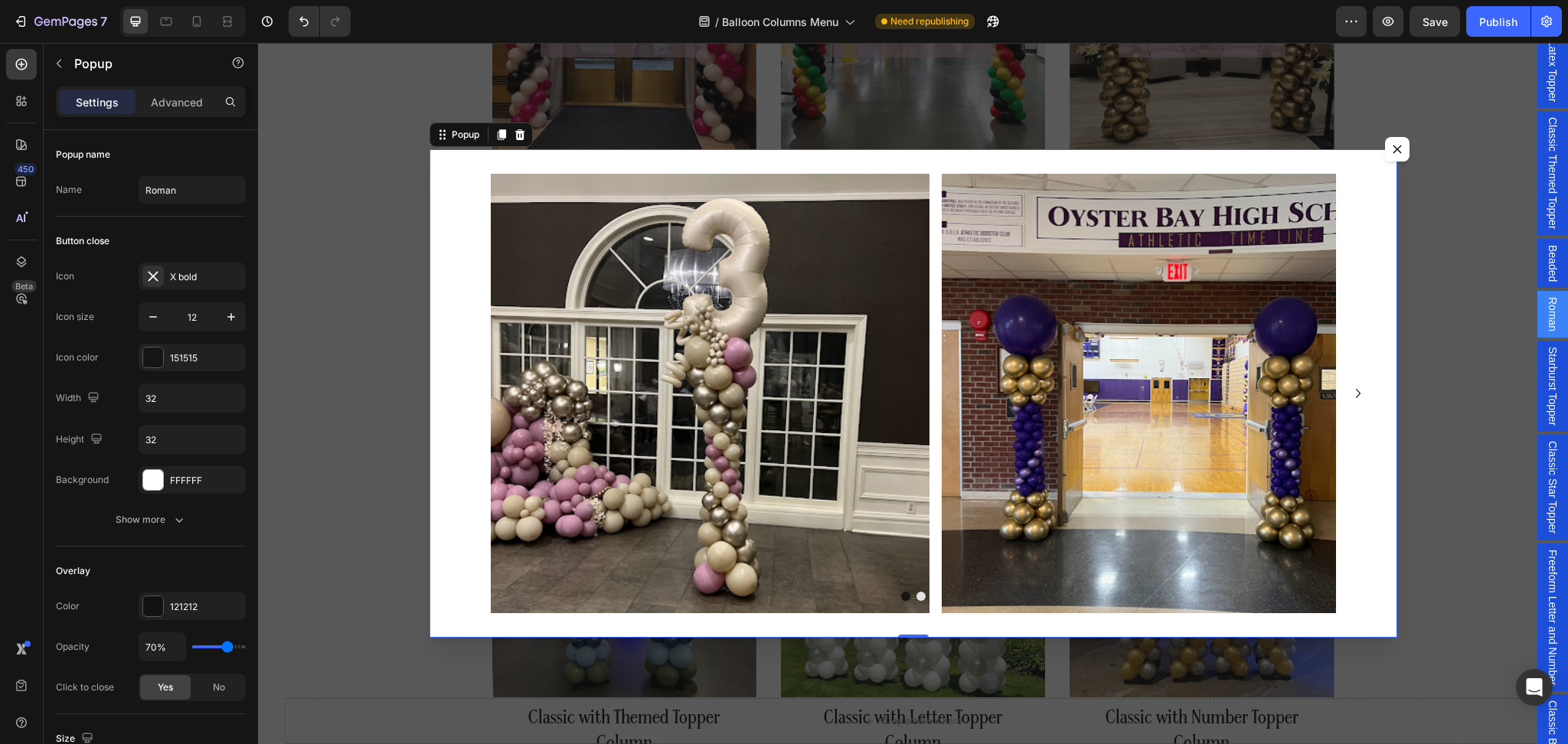
click at [1545, 379] on span "Starburst Topper" at bounding box center [1552, 386] width 15 height 79
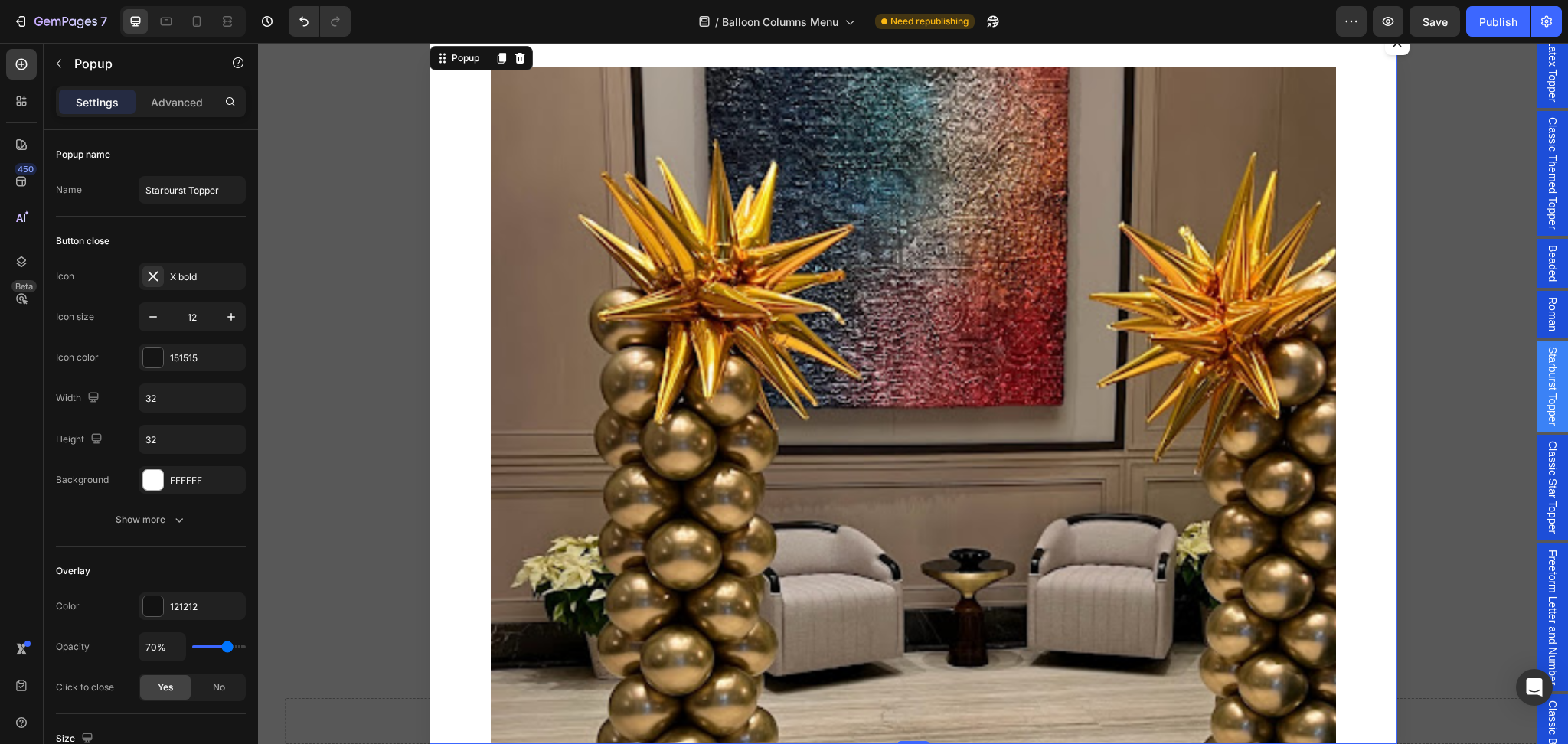
click at [1545, 471] on span "Classic Star Topper" at bounding box center [1552, 487] width 15 height 92
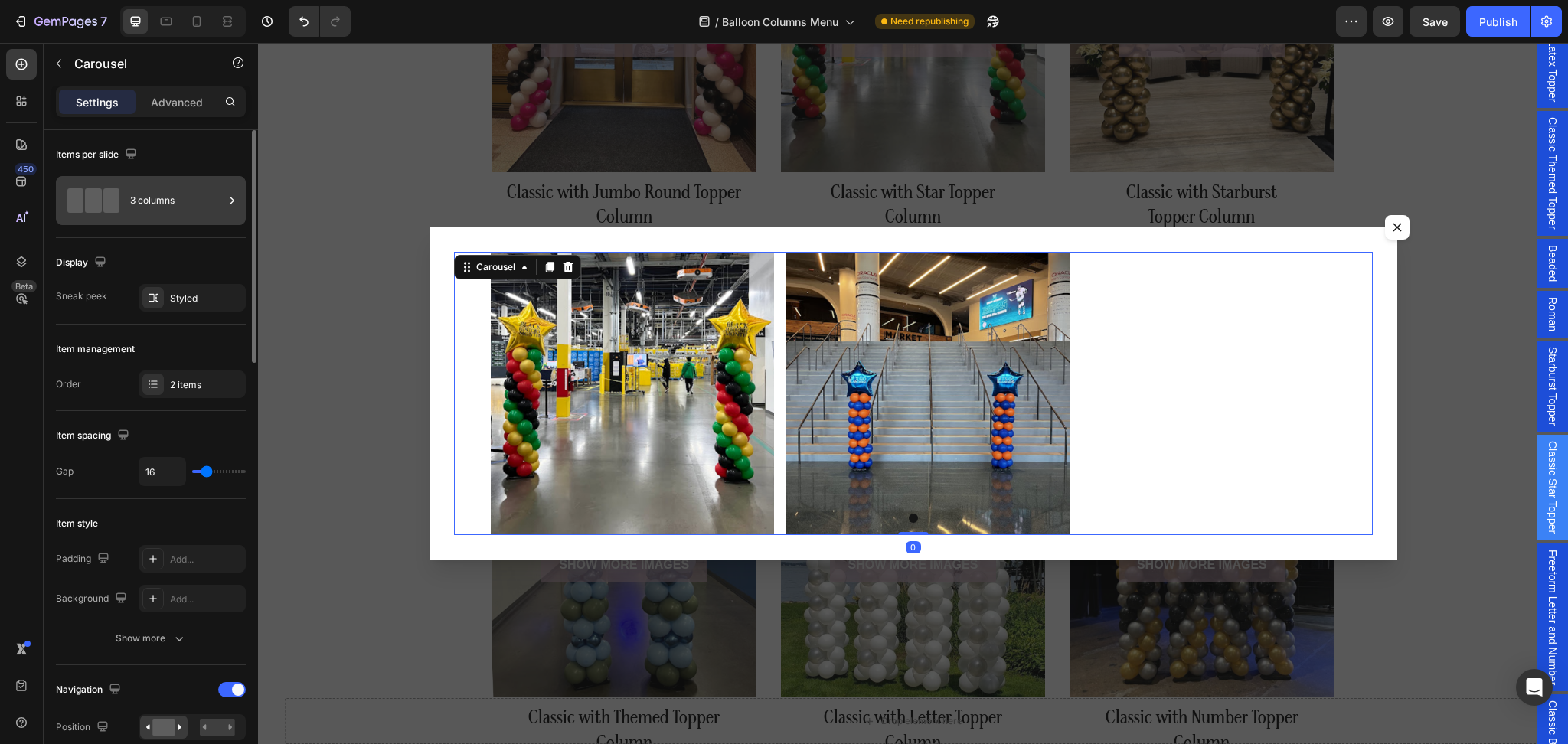
click at [174, 184] on div "3 columns" at bounding box center [177, 200] width 93 height 35
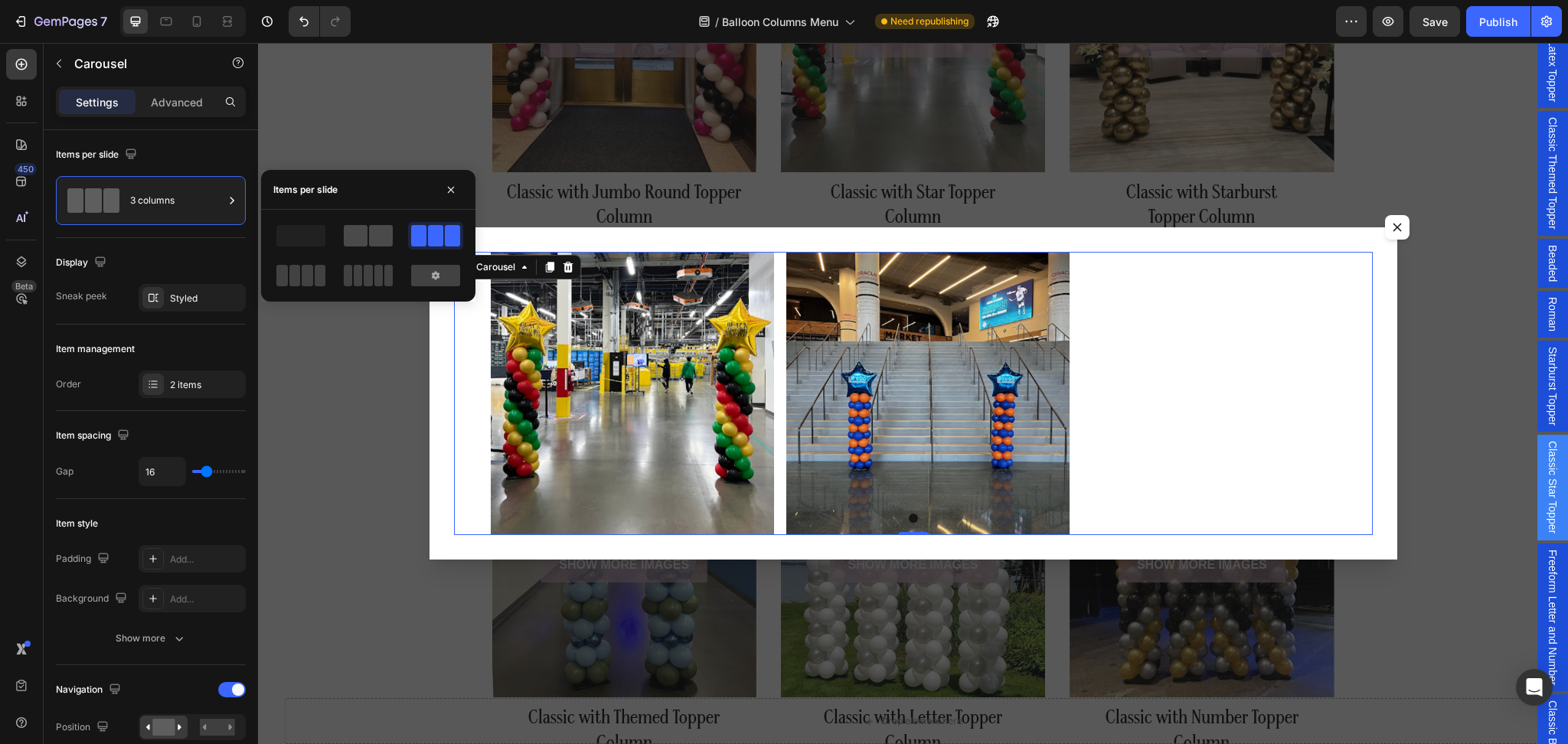
click at [356, 242] on span at bounding box center [355, 235] width 24 height 21
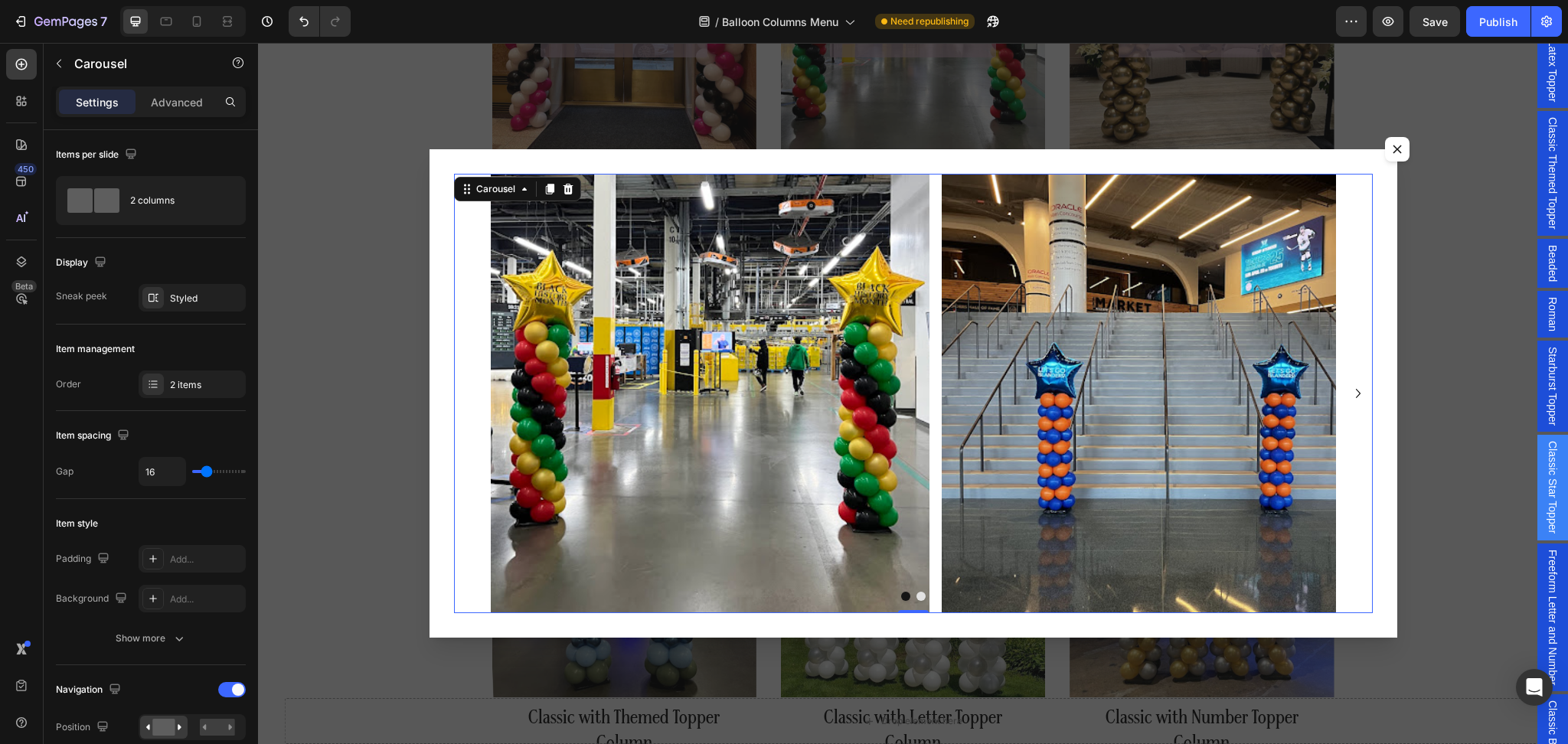
click at [1545, 573] on span "Freeform Letter and Number" at bounding box center [1552, 618] width 15 height 135
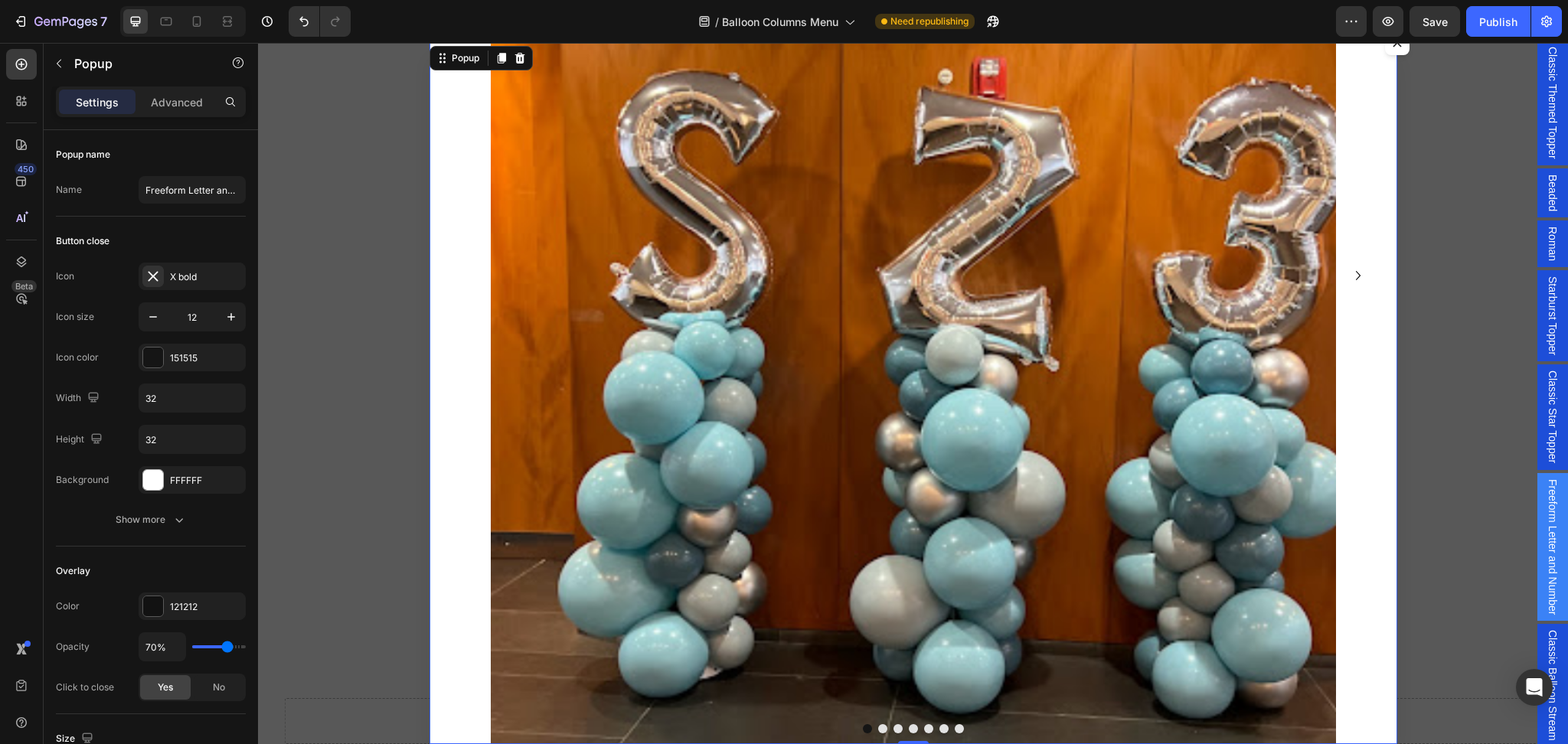
scroll to position [422, 0]
click at [1545, 650] on span "Classic Balloon Stream" at bounding box center [1552, 684] width 15 height 111
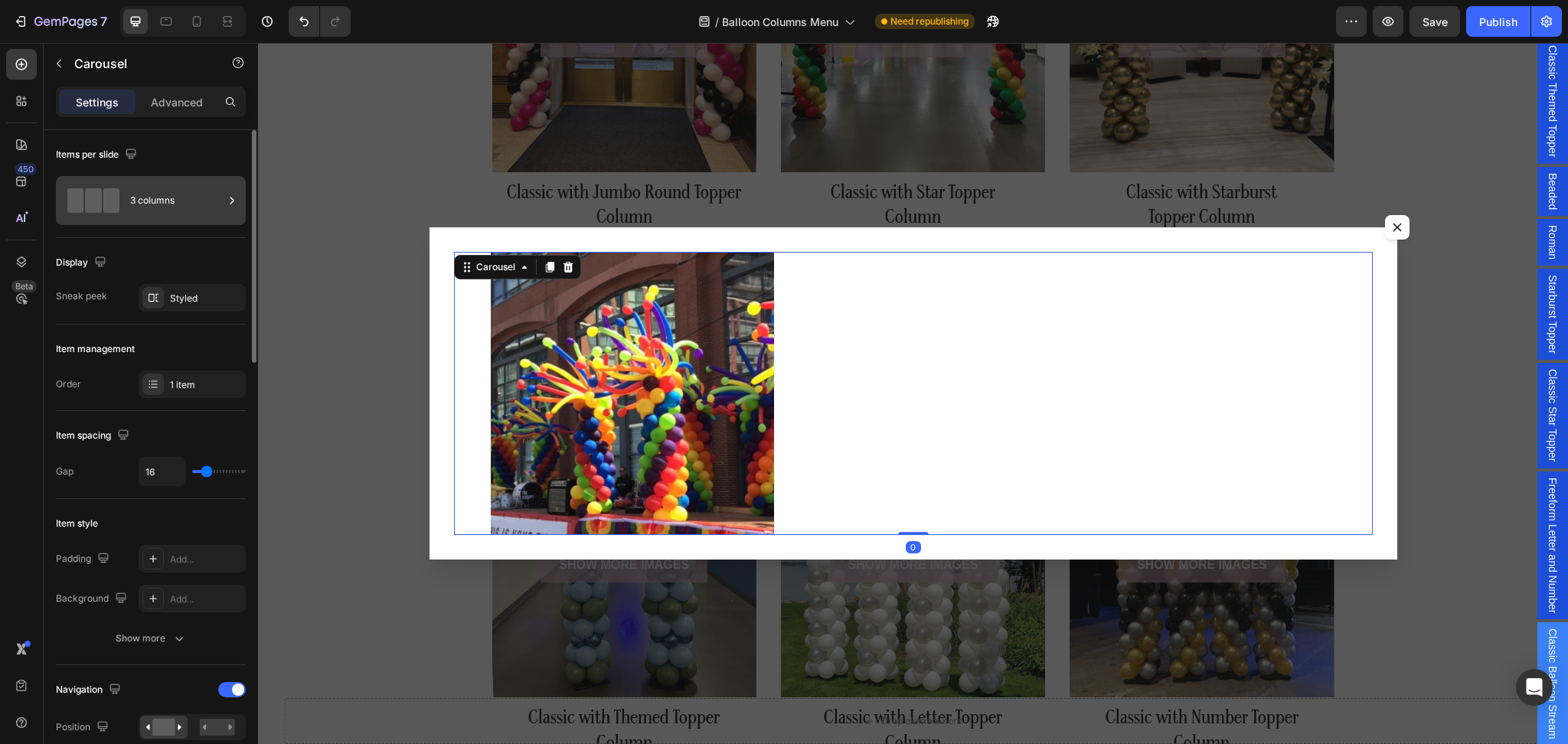
click at [233, 204] on icon at bounding box center [231, 200] width 15 height 15
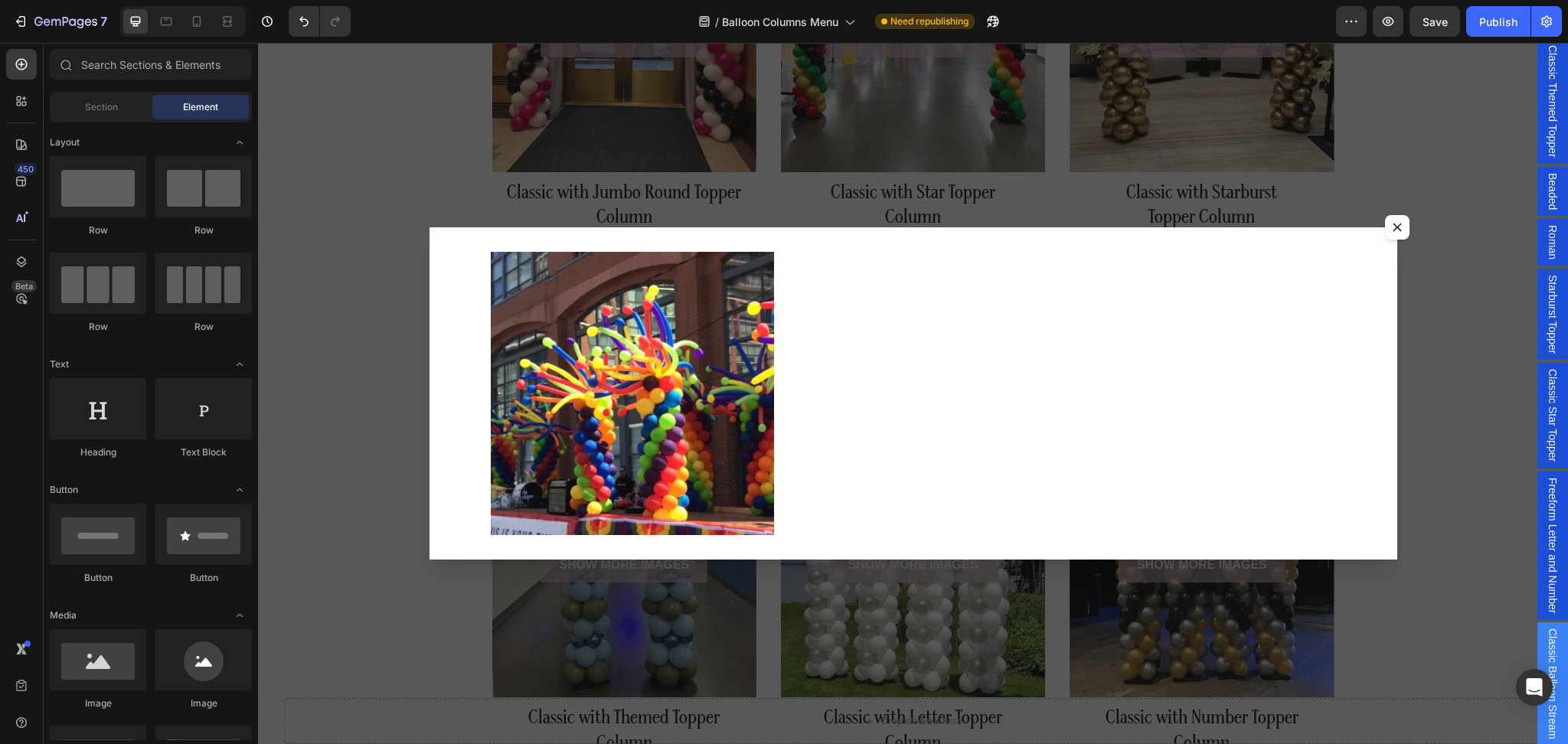
click at [1446, 278] on div "Backdrop" at bounding box center [914, 394] width 1311 height 702
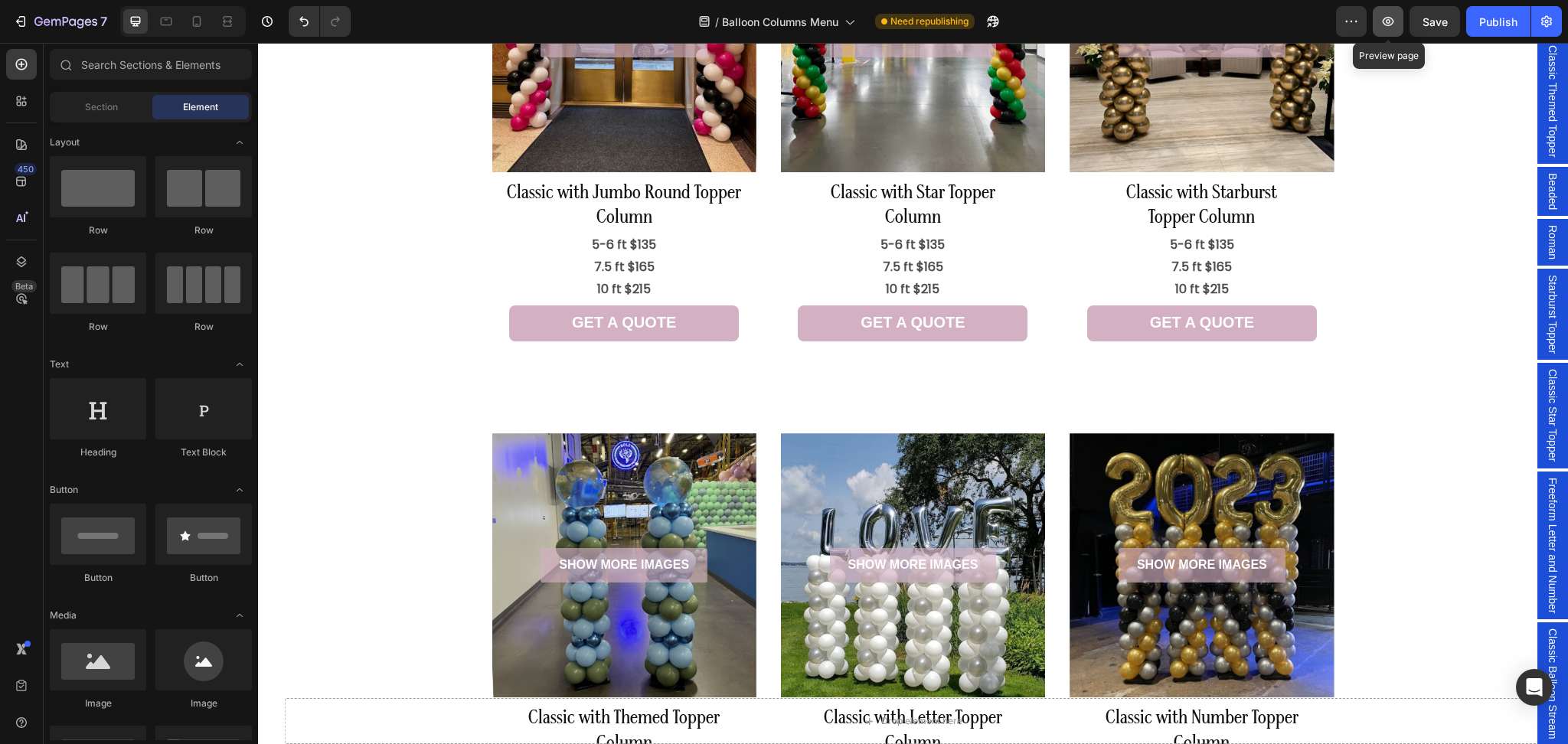
click at [1384, 23] on icon "button" at bounding box center [1388, 21] width 11 height 9
